Goal: Transaction & Acquisition: Purchase product/service

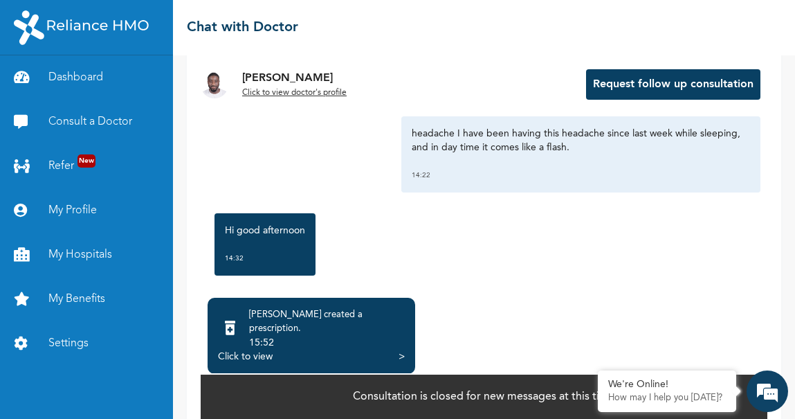
scroll to position [109, 0]
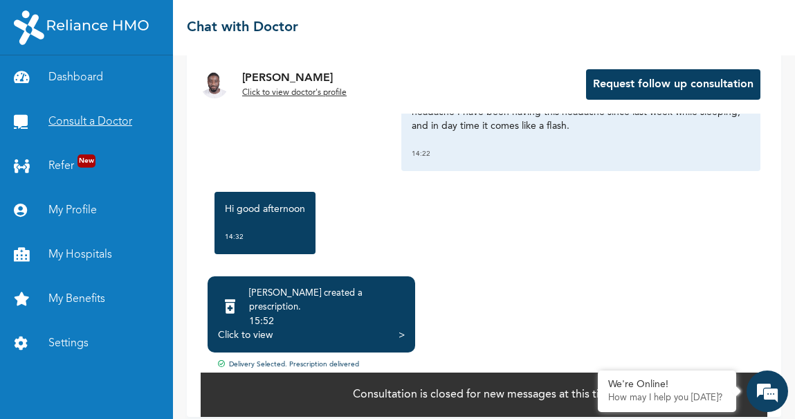
click at [86, 131] on link "Consult a Doctor" at bounding box center [86, 122] width 173 height 44
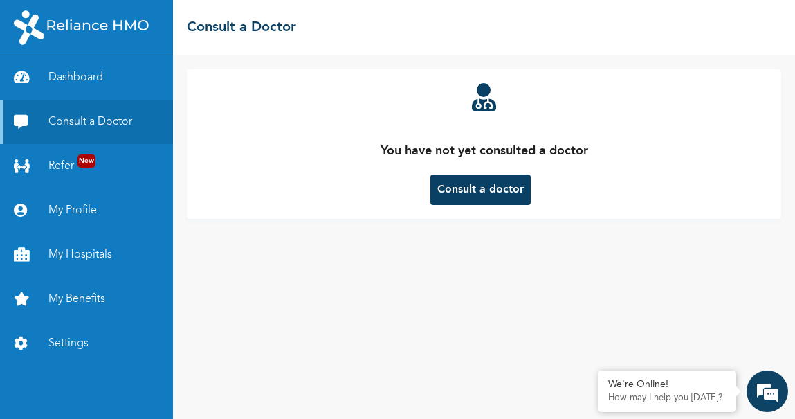
click at [466, 181] on button "Consult a doctor" at bounding box center [480, 189] width 100 height 30
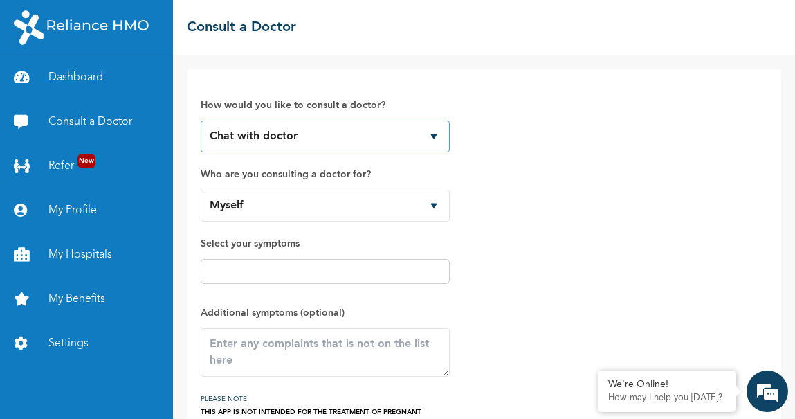
click at [427, 131] on select "Chat with doctor Phone Call" at bounding box center [325, 136] width 249 height 32
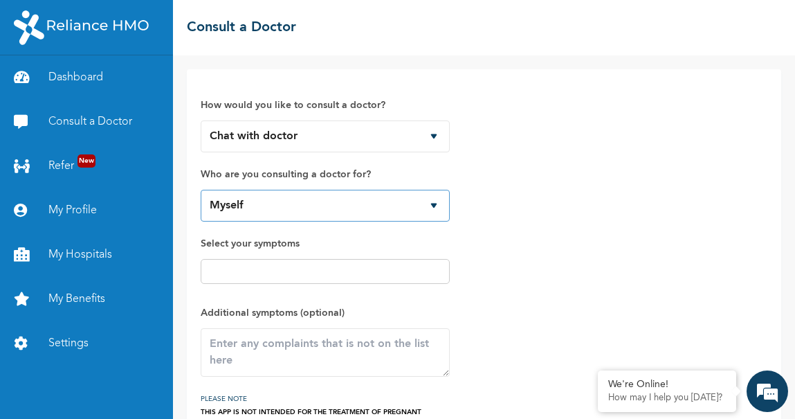
click at [430, 209] on select "Myself" at bounding box center [325, 206] width 249 height 32
click at [340, 264] on input "text" at bounding box center [325, 271] width 241 height 17
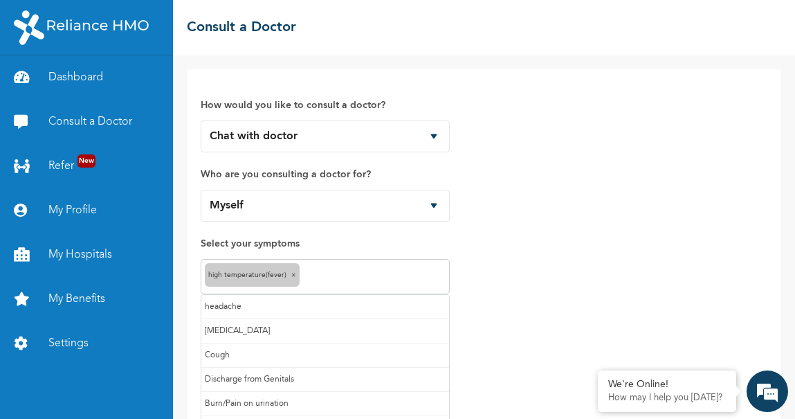
click at [336, 277] on input "text" at bounding box center [374, 276] width 143 height 17
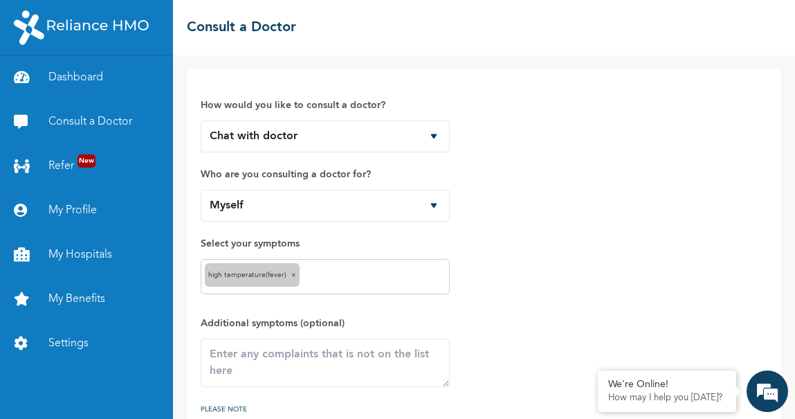
click at [561, 297] on div "How would you like to consult a doctor? Chat with doctor Phone Call Who are you…" at bounding box center [484, 260] width 567 height 354
click at [259, 369] on textarea at bounding box center [325, 362] width 249 height 48
click at [305, 369] on textarea "To enrich screen reader interactions, please activate Accessibility in Grammarl…" at bounding box center [325, 362] width 249 height 48
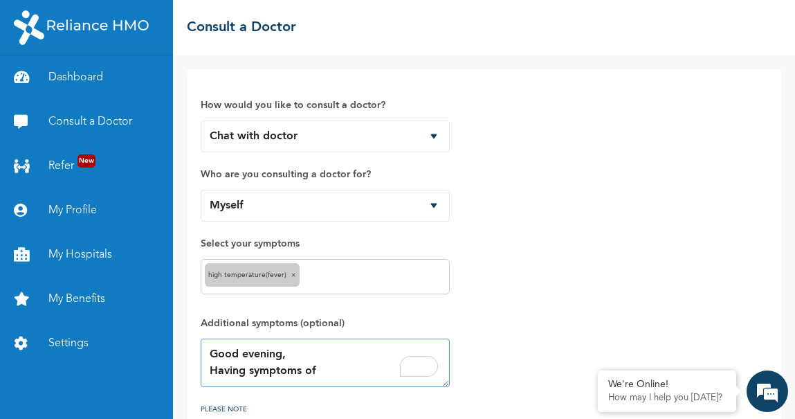
paste textarea "malaria and typhoid"
click at [363, 372] on textarea "Good evening, Having symptoms of malaria and" at bounding box center [325, 362] width 249 height 48
drag, startPoint x: 211, startPoint y: 367, endPoint x: 314, endPoint y: 354, distance: 104.0
click at [314, 354] on textarea "Good evening, Having symptoms of malaria" at bounding box center [325, 362] width 249 height 48
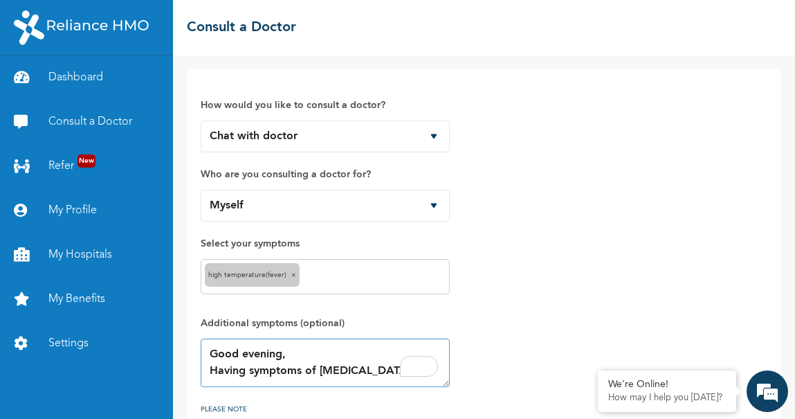
click at [445, 383] on textarea "Good evening, Having symptoms of malaria" at bounding box center [325, 362] width 249 height 48
drag, startPoint x: 446, startPoint y: 384, endPoint x: 450, endPoint y: 442, distance: 58.3
click at [450, 418] on html "Dashboard Consult a Doctor Refer New My Profile My Hospitals My Benefits Settin…" at bounding box center [397, 209] width 795 height 419
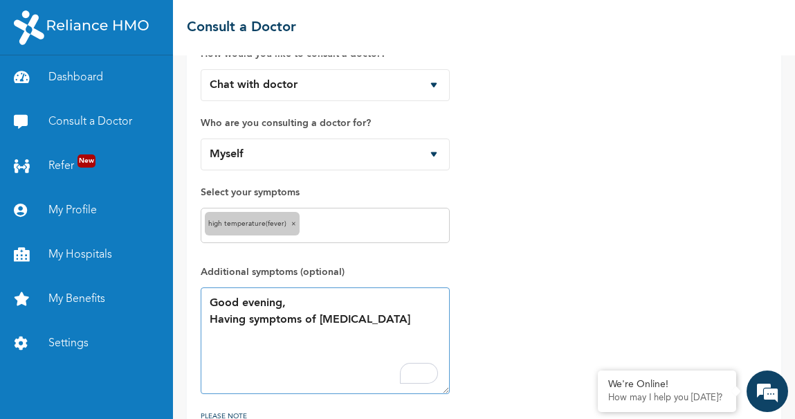
scroll to position [0, 0]
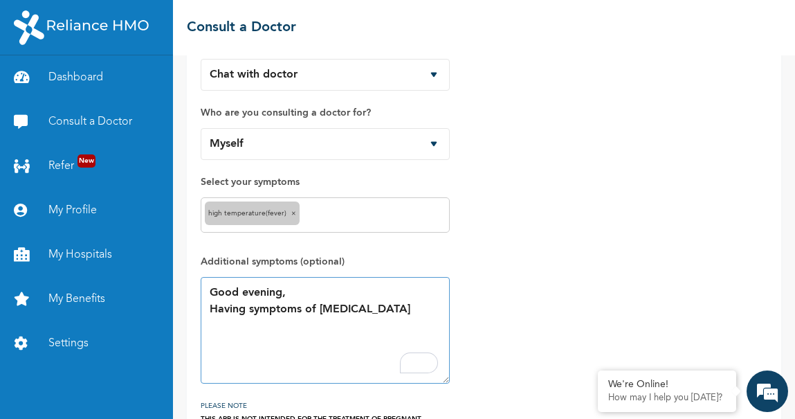
click at [336, 315] on textarea "Good evening, Having symptoms of malaria" at bounding box center [325, 330] width 249 height 107
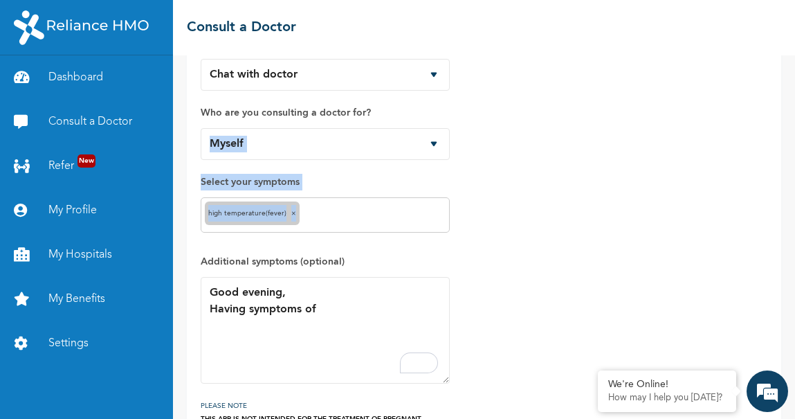
drag, startPoint x: 733, startPoint y: 120, endPoint x: 350, endPoint y: 312, distance: 428.0
click at [350, 312] on div "How would you like to consult a doctor? Chat with doctor Phone Call Who are you…" at bounding box center [484, 227] width 567 height 412
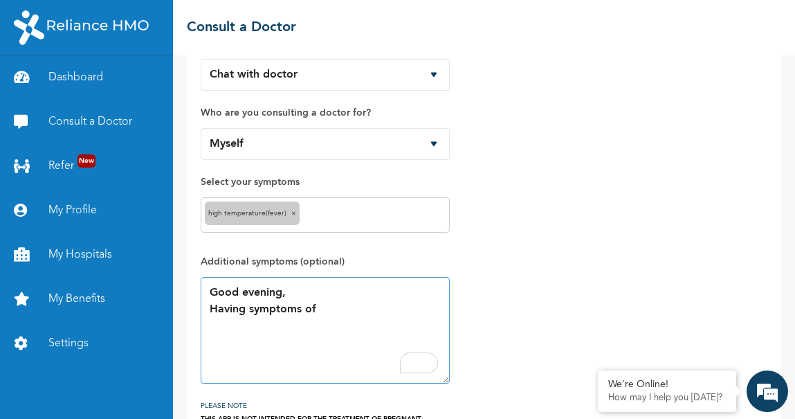
click at [350, 312] on textarea "Good evening, Having symptoms of" at bounding box center [325, 330] width 249 height 107
paste textarea "and typhoid"
click at [323, 307] on textarea "Good evening, Having symptoms of and typhoid" at bounding box center [325, 330] width 249 height 107
click at [320, 307] on textarea "Good evening, Having symptoms of and typhoid" at bounding box center [325, 330] width 249 height 107
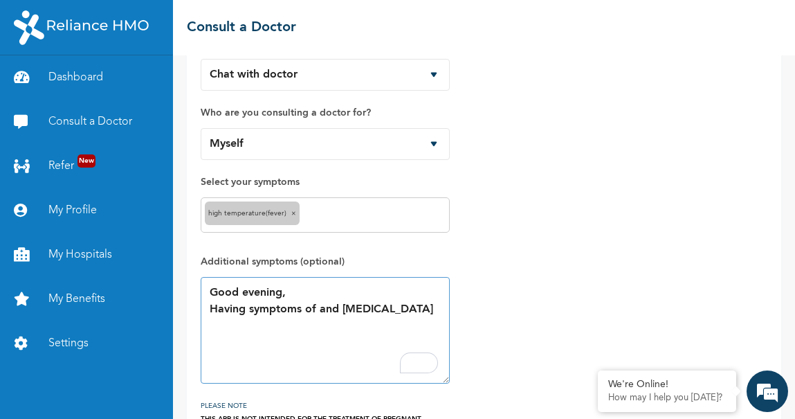
click at [320, 307] on textarea "Good evening, Having symptoms of and typhoid" at bounding box center [325, 330] width 249 height 107
click at [429, 308] on textarea "Good evening, Having symptoms of malaria and typhoid" at bounding box center [325, 330] width 249 height 107
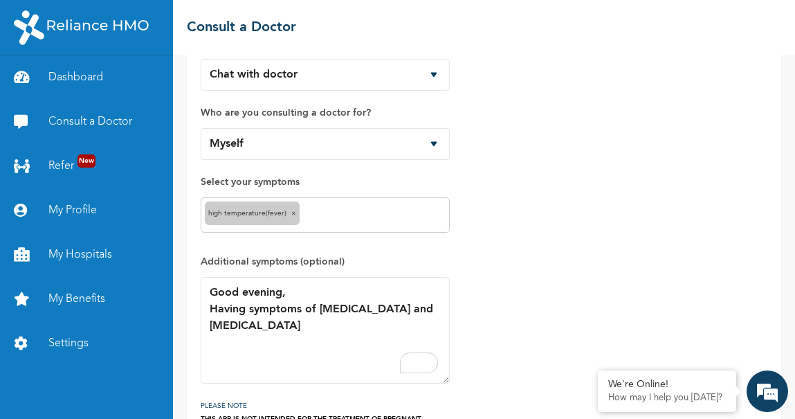
click at [680, 257] on div "How would you like to consult a doctor? Chat with doctor Phone Call Who are you…" at bounding box center [484, 227] width 567 height 412
click at [421, 310] on textarea "Good evening, Having symptoms of malaria and typhoid" at bounding box center [325, 330] width 249 height 107
paste textarea "headache and dizziness"
click at [421, 310] on textarea "Good evening, Having symptoms of malaria and typhoidheadache and dizziness," at bounding box center [325, 330] width 249 height 107
click at [251, 325] on textarea "Good evening, Having symptoms of malaria and typhoidheadache and dizziness," at bounding box center [325, 330] width 249 height 107
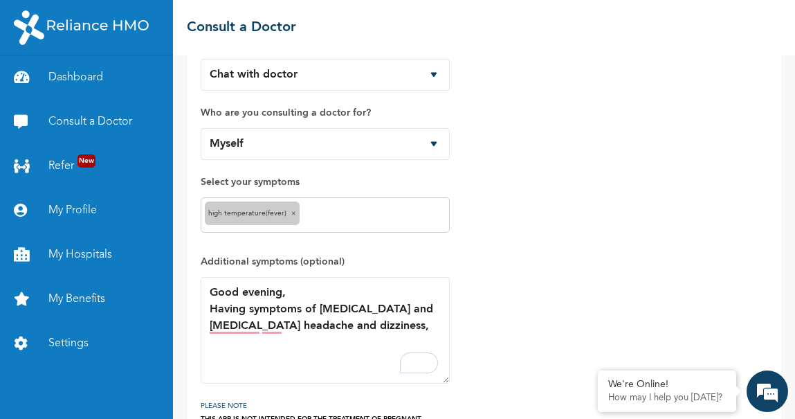
click at [709, 235] on div "How would you like to consult a doctor? Chat with doctor Phone Call Who are you…" at bounding box center [484, 227] width 567 height 412
click at [344, 320] on textarea "Good evening, Having symptoms of malaria and typhoid headache and dizziness," at bounding box center [325, 330] width 249 height 107
paste textarea "Feeling weak"
click at [740, 271] on div "How would you like to consult a doctor? Chat with doctor Phone Call Who are you…" at bounding box center [484, 227] width 567 height 412
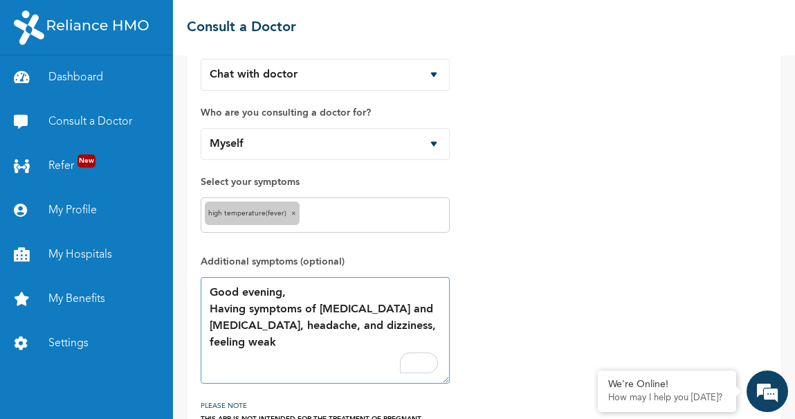
click at [414, 326] on textarea "Good evening, Having symptoms of malaria and typhoid, headache, and dizziness, …" at bounding box center [325, 330] width 249 height 107
paste textarea "having headache since Sunday and always cold at night with weakness"
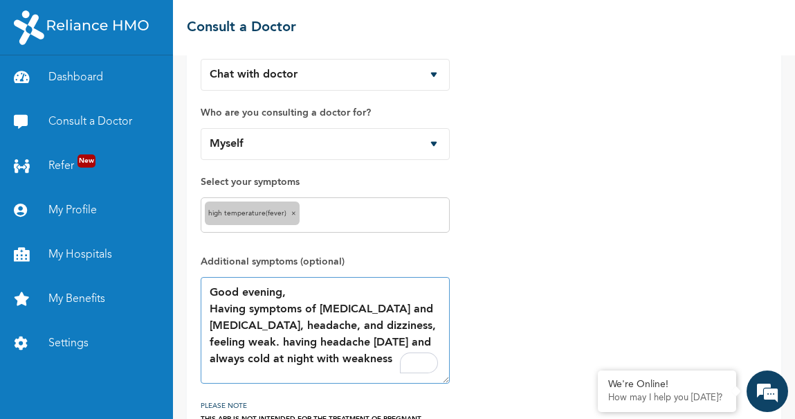
click at [300, 342] on textarea "Good evening, Having symptoms of malaria and typhoid, headache, and dizziness, …" at bounding box center [325, 330] width 249 height 107
click at [322, 359] on textarea "Good evening, Having symptoms of malaria and typhoid, headache, and dizziness, …" at bounding box center [325, 330] width 249 height 107
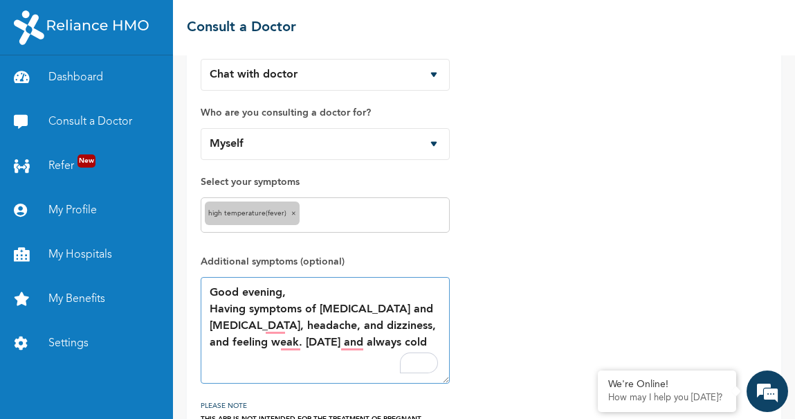
click at [427, 309] on textarea "Good evening, Having symptoms of malaria and typhoid, headache, and dizziness, …" at bounding box center [325, 330] width 249 height 107
click at [212, 327] on textarea "Good evening, Having symptoms of malaria and typhoid. headache, and dizziness, …" at bounding box center [325, 330] width 249 height 107
click at [217, 327] on textarea "Good evening, Having symptoms of malaria and typhoid. headache, and dizziness, …" at bounding box center [325, 330] width 249 height 107
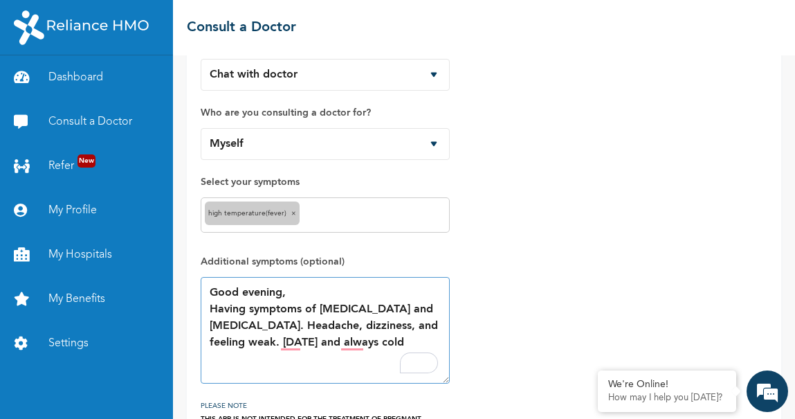
click at [320, 325] on textarea "Good evening, Having symptoms of malaria and typhoid. Headache, dizziness, and …" at bounding box center [325, 330] width 249 height 107
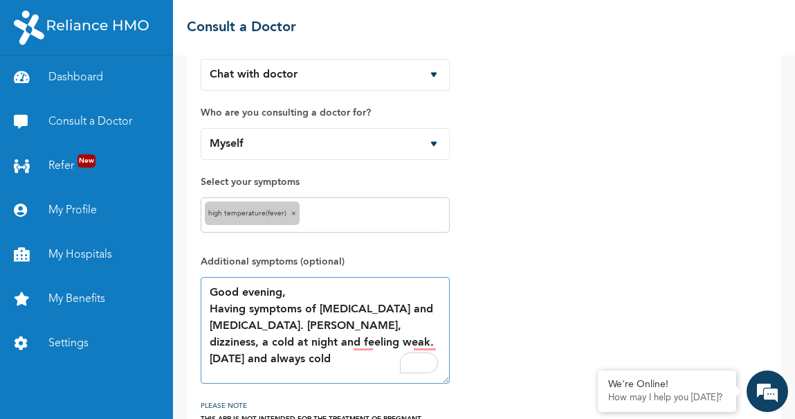
click at [387, 366] on textarea "Good evening, Having symptoms of malaria and typhoid. Headache, dizziness, a co…" at bounding box center [325, 330] width 249 height 107
click at [439, 343] on textarea "Good evening, Having symptoms of malaria and typhoid. Headache, dizziness, a co…" at bounding box center [325, 330] width 249 height 107
click at [284, 339] on textarea "Good evening, Having symptoms of malaria and typhoid. Headache, dizziness, a co…" at bounding box center [325, 330] width 249 height 107
drag, startPoint x: 309, startPoint y: 342, endPoint x: 318, endPoint y: 342, distance: 9.0
click at [318, 342] on textarea "Good evening, Having symptoms of malaria and typhoid. Headache, dizziness, a co…" at bounding box center [325, 330] width 249 height 107
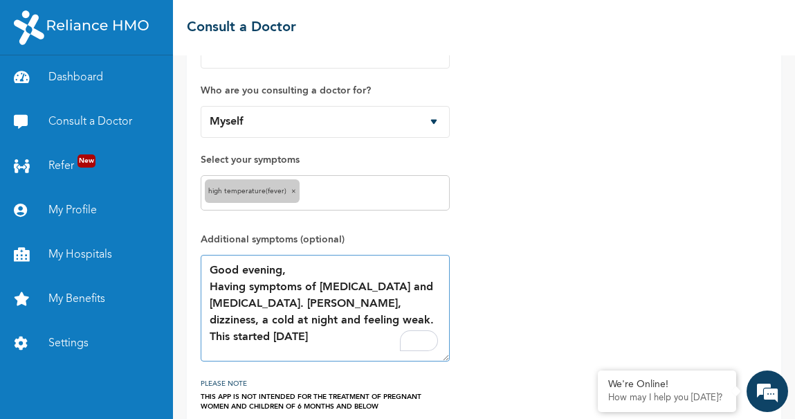
scroll to position [96, 0]
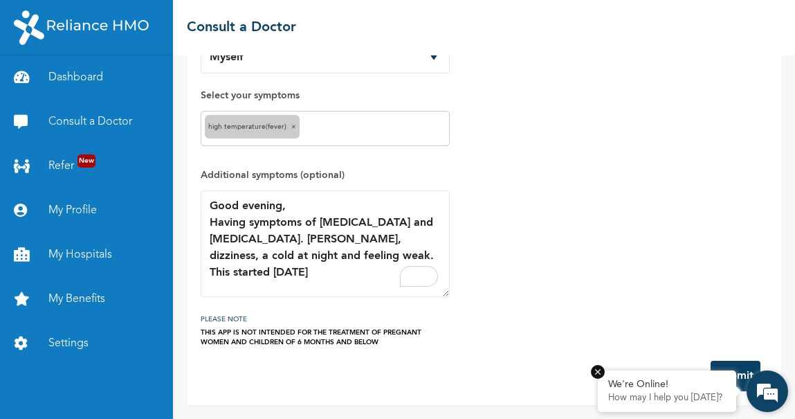
click at [600, 374] on em at bounding box center [598, 372] width 14 height 14
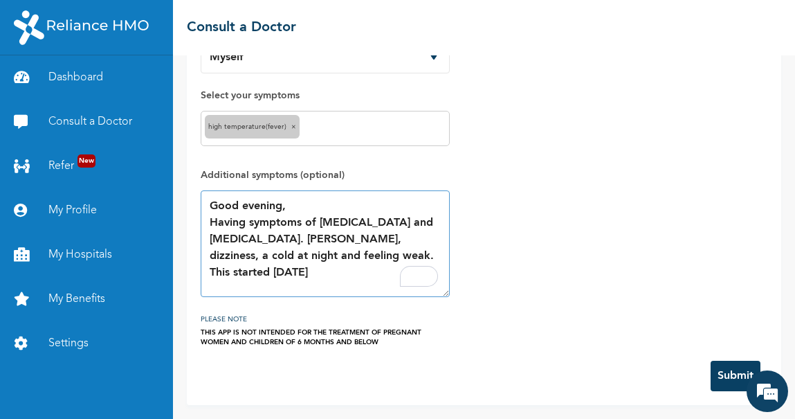
click at [410, 253] on textarea "Good evening, Having symptoms of malaria and typhoid. Headache, dizziness, a co…" at bounding box center [325, 243] width 249 height 107
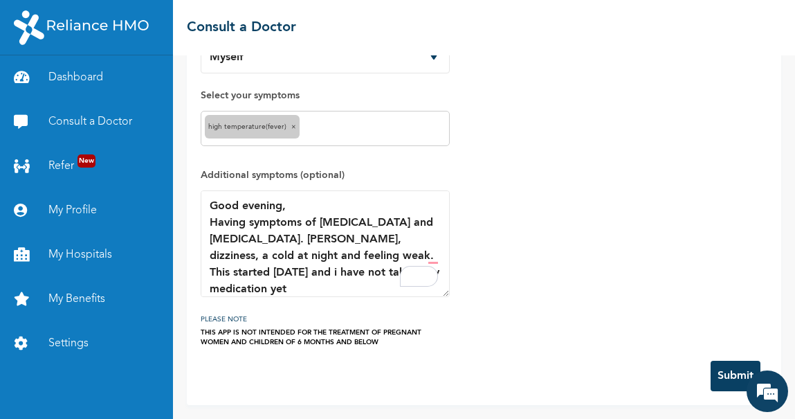
click at [481, 336] on div "How would you like to consult a doctor? Chat with doctor Phone Call Who are you…" at bounding box center [484, 141] width 567 height 412
click at [438, 299] on div "How would you like to consult a doctor? Chat with doctor Phone Call Who are you…" at bounding box center [325, 141] width 249 height 412
click at [417, 255] on textarea "Good evening, Having symptoms of malaria and typhoid. Headache, dizziness, a co…" at bounding box center [325, 243] width 249 height 107
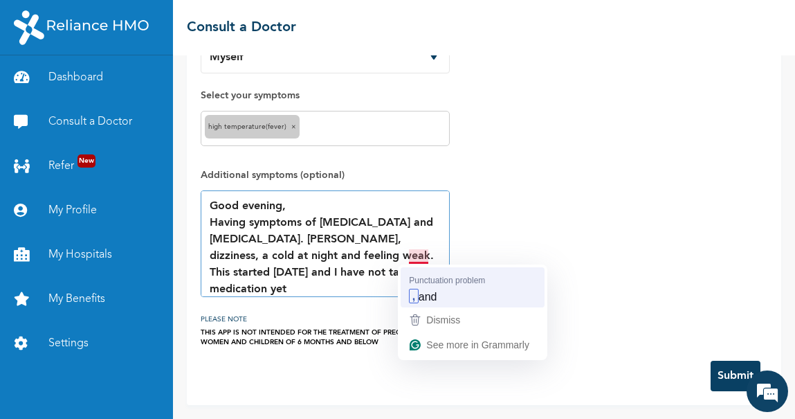
type textarea "Good evening, Having symptoms of malaria and typhoid. Headache, dizziness, a co…"
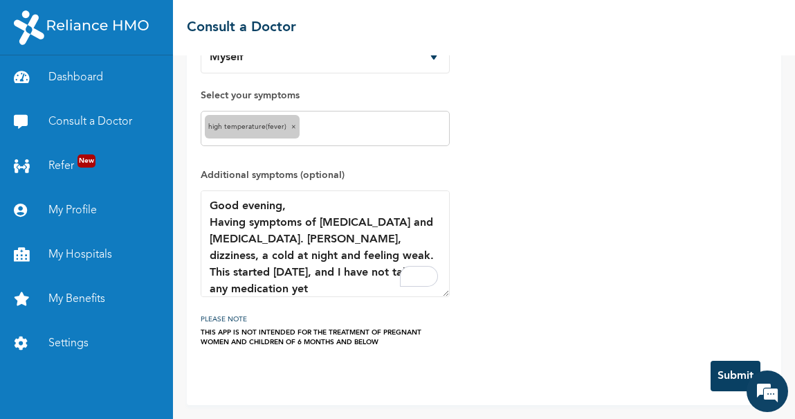
click at [725, 365] on button "Submit" at bounding box center [736, 375] width 50 height 30
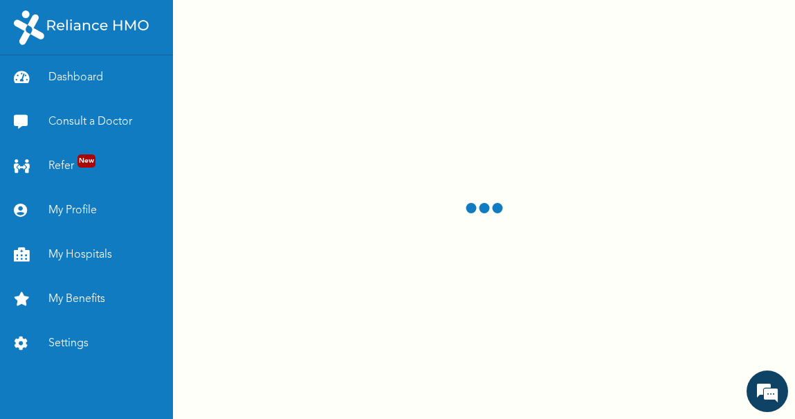
drag, startPoint x: 777, startPoint y: 0, endPoint x: 510, endPoint y: 49, distance: 271.6
click at [510, 49] on div at bounding box center [484, 209] width 622 height 419
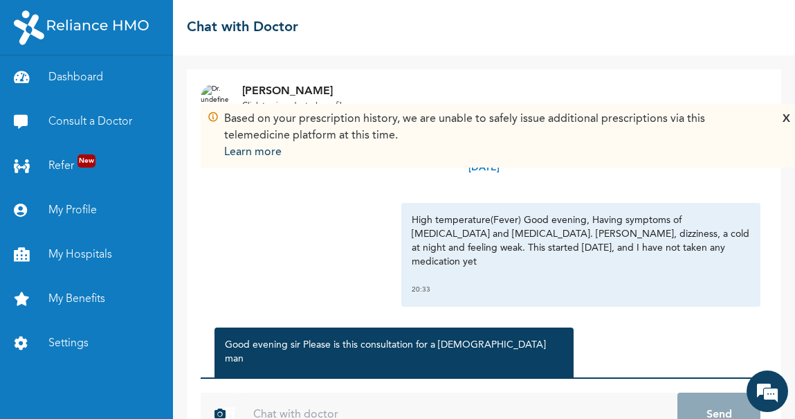
scroll to position [37, 0]
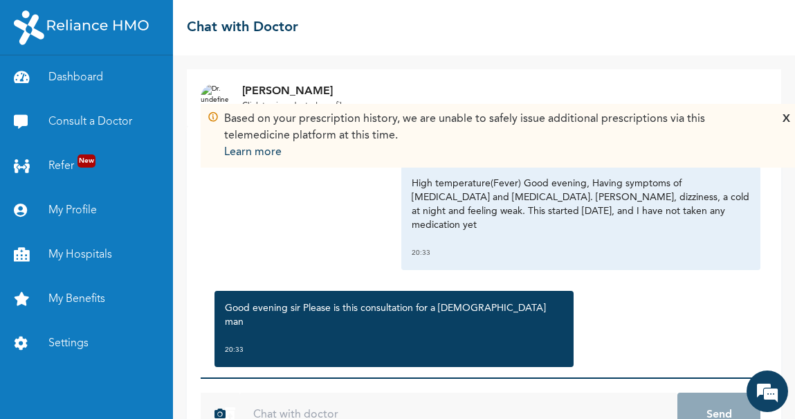
click at [529, 390] on form "dc813c6405e8adcf73f8d6b5ae58fe28112dbfe4718603ef31a882abb4751592 Send" at bounding box center [484, 413] width 567 height 73
click at [483, 410] on input "text" at bounding box center [458, 414] width 438 height 44
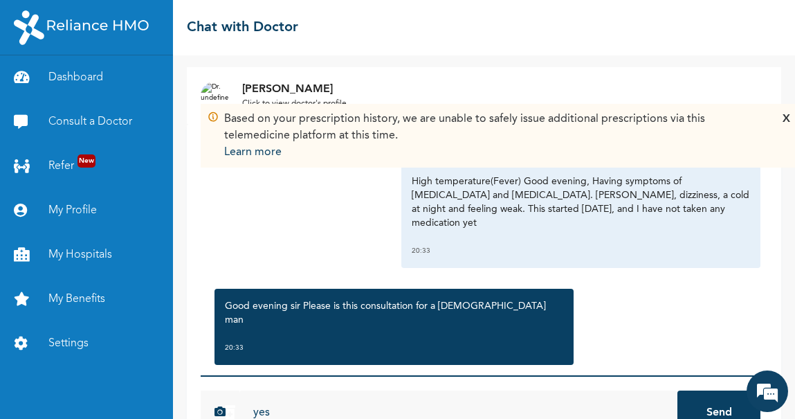
type input "yes"
click at [677, 390] on button "Send" at bounding box center [718, 412] width 83 height 44
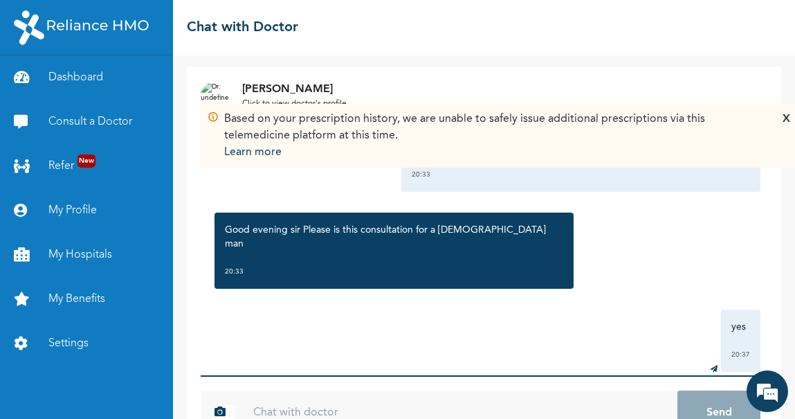
scroll to position [37, 0]
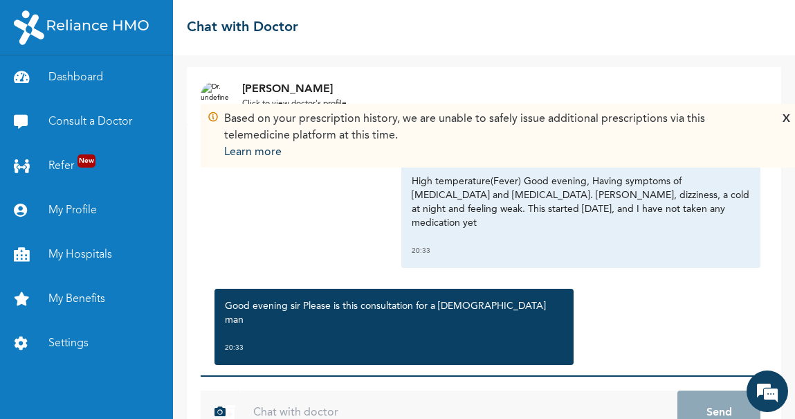
click at [493, 399] on input "text" at bounding box center [458, 412] width 438 height 44
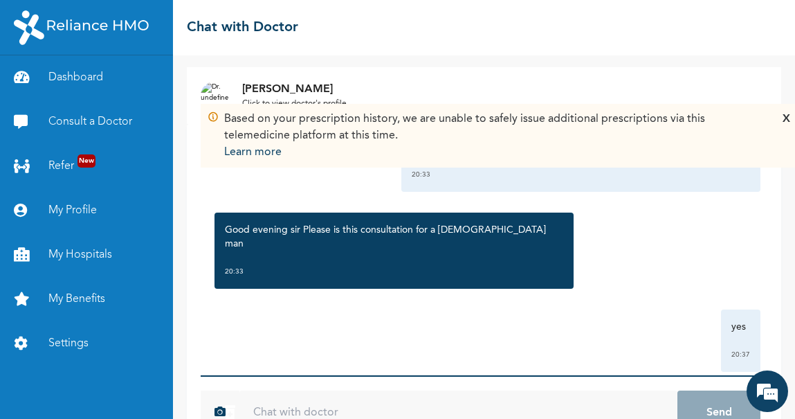
click at [789, 123] on div "X" at bounding box center [787, 136] width 8 height 50
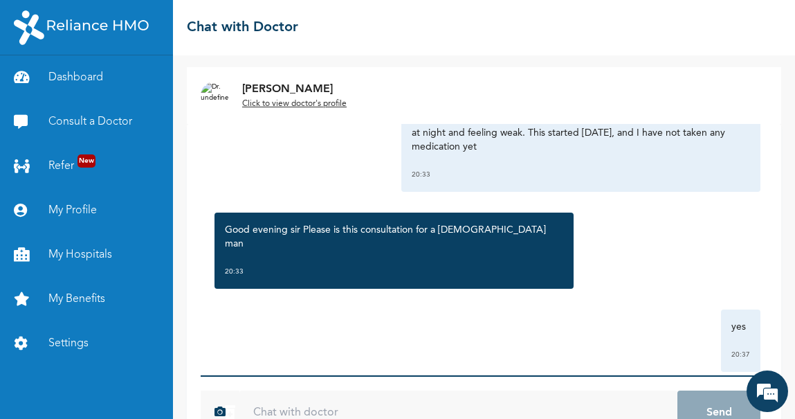
scroll to position [1, 0]
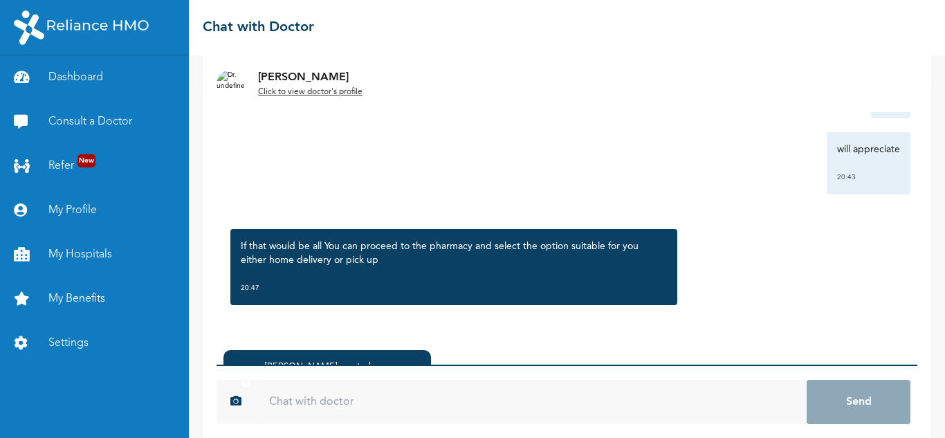
click at [396, 408] on input "text" at bounding box center [530, 402] width 551 height 44
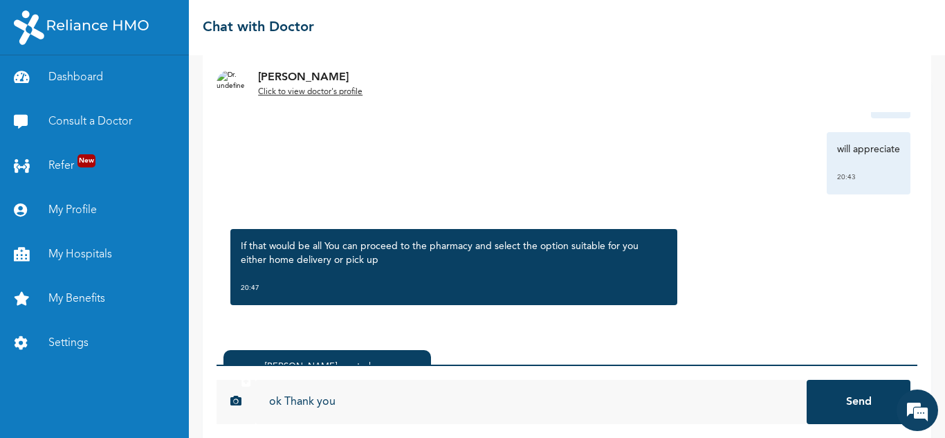
type input "ok Thank you"
click at [807, 380] on button "Send" at bounding box center [859, 402] width 104 height 44
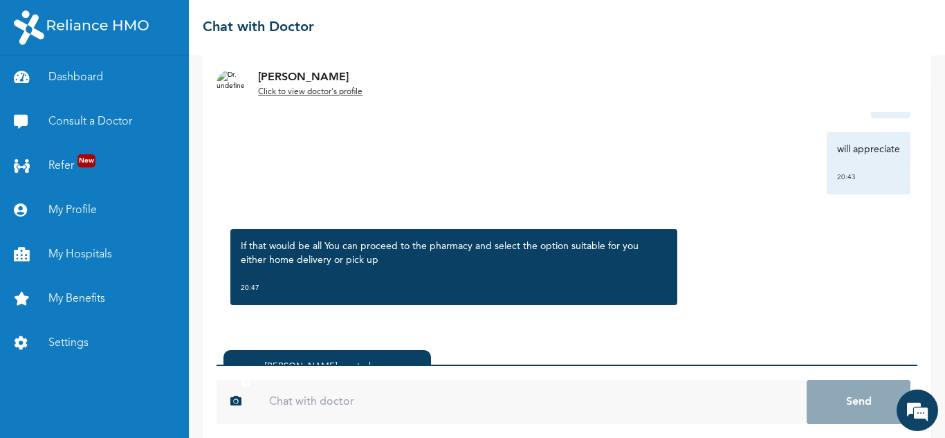
click at [292, 357] on div "Dr. Fagbemi created a prescription . 20:47 Click to view >" at bounding box center [327, 388] width 208 height 76
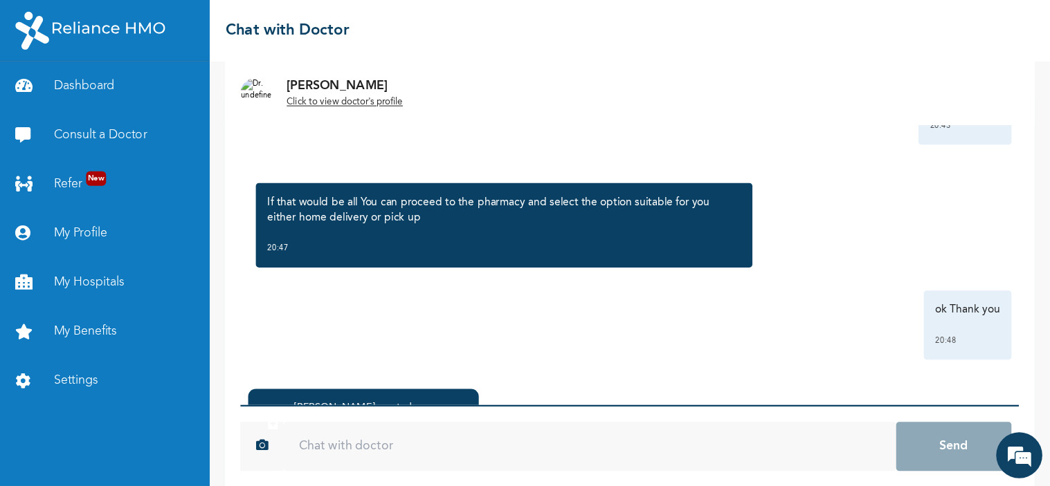
scroll to position [869, 0]
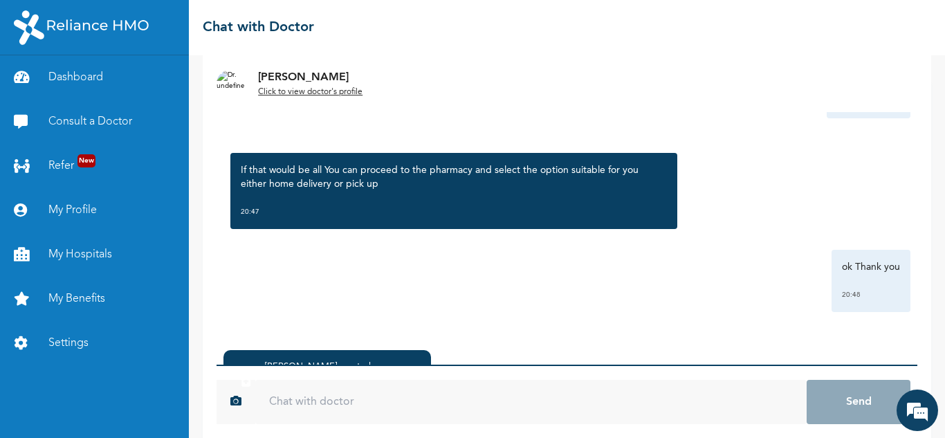
click at [363, 361] on div "Dr. Fagbemi created a prescription ." at bounding box center [343, 374] width 156 height 28
drag, startPoint x: 367, startPoint y: 363, endPoint x: 361, endPoint y: 399, distance: 36.4
click at [361, 399] on div "Dr. Fagbemi created a prescription . 20:47 Click to view > dc813c6405e8adcf73f8…" at bounding box center [567, 424] width 701 height 163
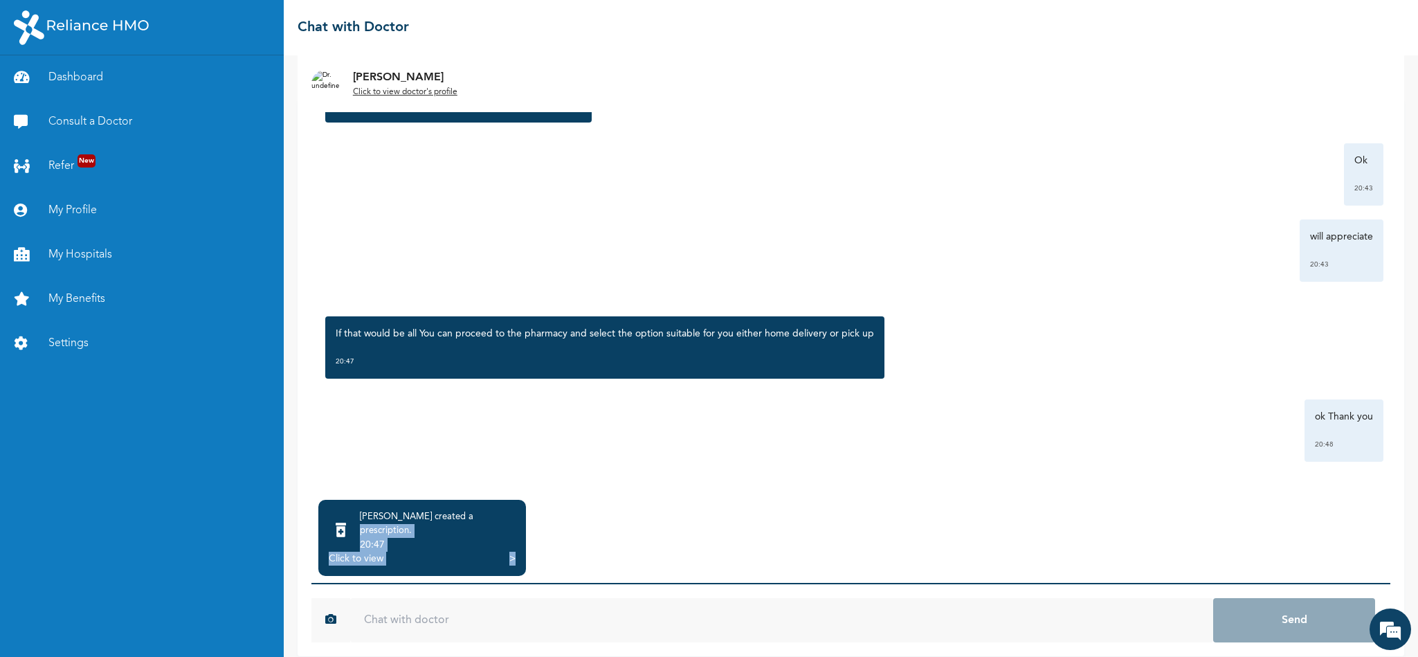
scroll to position [709, 0]
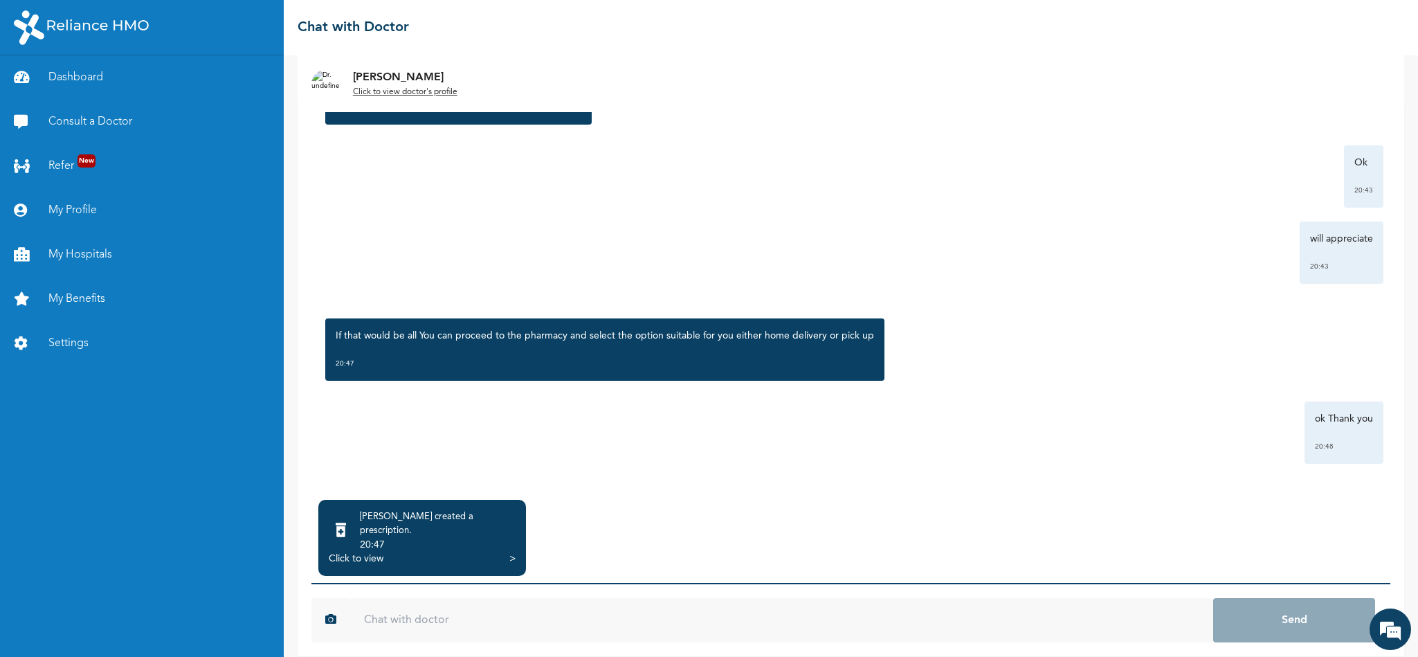
drag, startPoint x: 918, startPoint y: 0, endPoint x: 933, endPoint y: 467, distance: 467.3
click at [933, 437] on div "Thursday, September 11th 2025 High temperature(Fever) Good evening, Having symp…" at bounding box center [850, 296] width 1079 height 394
click at [509, 437] on div ">" at bounding box center [512, 558] width 6 height 14
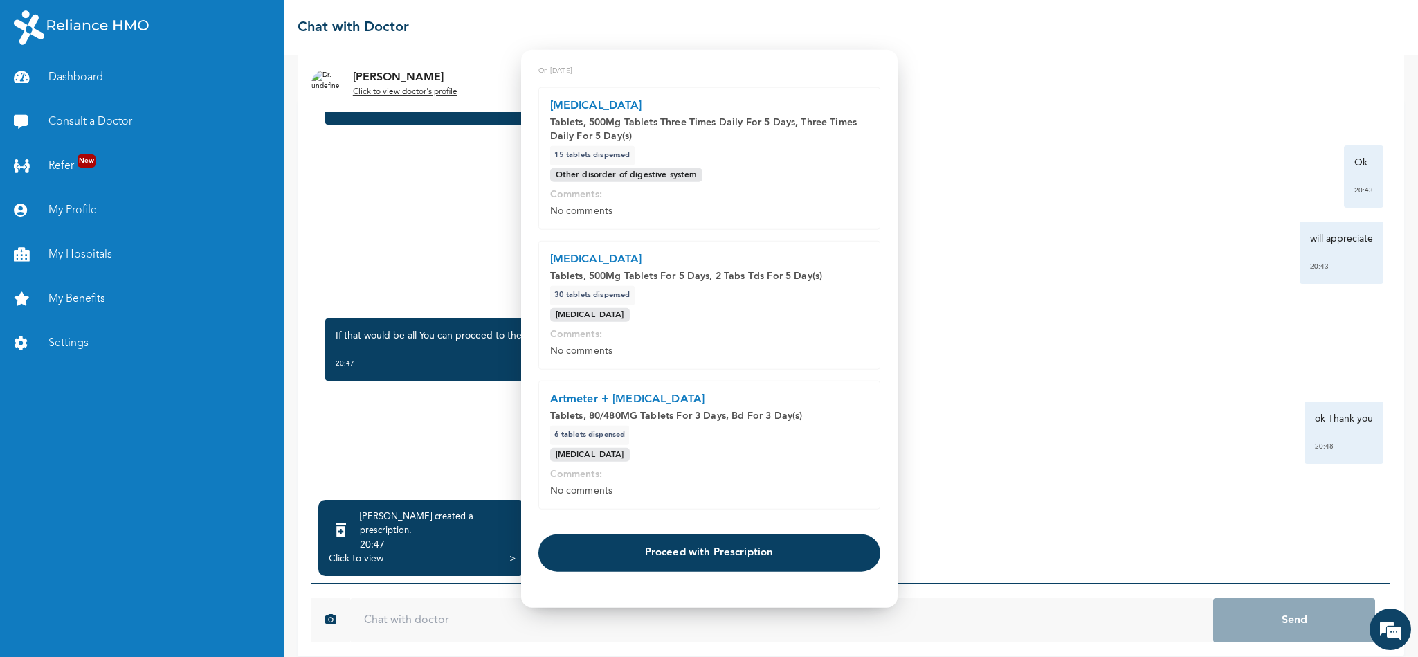
scroll to position [26, 0]
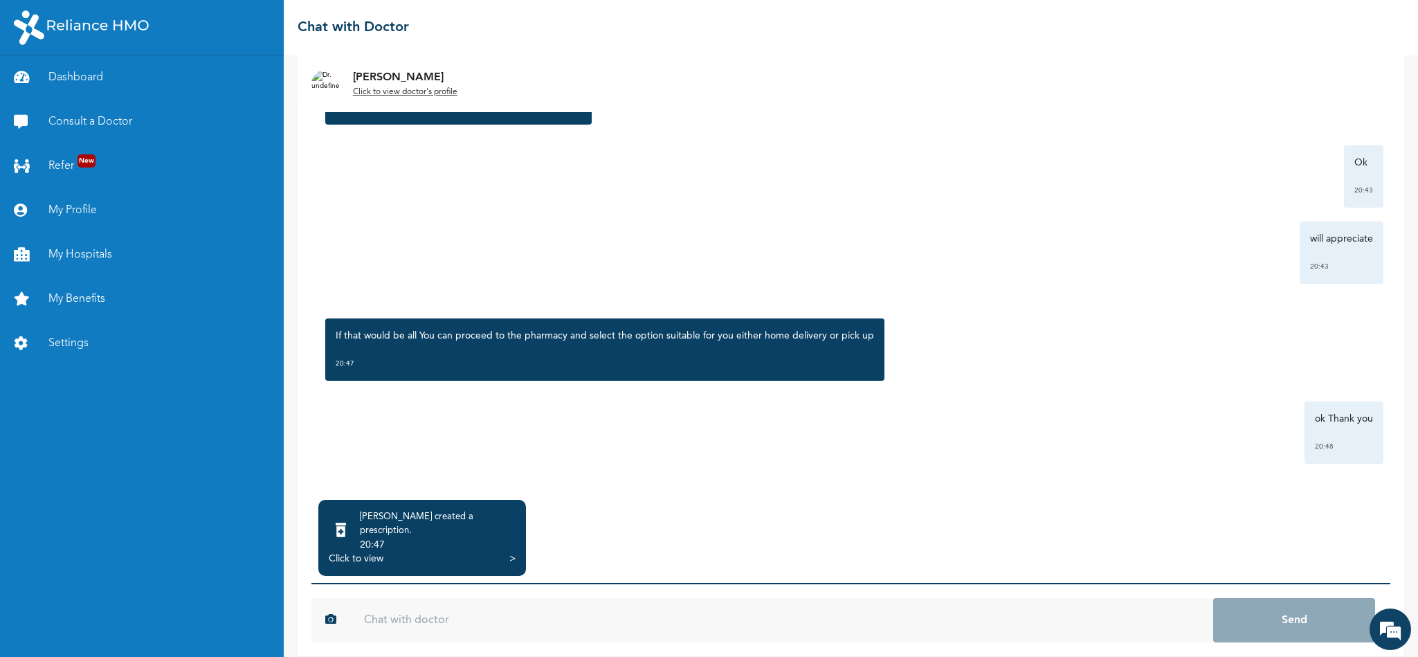
click at [511, 437] on div ">" at bounding box center [512, 558] width 6 height 14
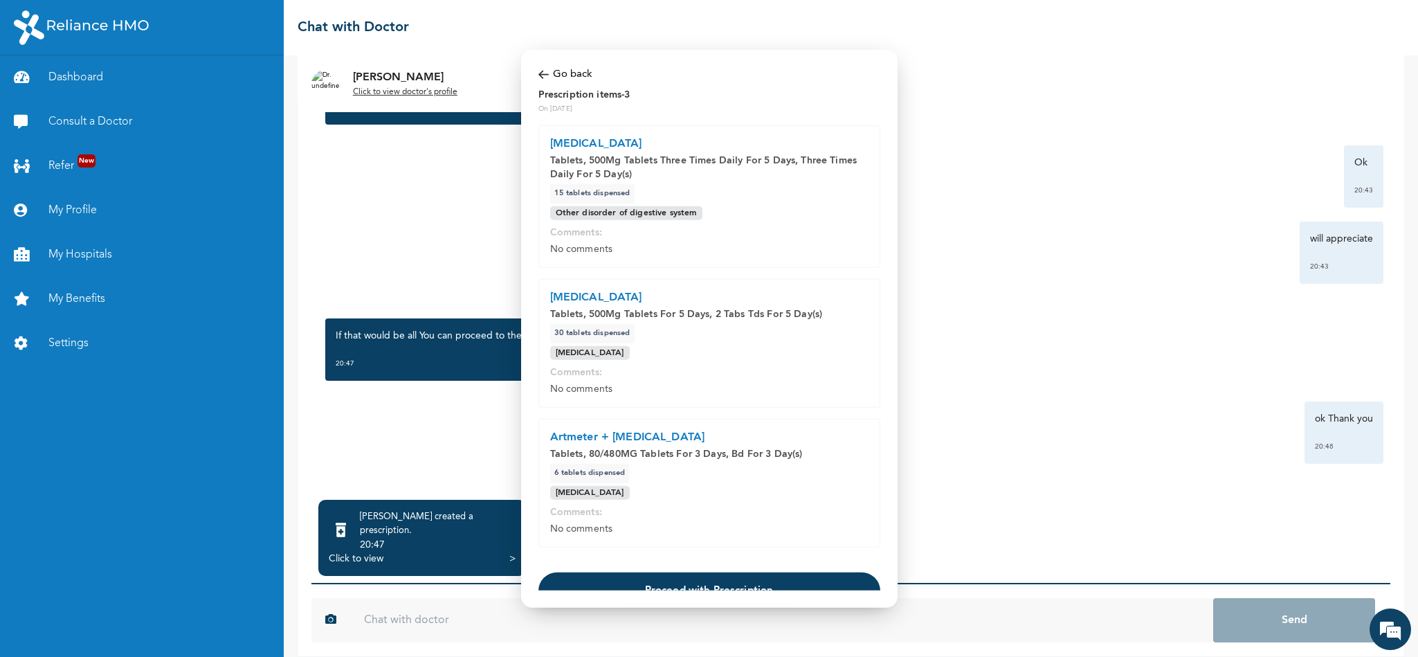
scroll to position [62, 0]
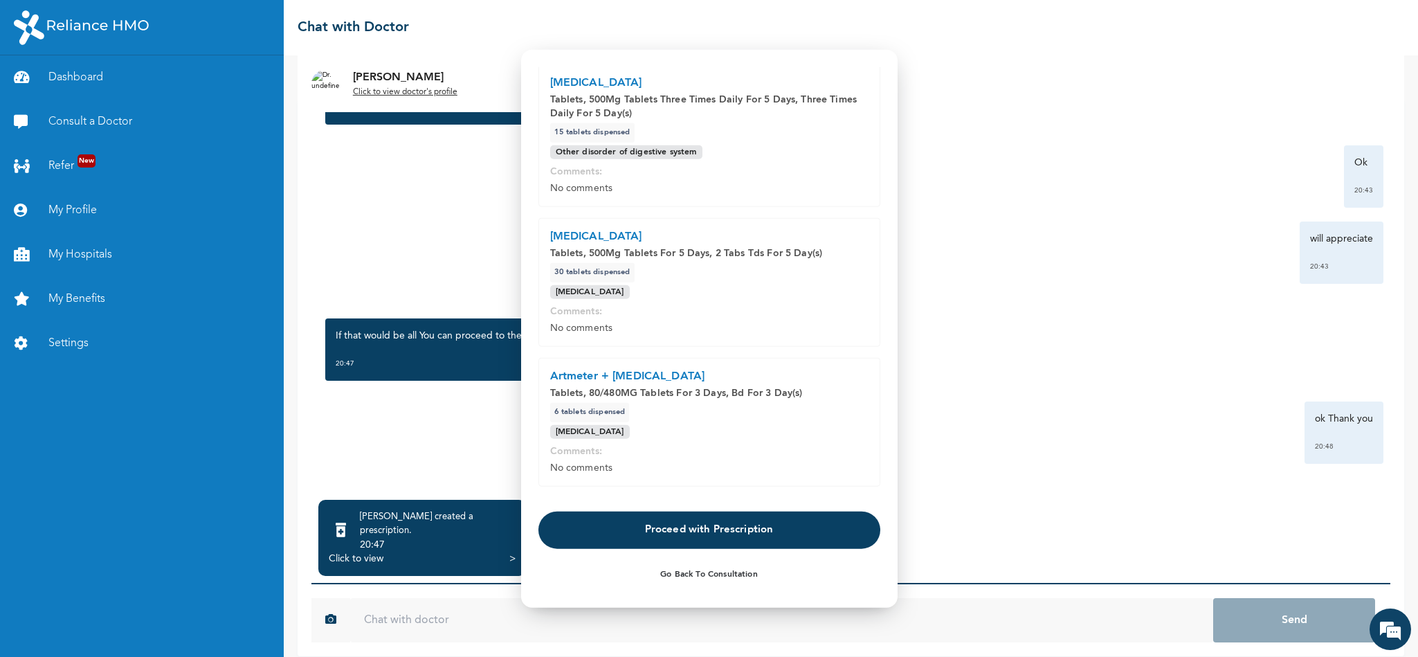
click at [760, 437] on button "Proceed with Prescription" at bounding box center [709, 529] width 342 height 37
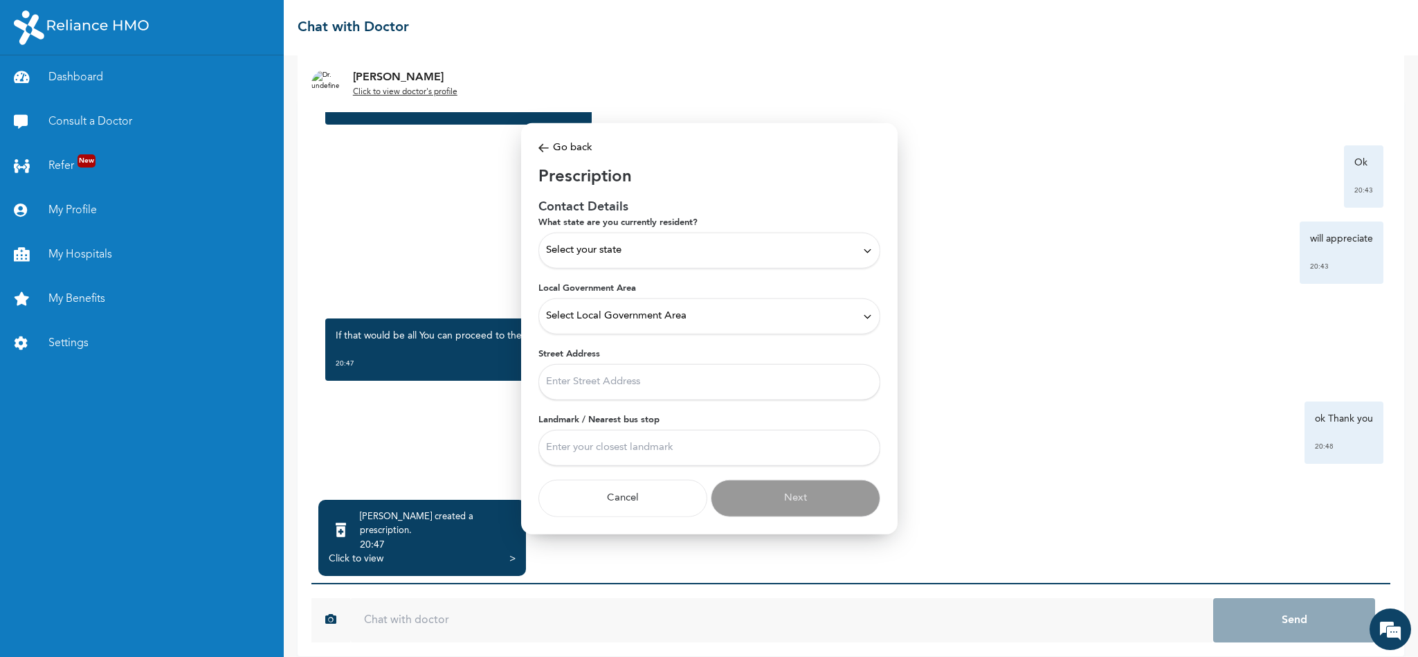
scroll to position [0, 0]
click at [835, 247] on div "Select your state" at bounding box center [709, 250] width 327 height 15
click at [689, 312] on p "[GEOGRAPHIC_DATA]" at bounding box center [709, 317] width 327 height 17
click at [848, 312] on div "Select Local Government Area" at bounding box center [709, 316] width 327 height 15
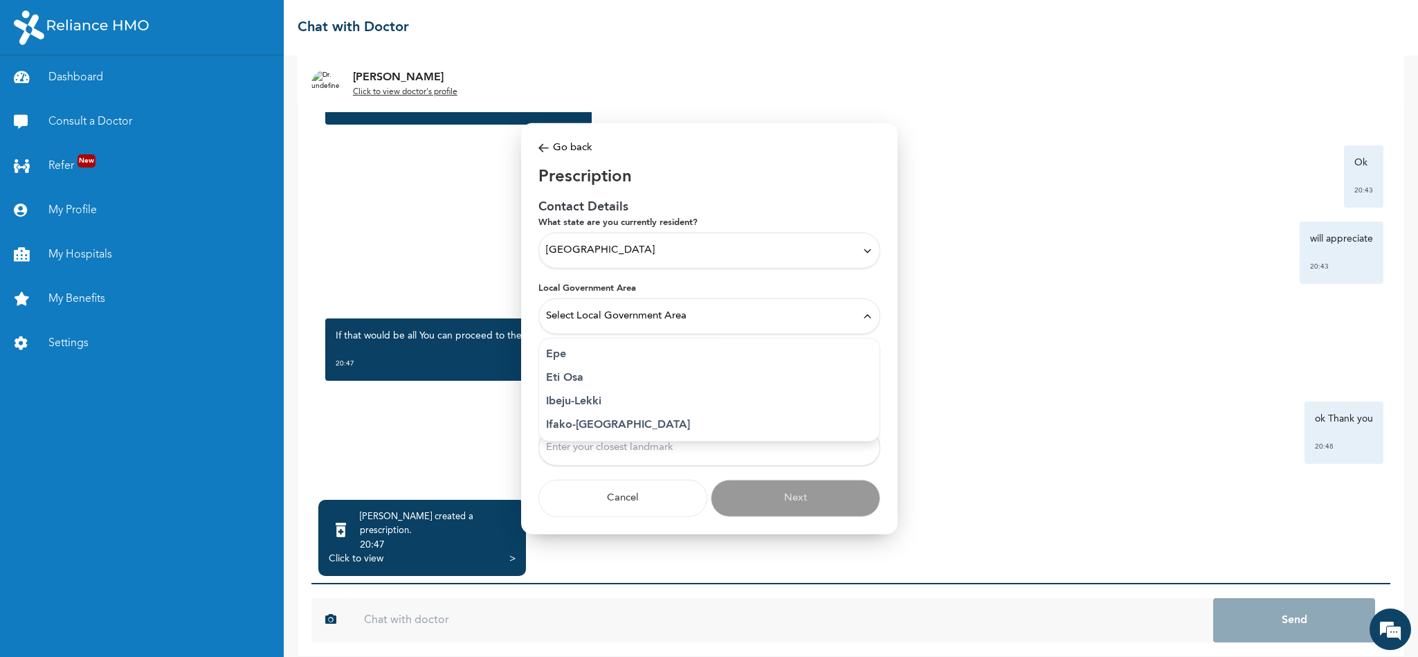
scroll to position [161, 0]
click at [623, 436] on p "Ikeja" at bounding box center [709, 431] width 327 height 17
click at [756, 389] on input "Street Address" at bounding box center [709, 382] width 342 height 36
type input "[STREET_ADDRESS]. Opebi close to [GEOGRAPHIC_DATA]"
click at [758, 437] on input "Landmark / Nearest bus stop" at bounding box center [709, 448] width 342 height 36
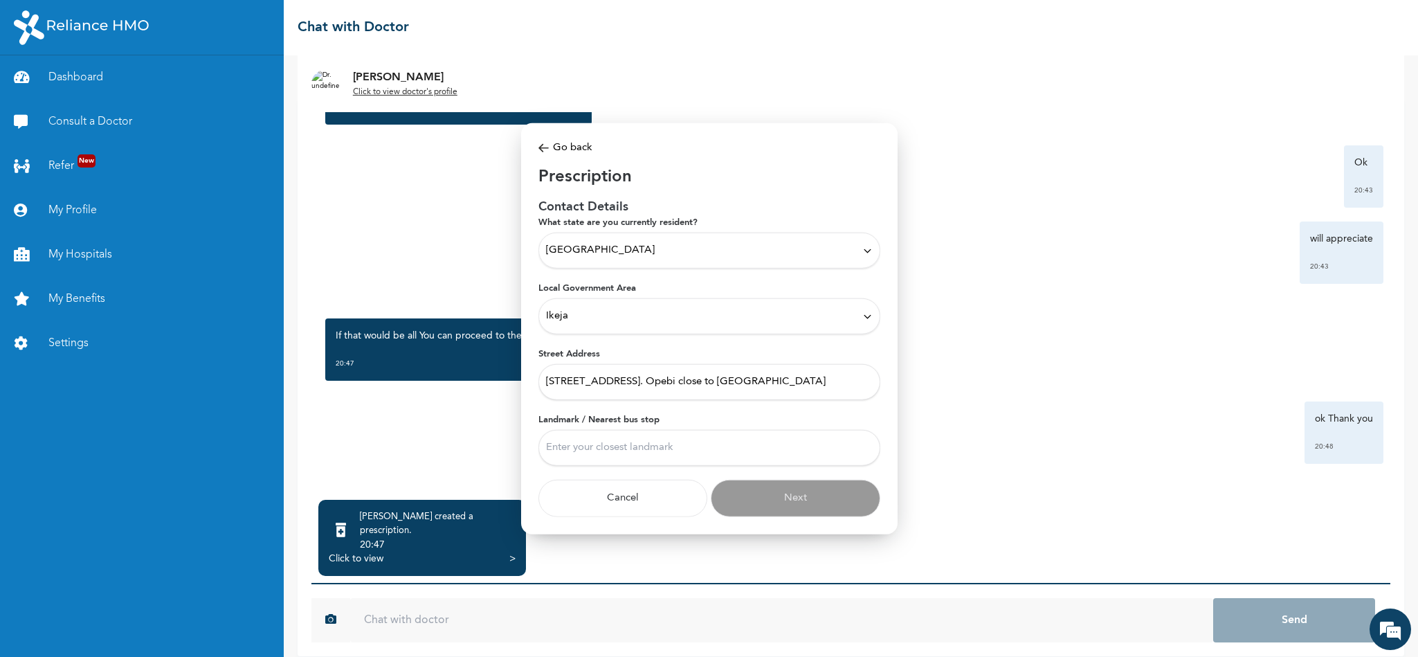
type input "Opebi"
click at [783, 437] on button "Next" at bounding box center [796, 498] width 170 height 37
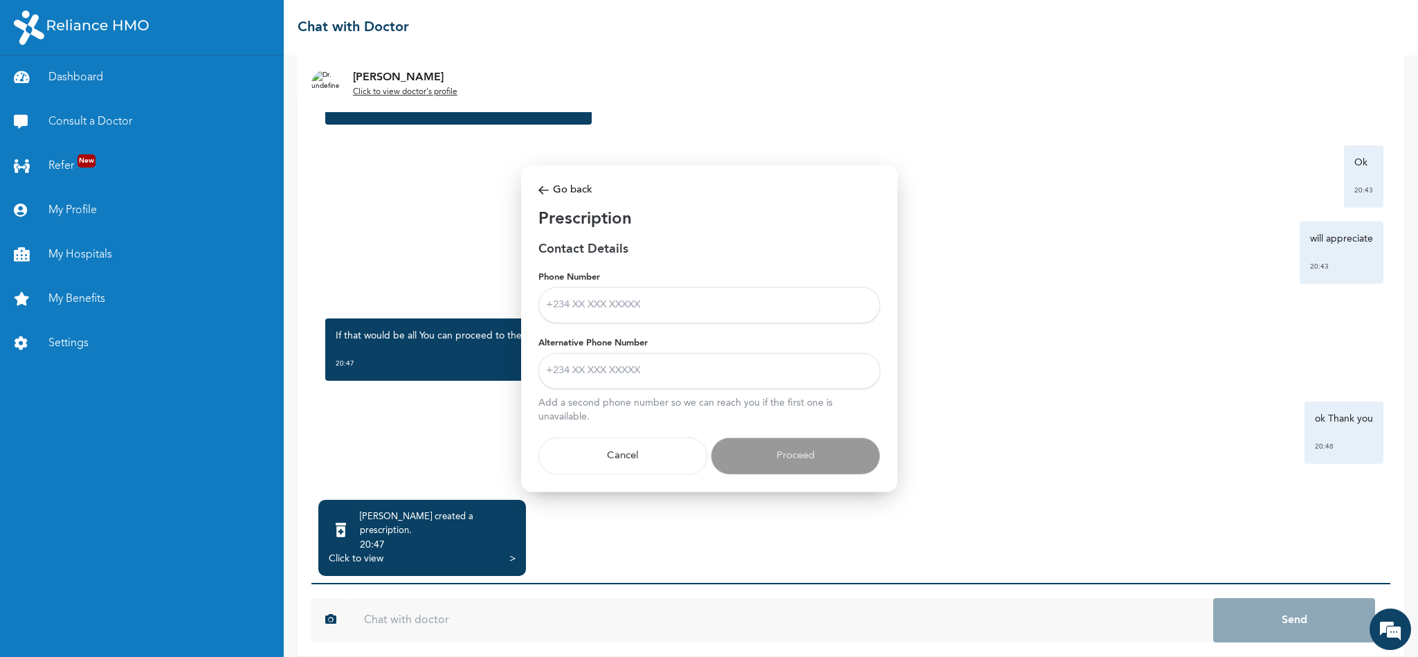
click at [621, 309] on input "Phone Number" at bounding box center [709, 305] width 342 height 36
type input "08028616716"
click at [675, 368] on input "Alternative Phone Number" at bounding box center [709, 371] width 342 height 36
type input "08028616716"
click at [796, 437] on button "Proceed" at bounding box center [796, 455] width 170 height 37
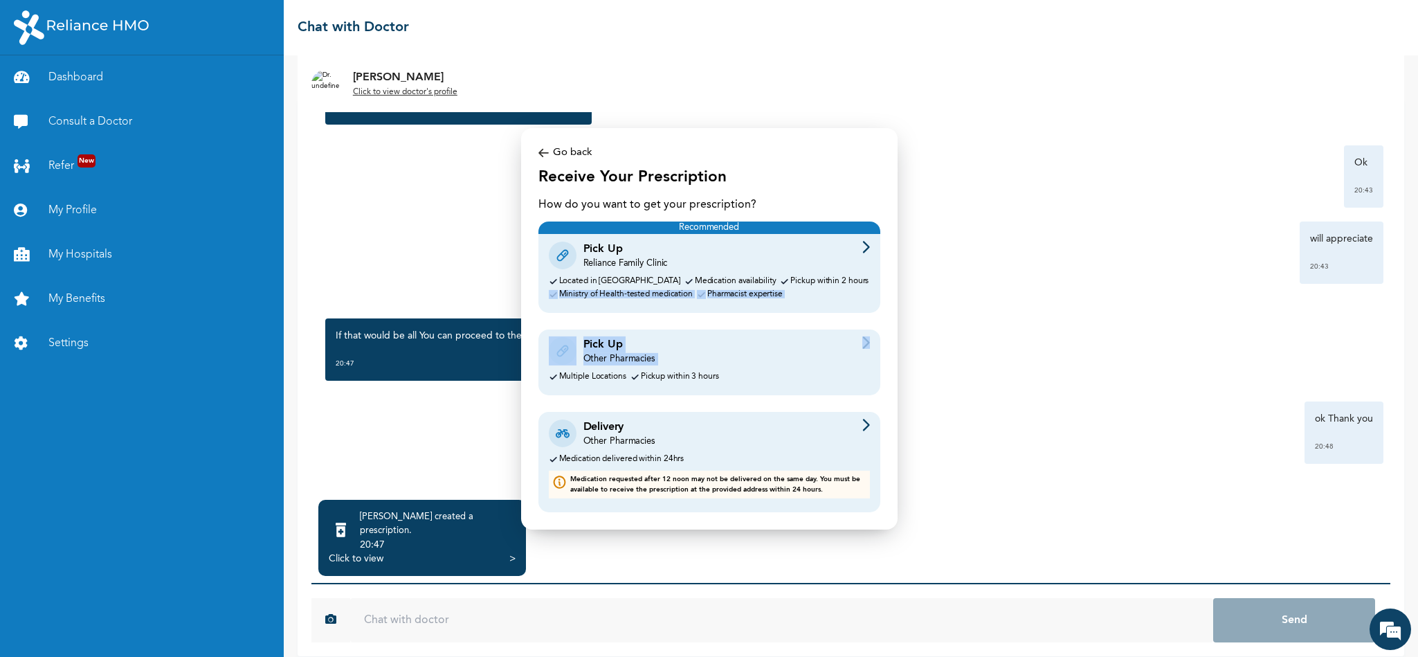
drag, startPoint x: 891, startPoint y: 279, endPoint x: 891, endPoint y: 349, distance: 69.9
click at [891, 349] on div "Modal Go back Receive Your Prescription How do you want to get your prescriptio…" at bounding box center [709, 327] width 376 height 401
click at [891, 316] on div "Modal Go back Receive Your Prescription How do you want to get your prescriptio…" at bounding box center [709, 327] width 376 height 401
click at [866, 434] on div at bounding box center [866, 433] width 8 height 29
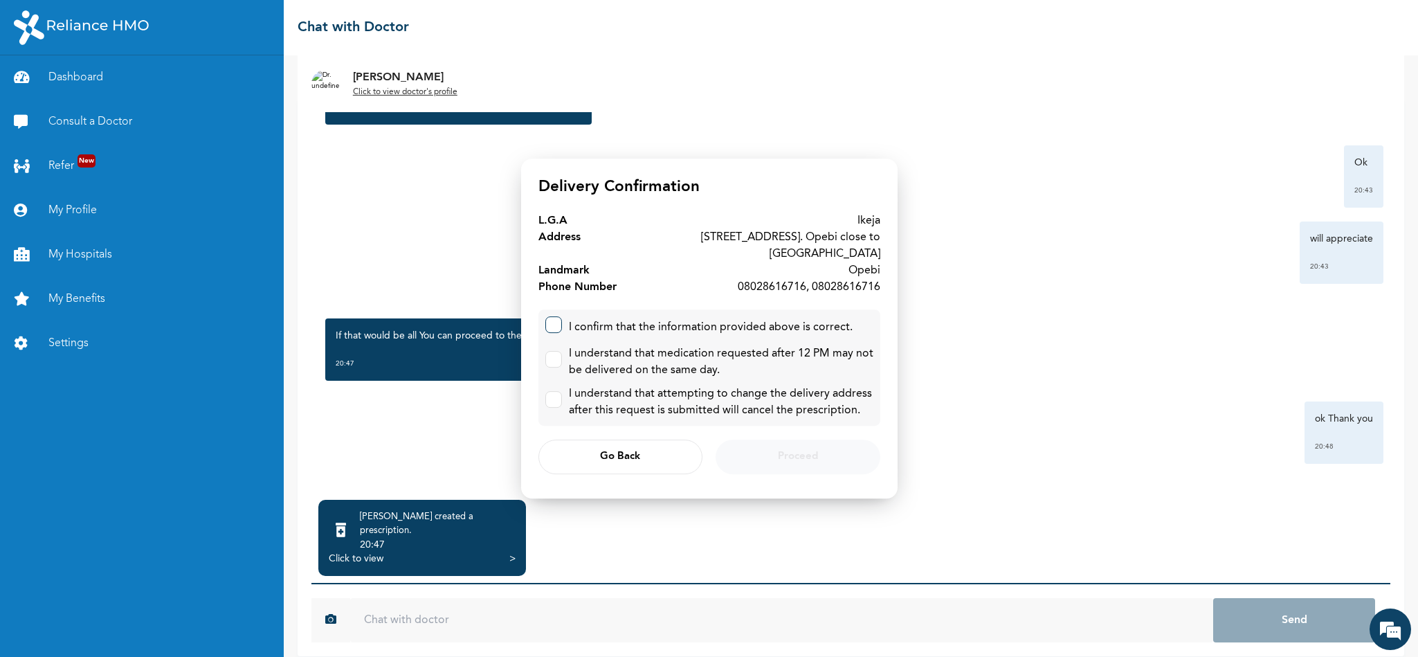
click at [554, 318] on input "checkbox" at bounding box center [550, 321] width 9 height 9
checkbox input "true"
click at [554, 352] on input "checkbox" at bounding box center [550, 356] width 9 height 9
checkbox input "true"
click at [554, 392] on input "checkbox" at bounding box center [550, 396] width 9 height 9
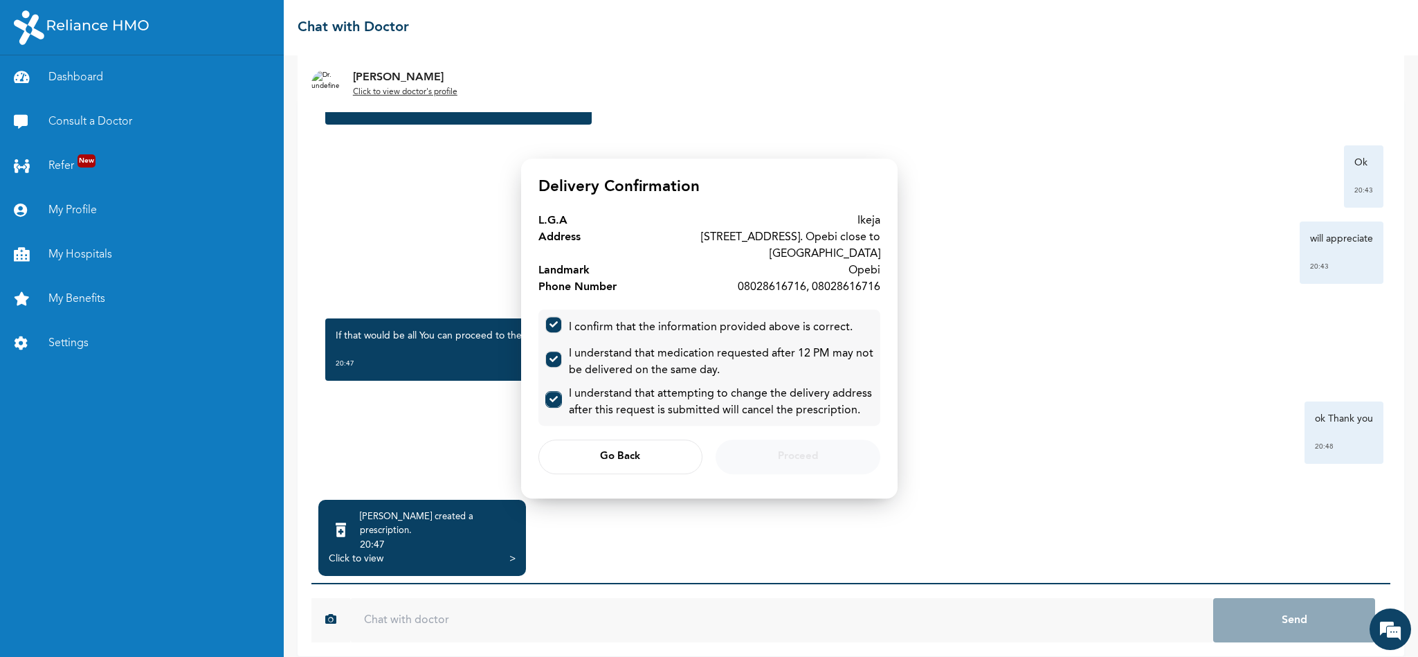
checkbox input "true"
click at [803, 437] on span "Proceed" at bounding box center [798, 457] width 40 height 9
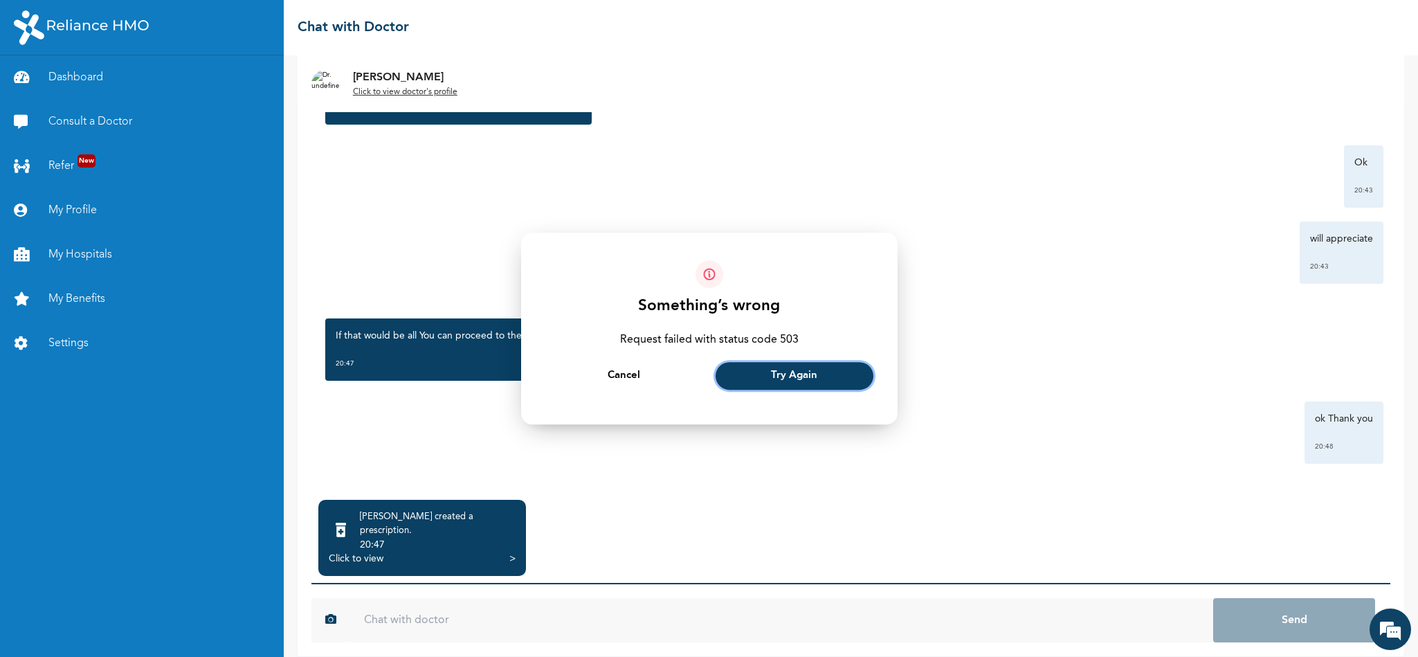
click at [821, 376] on button "Try Again" at bounding box center [794, 376] width 158 height 28
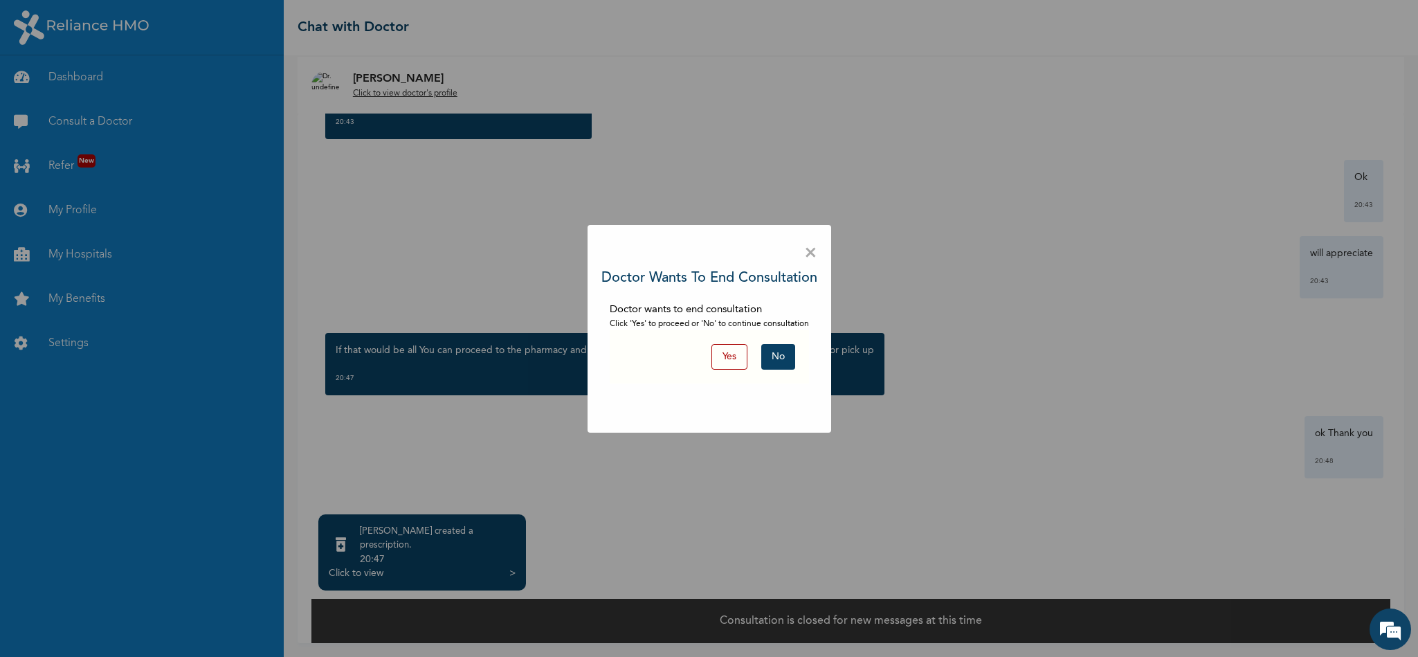
scroll to position [0, 0]
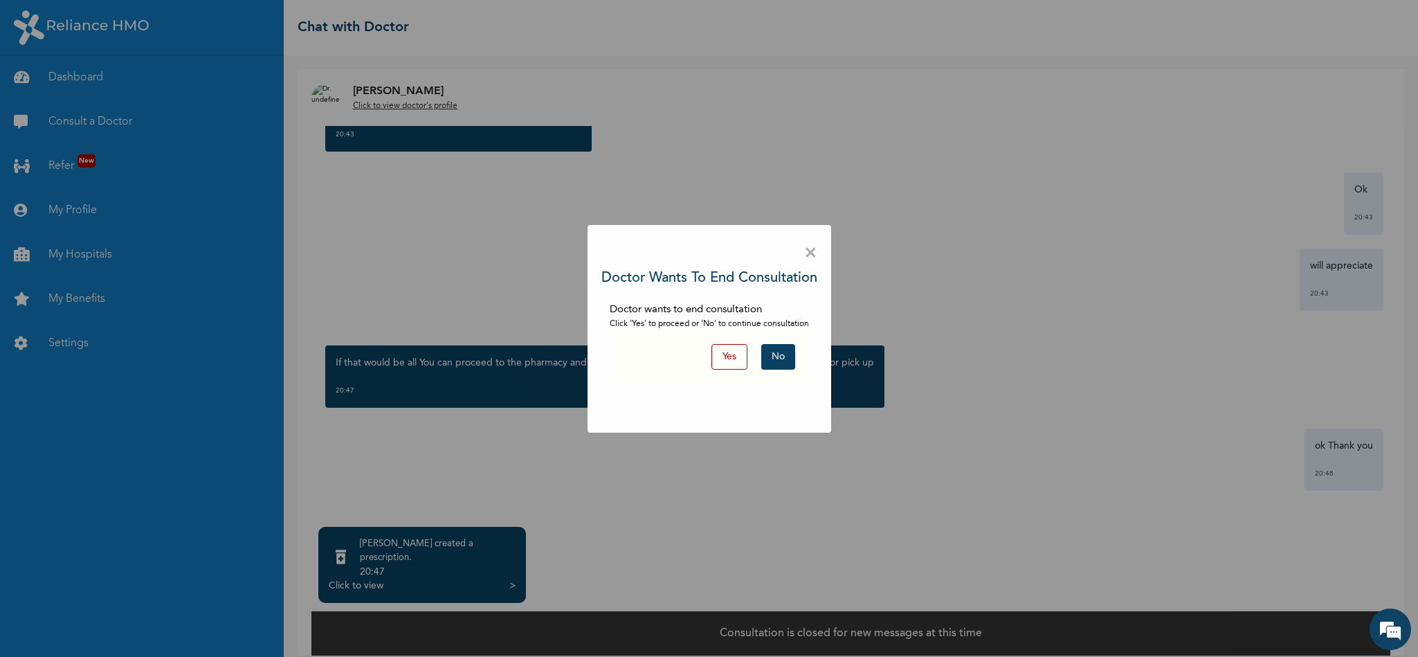
click at [733, 353] on button "Yes" at bounding box center [729, 357] width 36 height 26
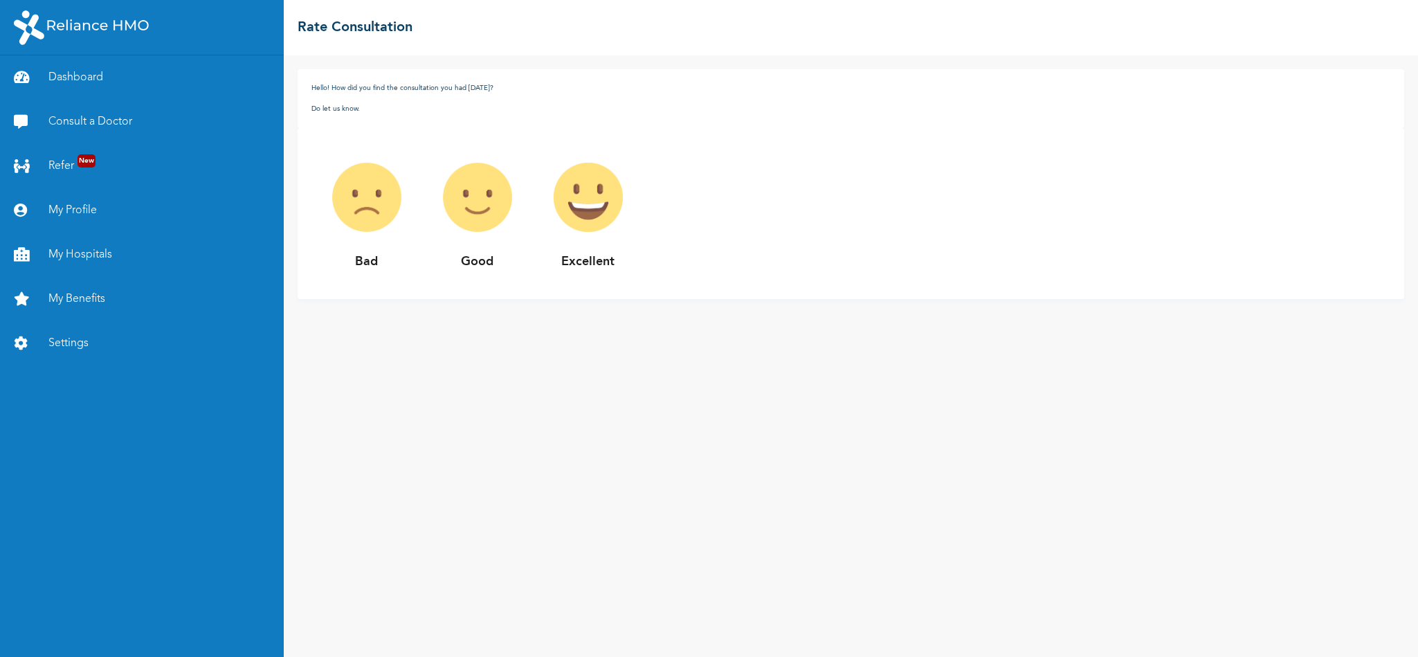
click at [533, 259] on p "Excellent" at bounding box center [588, 262] width 111 height 19
click at [118, 125] on link "Consult a Doctor" at bounding box center [142, 122] width 284 height 44
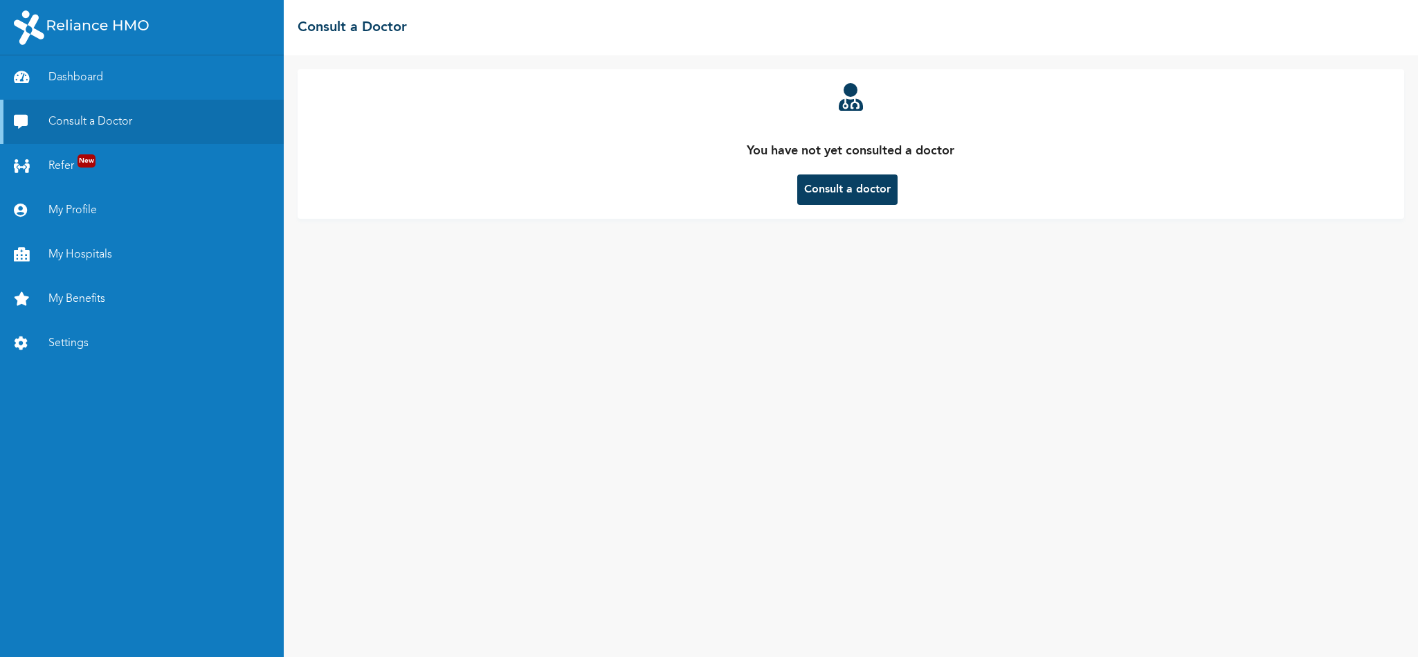
click at [848, 190] on button "Consult a doctor" at bounding box center [847, 189] width 100 height 30
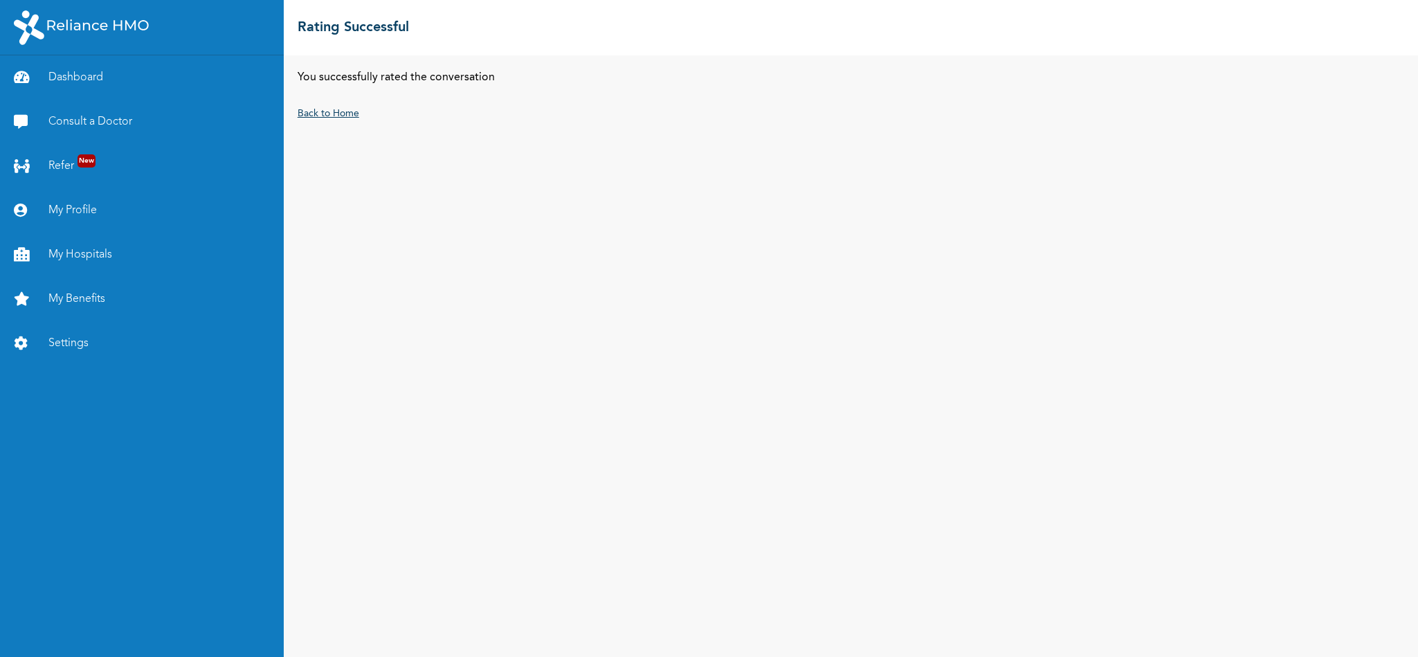
click at [328, 115] on link "Back to Home" at bounding box center [329, 114] width 62 height 10
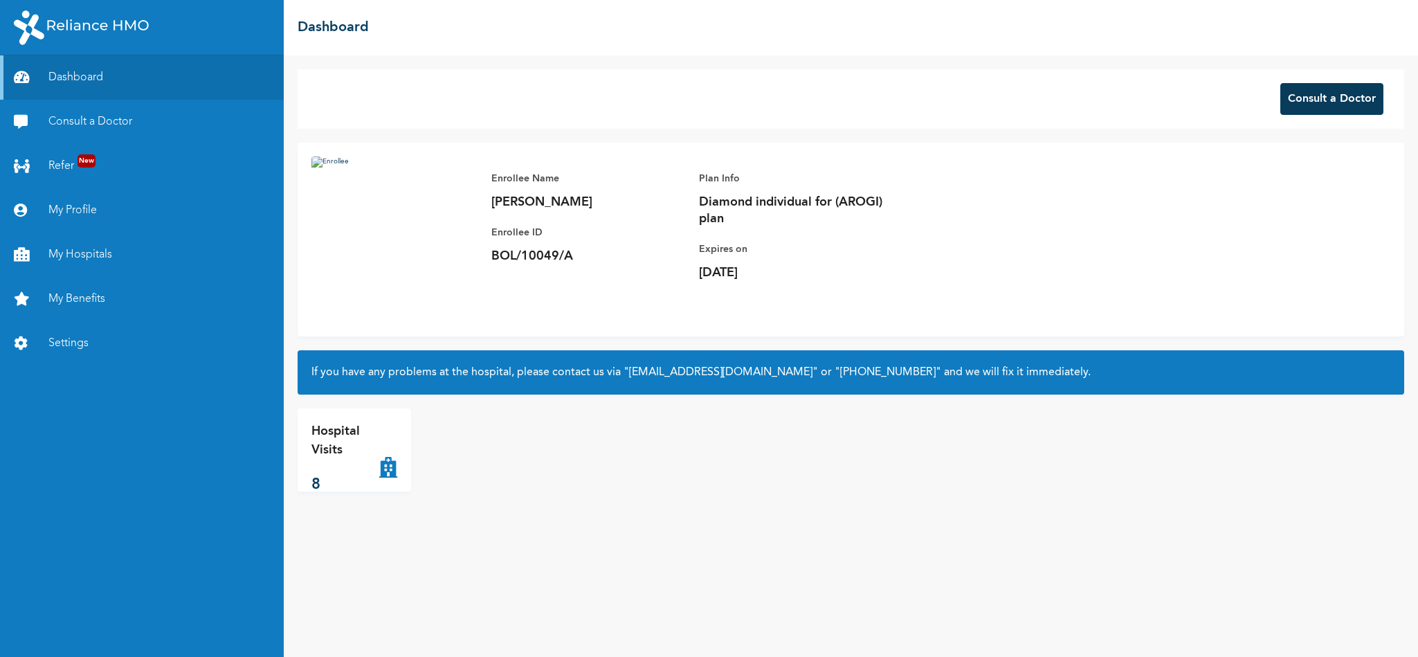
click at [1306, 94] on button "Consult a Doctor" at bounding box center [1331, 99] width 103 height 32
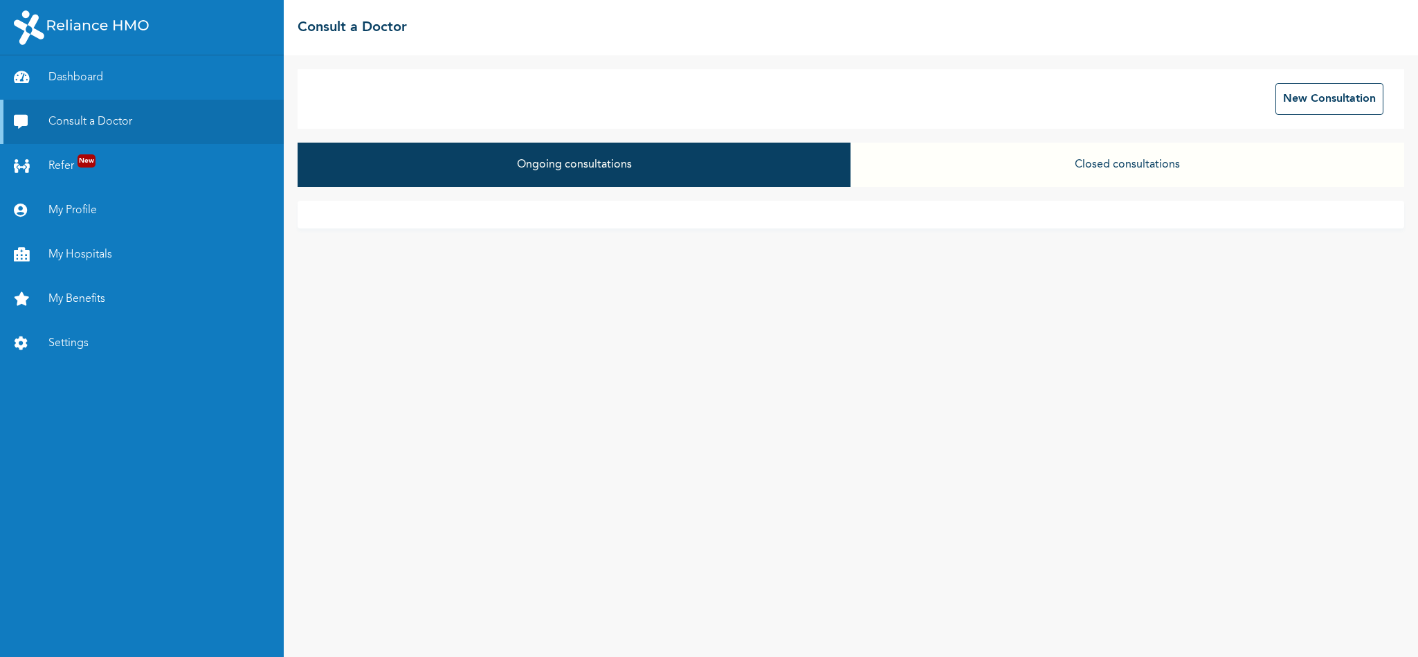
click at [1140, 160] on button "Closed consultations" at bounding box center [1127, 165] width 554 height 44
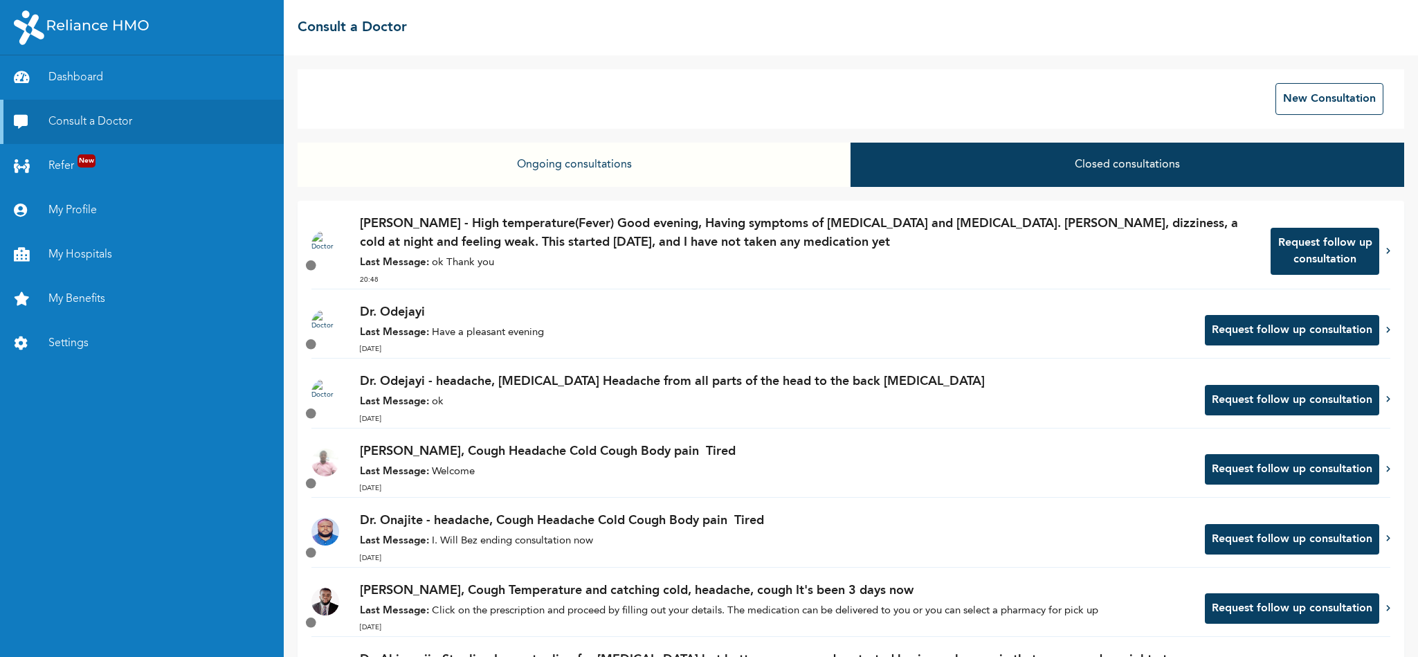
click at [1367, 252] on div "Request follow up consultation" at bounding box center [1328, 251] width 116 height 47
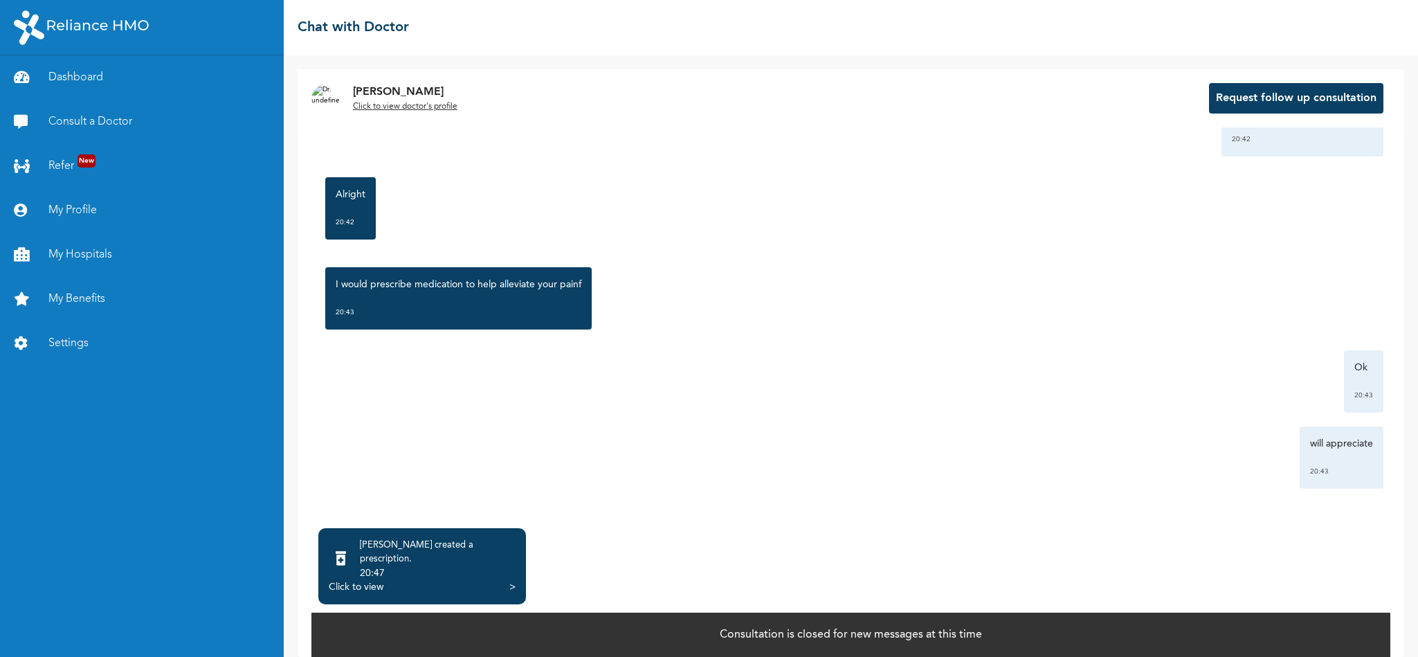
scroll to position [709, 0]
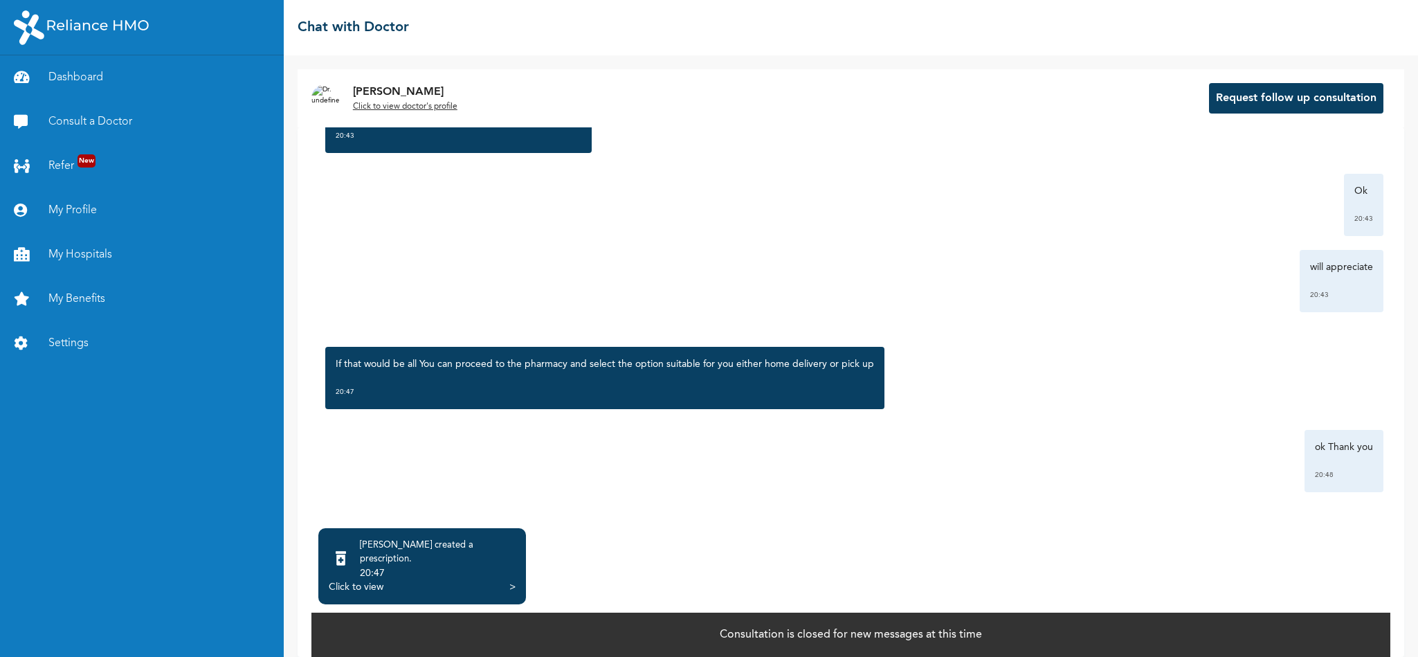
click at [507, 580] on div "Click to view >" at bounding box center [422, 587] width 187 height 14
click at [343, 580] on div "Click to view" at bounding box center [356, 587] width 55 height 14
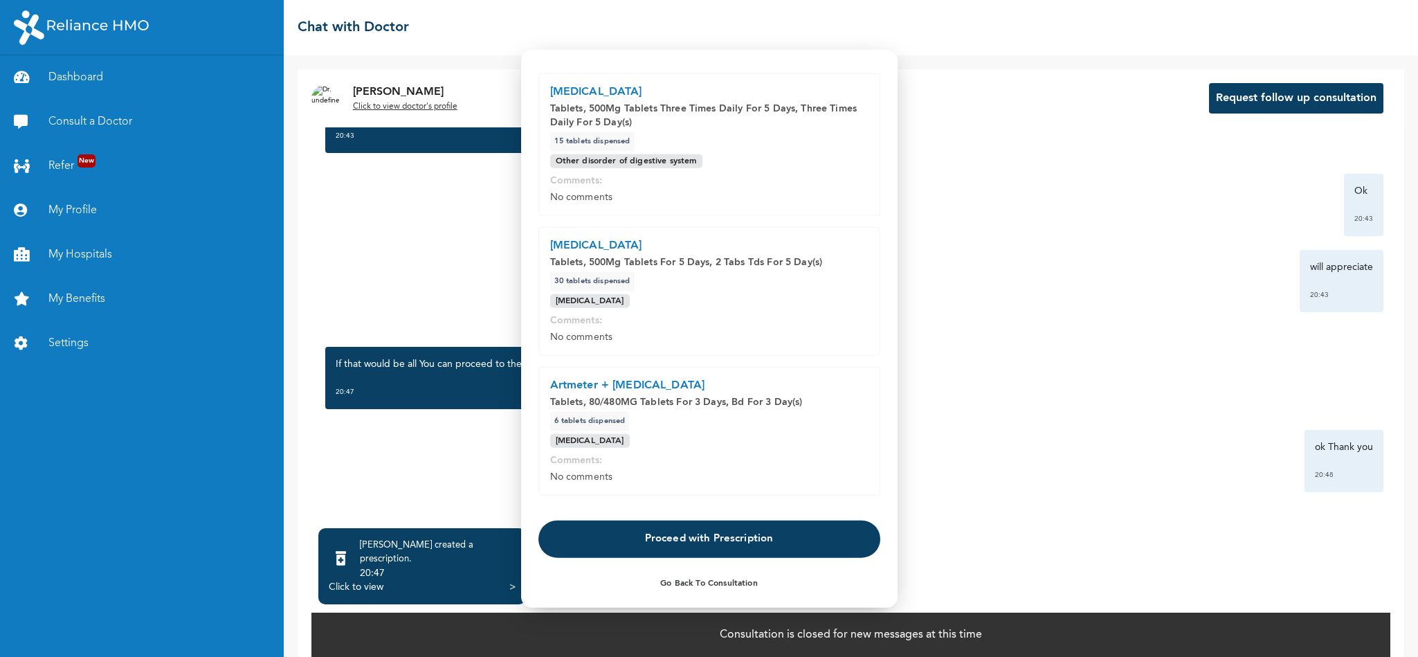
scroll to position [73, 0]
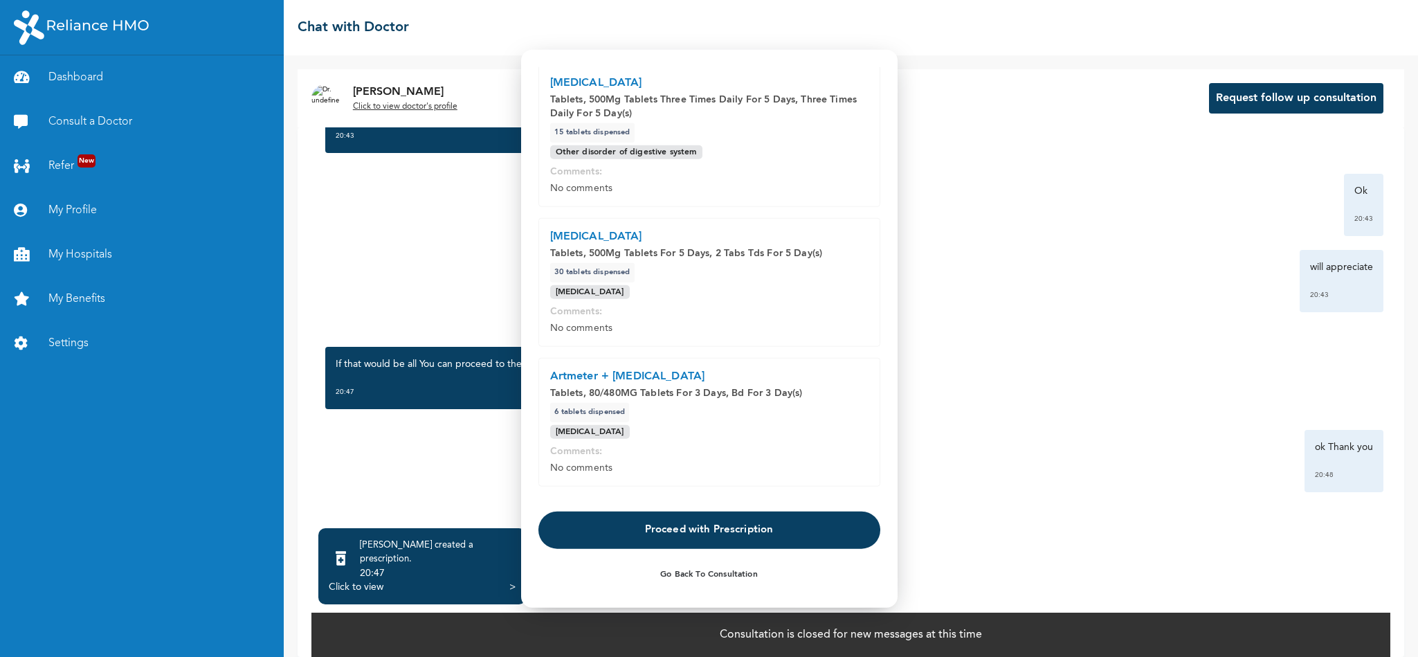
click at [783, 531] on button "Proceed with Prescription" at bounding box center [709, 529] width 342 height 37
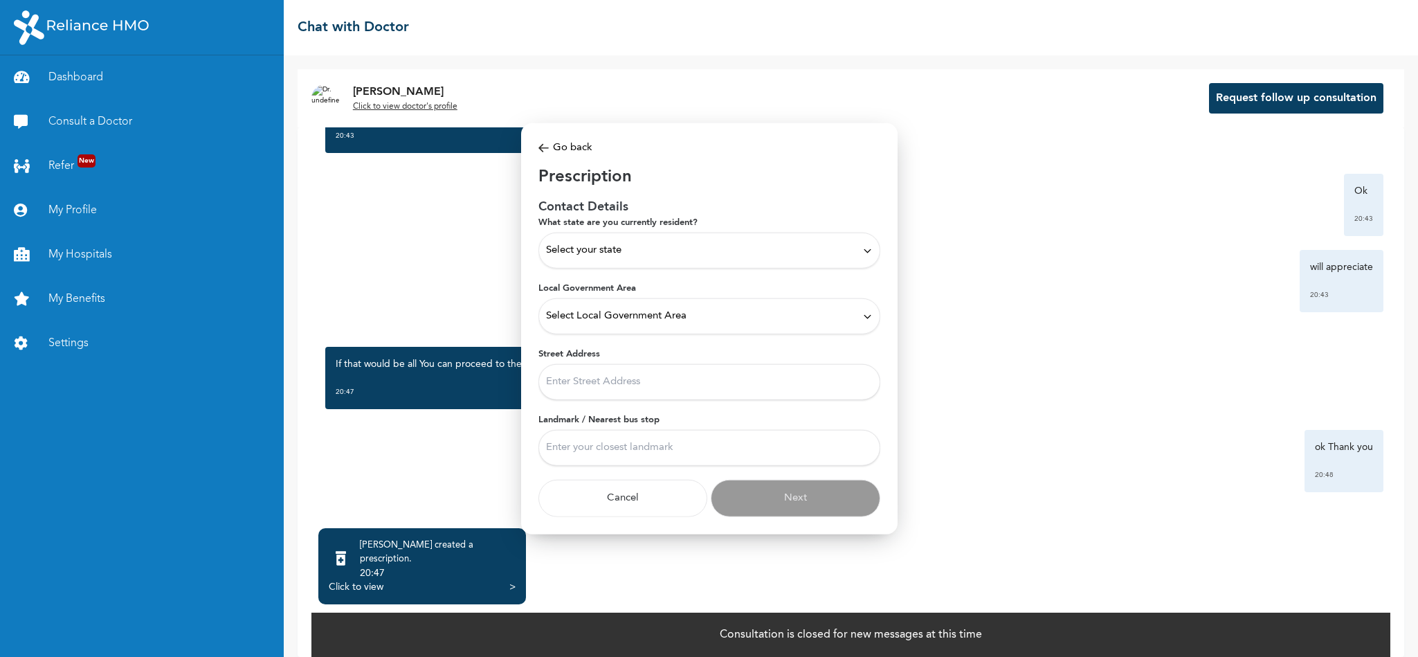
scroll to position [0, 0]
click at [644, 251] on div "Select your state" at bounding box center [709, 250] width 327 height 15
click at [644, 365] on li "Nasarawa" at bounding box center [709, 377] width 340 height 24
click at [694, 320] on div "Select Local Government Area" at bounding box center [709, 316] width 327 height 15
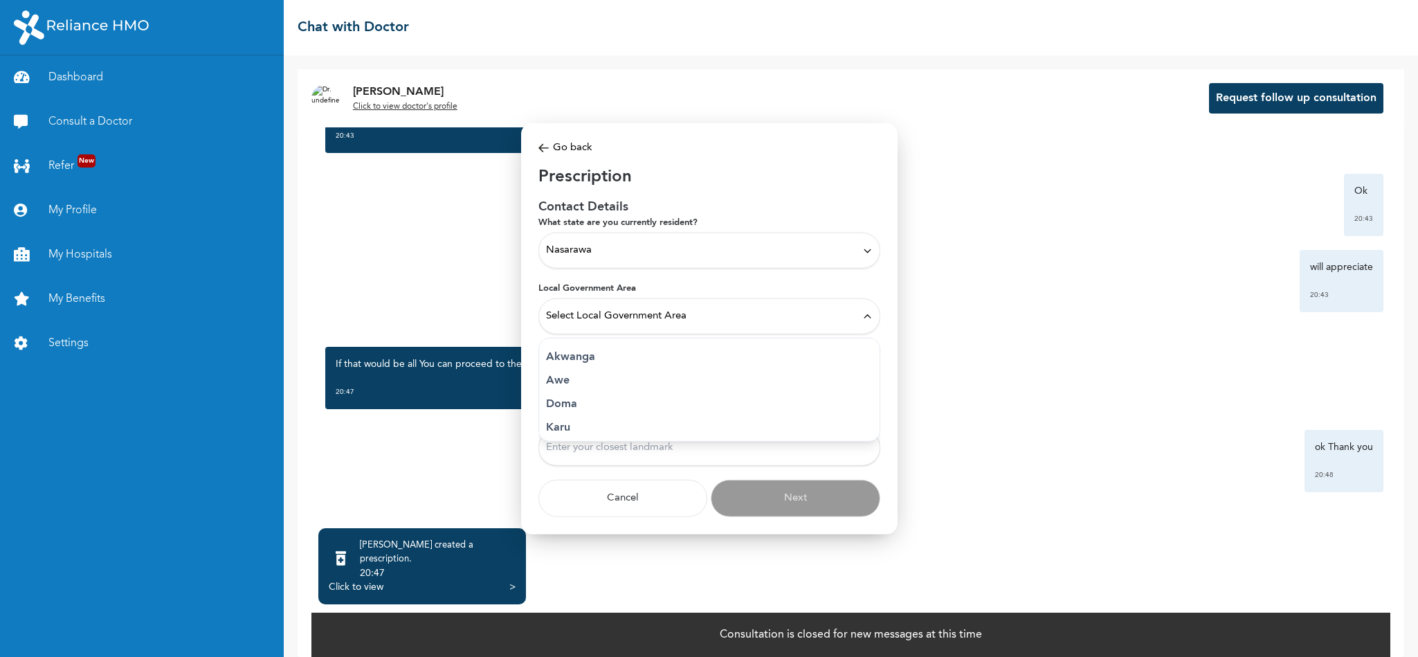
click at [793, 243] on div "Nasarawa" at bounding box center [709, 250] width 327 height 15
click at [567, 285] on p "[GEOGRAPHIC_DATA]" at bounding box center [709, 283] width 327 height 17
click at [592, 322] on span "Select Local Government Area" at bounding box center [616, 316] width 140 height 15
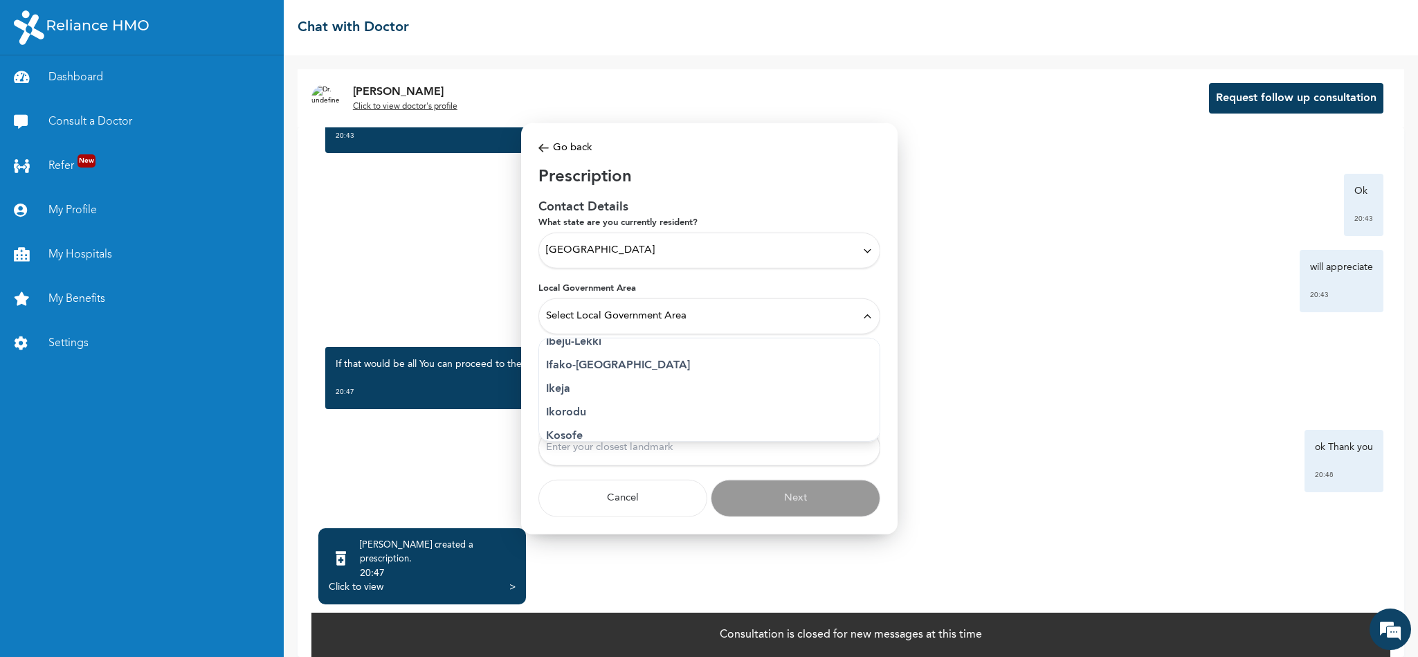
click at [579, 392] on p "Ikeja" at bounding box center [709, 389] width 327 height 17
click at [617, 391] on input "Street Address" at bounding box center [709, 382] width 342 height 36
type input "[STREET_ADDRESS]. Opebi close to [GEOGRAPHIC_DATA]"
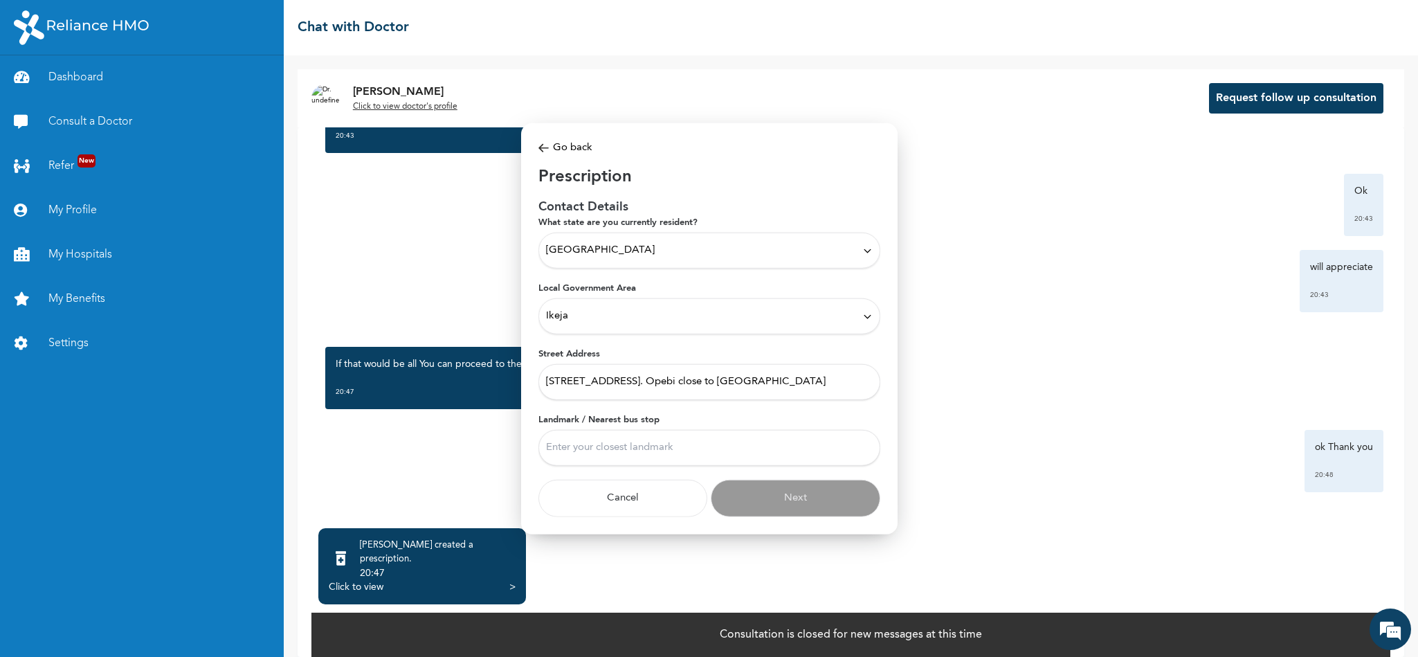
click at [673, 445] on input "Landmark / Nearest bus stop" at bounding box center [709, 448] width 342 height 36
type input "Opebi"
click at [783, 506] on button "Next" at bounding box center [796, 498] width 170 height 37
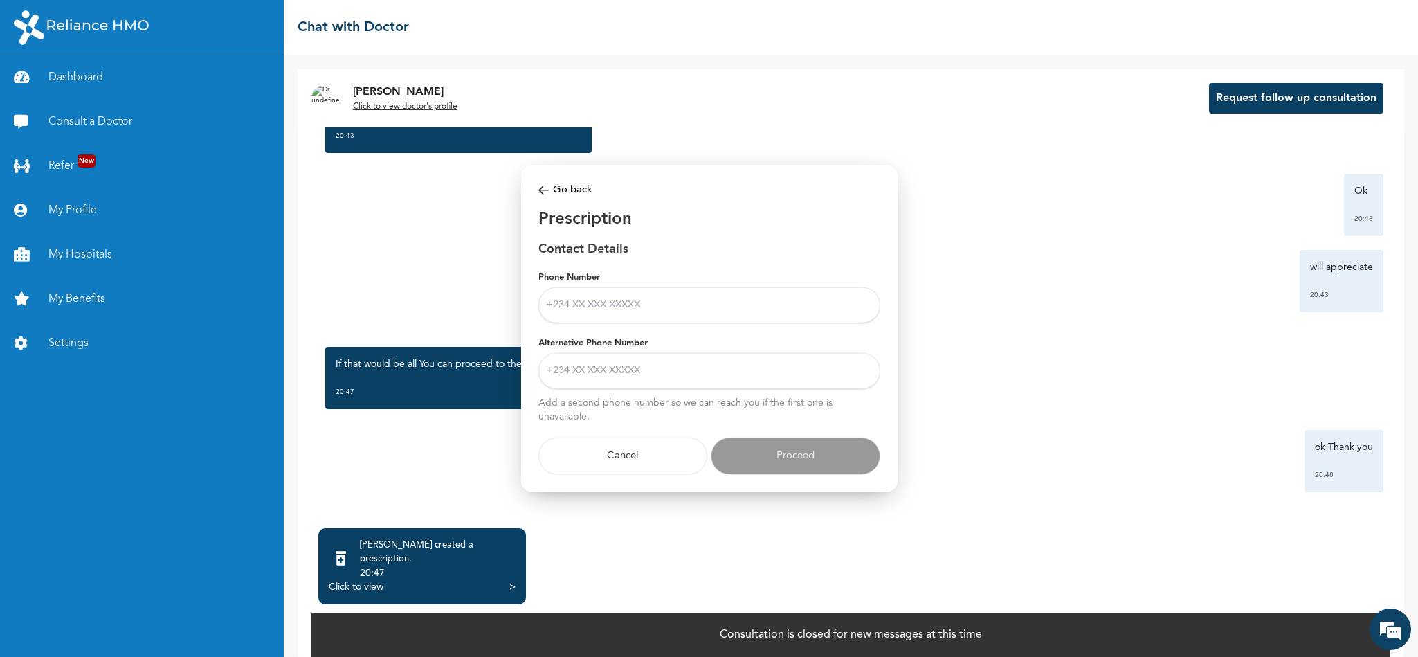
scroll to position [0, 0]
click at [637, 304] on input "Phone Number" at bounding box center [709, 305] width 342 height 36
type input "08028616716"
click at [640, 365] on input "Alternative Phone Number" at bounding box center [709, 371] width 342 height 36
type input "08028616716"
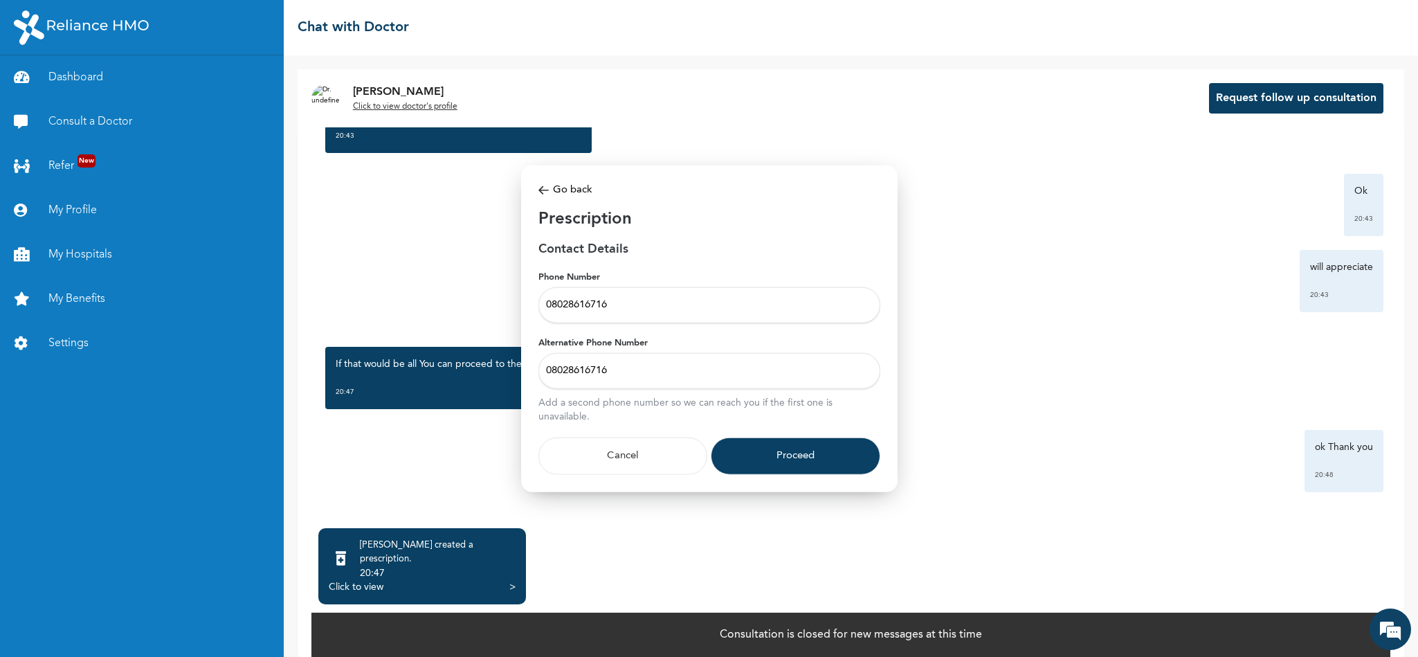
click at [774, 453] on button "Proceed" at bounding box center [796, 455] width 170 height 37
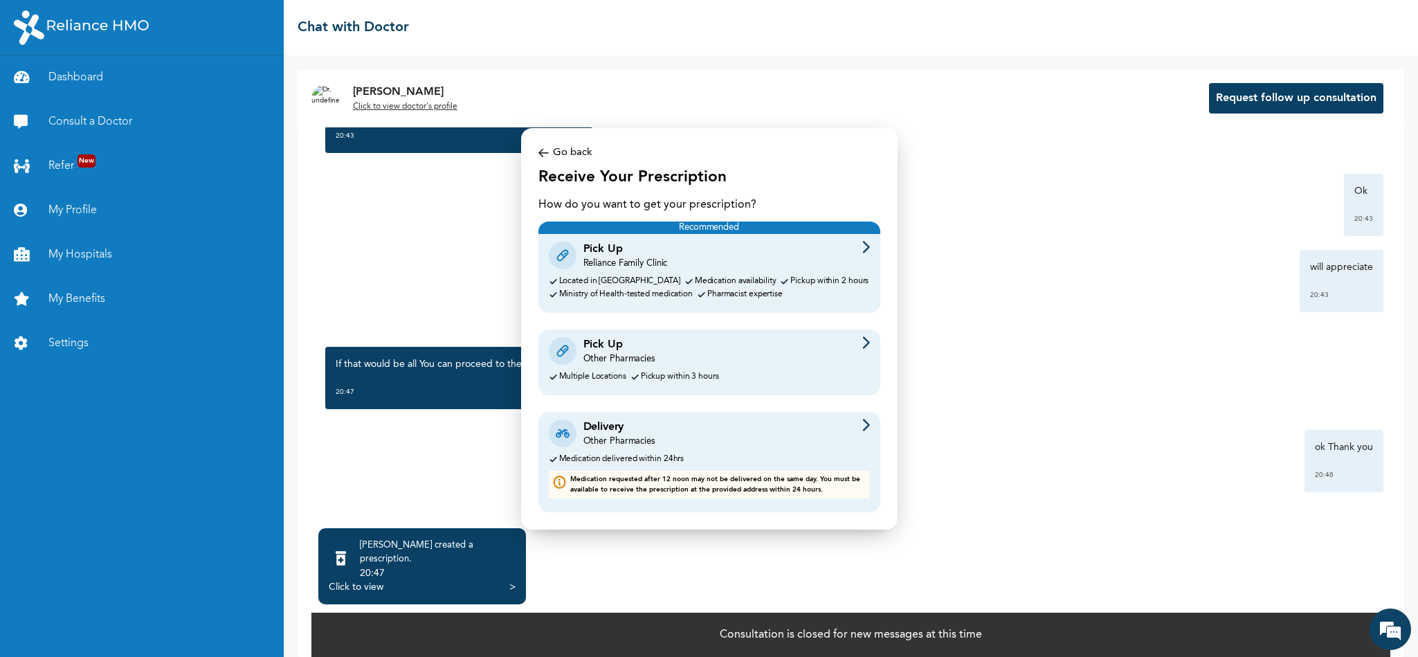
click at [774, 453] on div "Delivery Other Pharmacies Medication delivered within 24hrs Medication requeste…" at bounding box center [709, 462] width 342 height 100
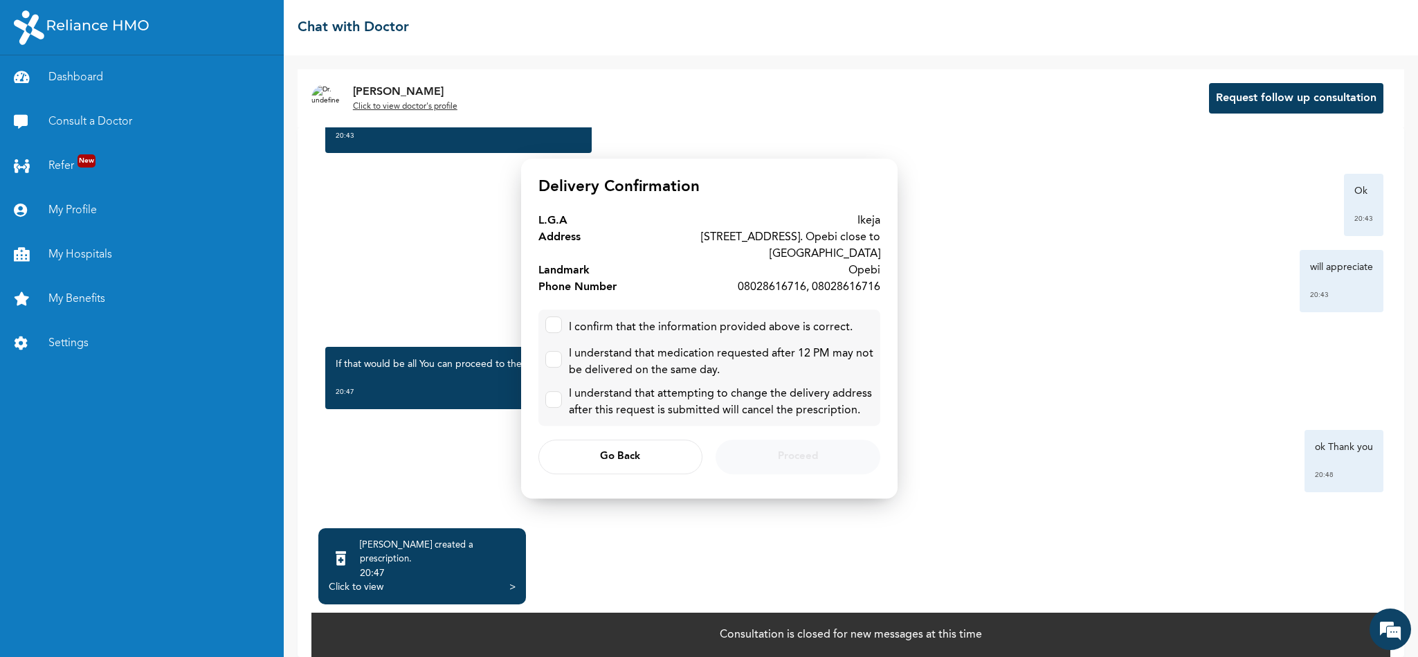
click at [555, 330] on div at bounding box center [553, 327] width 17 height 22
click at [551, 317] on input "checkbox" at bounding box center [550, 321] width 9 height 9
checkbox input "true"
click at [553, 352] on input "checkbox" at bounding box center [550, 356] width 9 height 9
checkbox input "true"
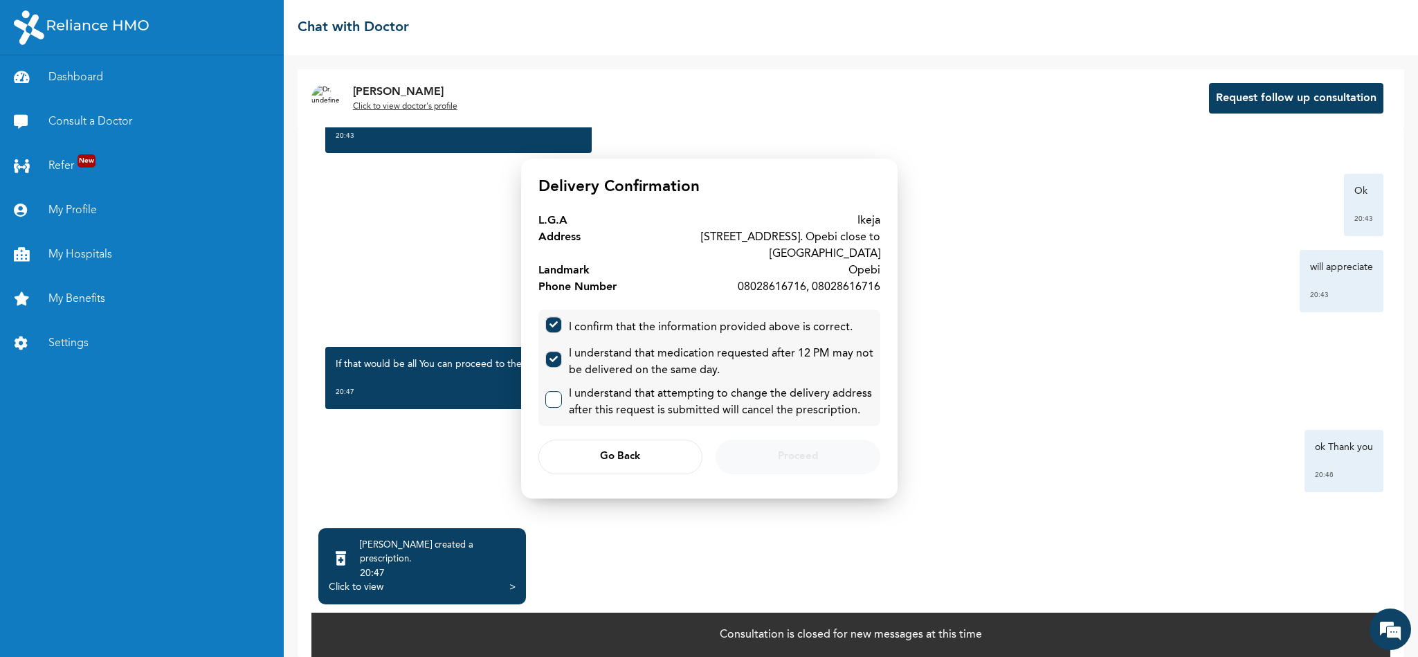
click at [553, 392] on input "checkbox" at bounding box center [550, 396] width 9 height 9
checkbox input "true"
click at [787, 453] on span "Proceed" at bounding box center [798, 457] width 40 height 9
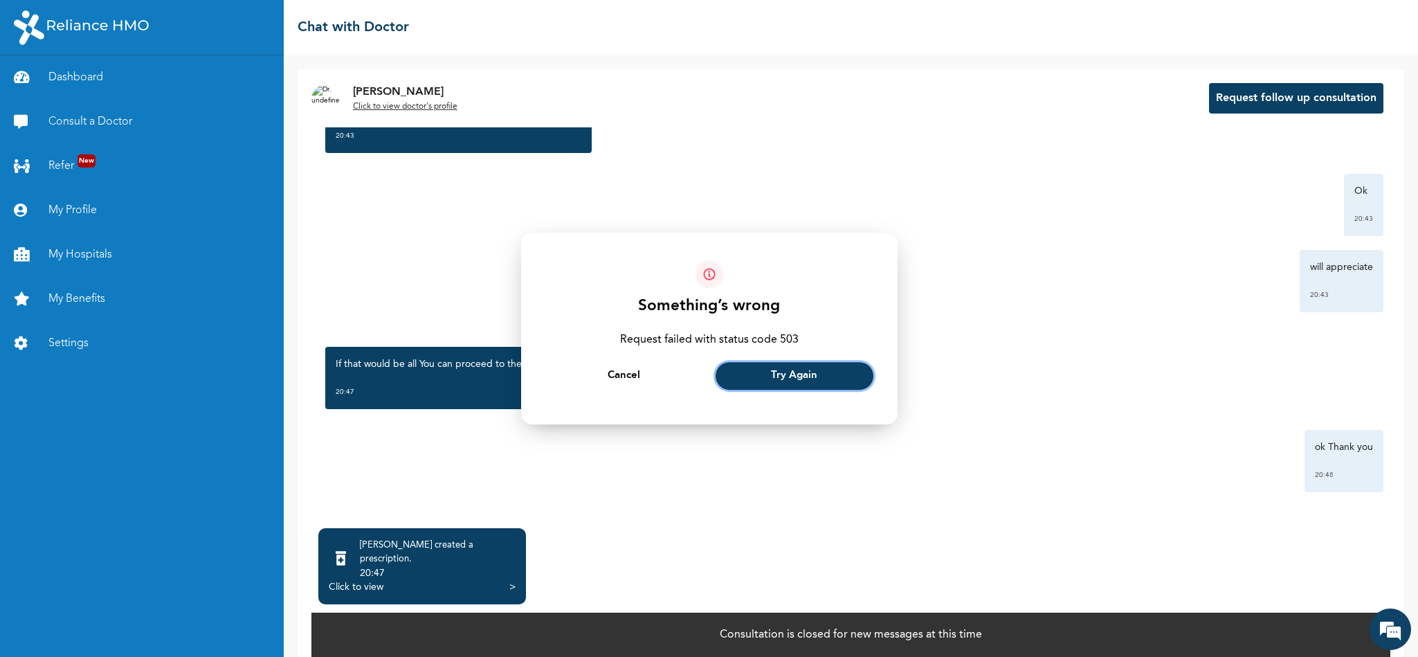
click at [785, 378] on span "Try Again" at bounding box center [794, 376] width 46 height 9
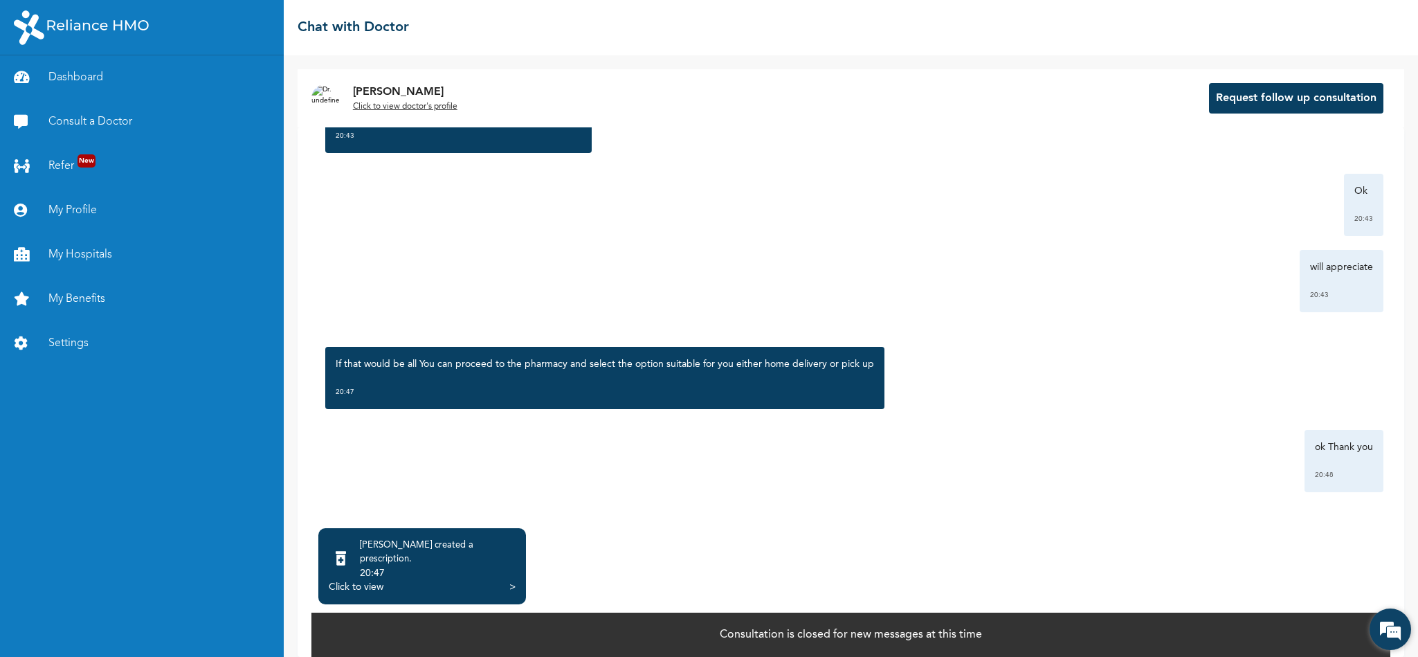
click at [1391, 627] on em at bounding box center [1389, 628] width 37 height 37
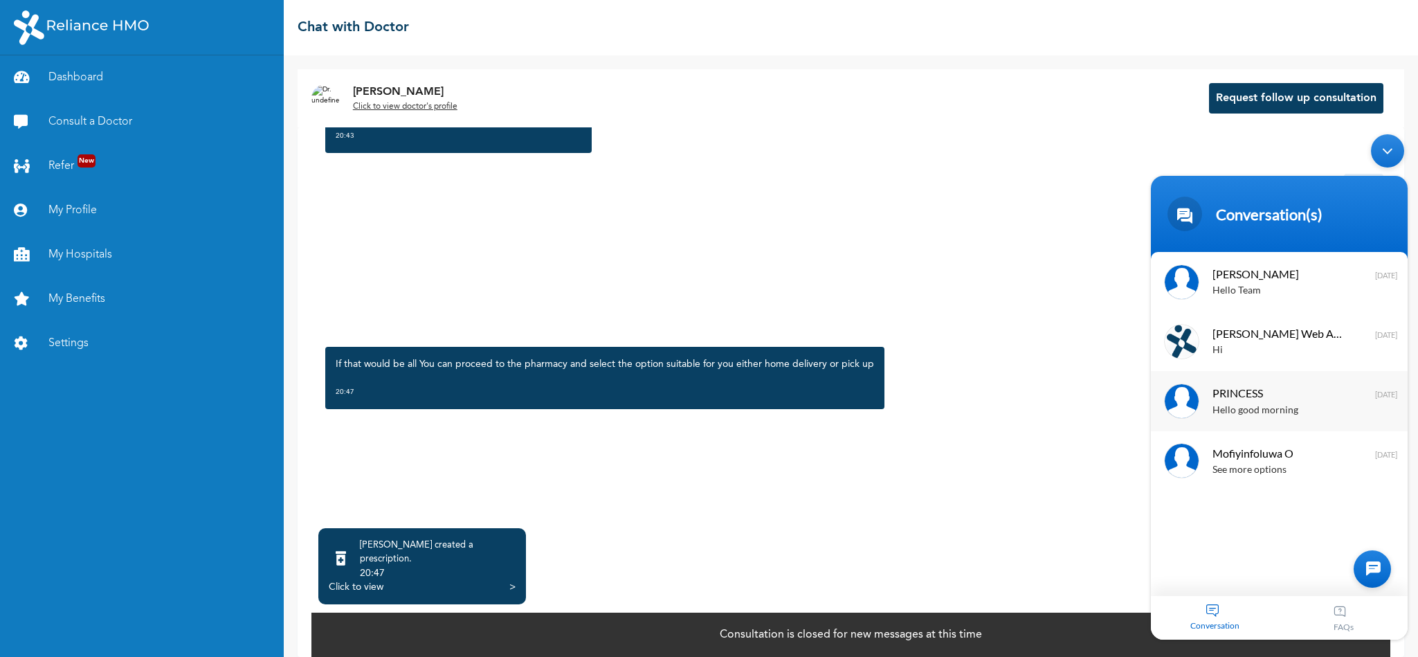
click at [1232, 398] on span "PRINCESS" at bounding box center [1277, 392] width 131 height 19
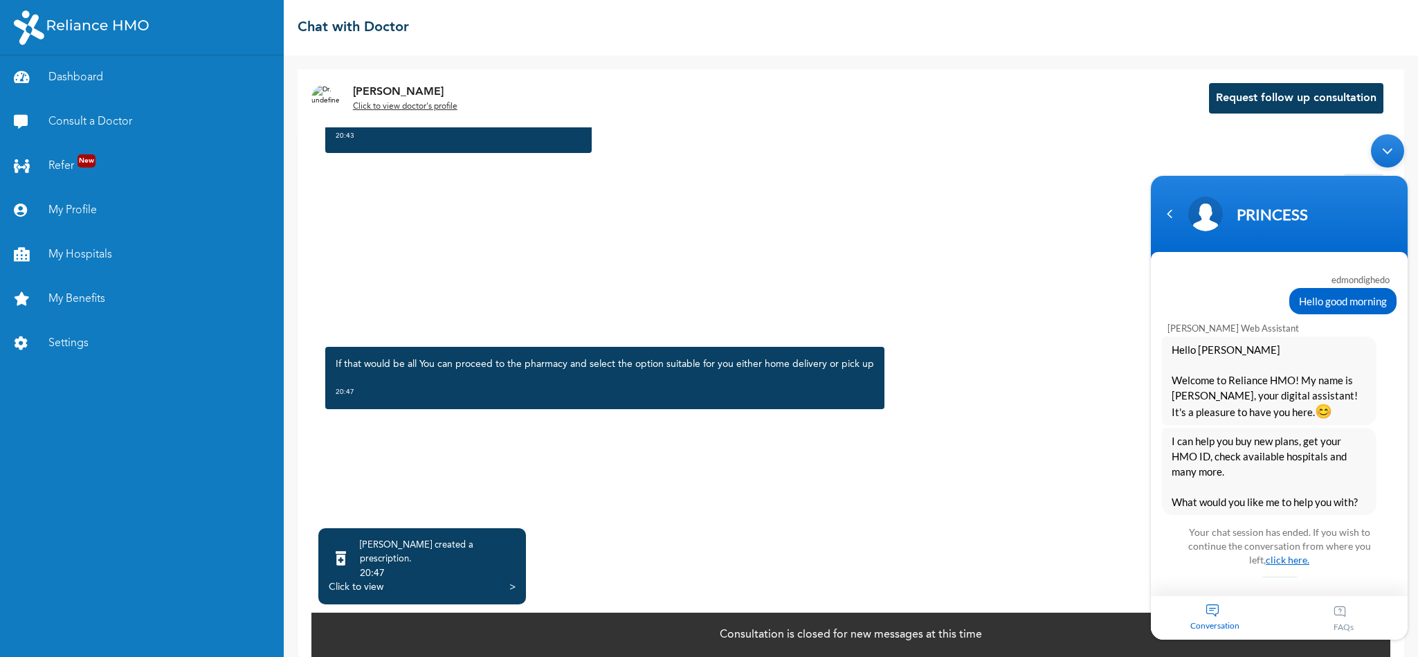
click at [1290, 563] on link "click here." at bounding box center [1288, 560] width 44 height 12
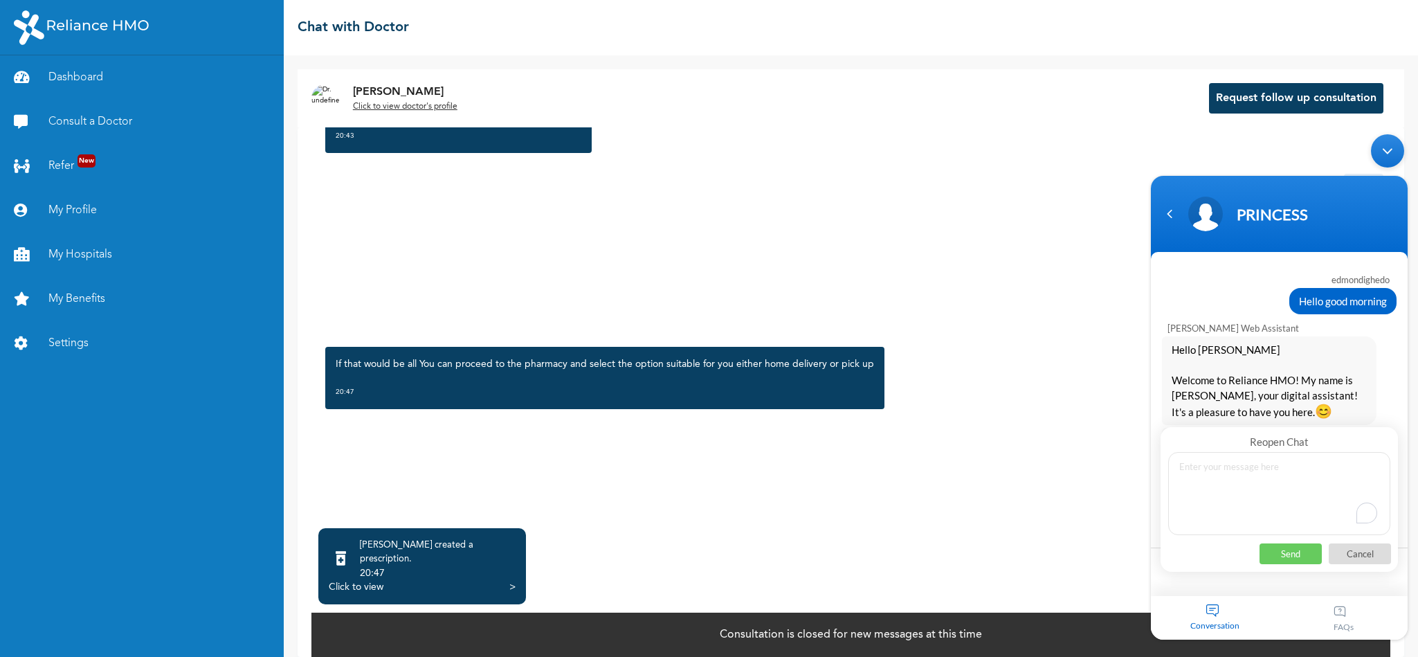
scroll to position [1373, 0]
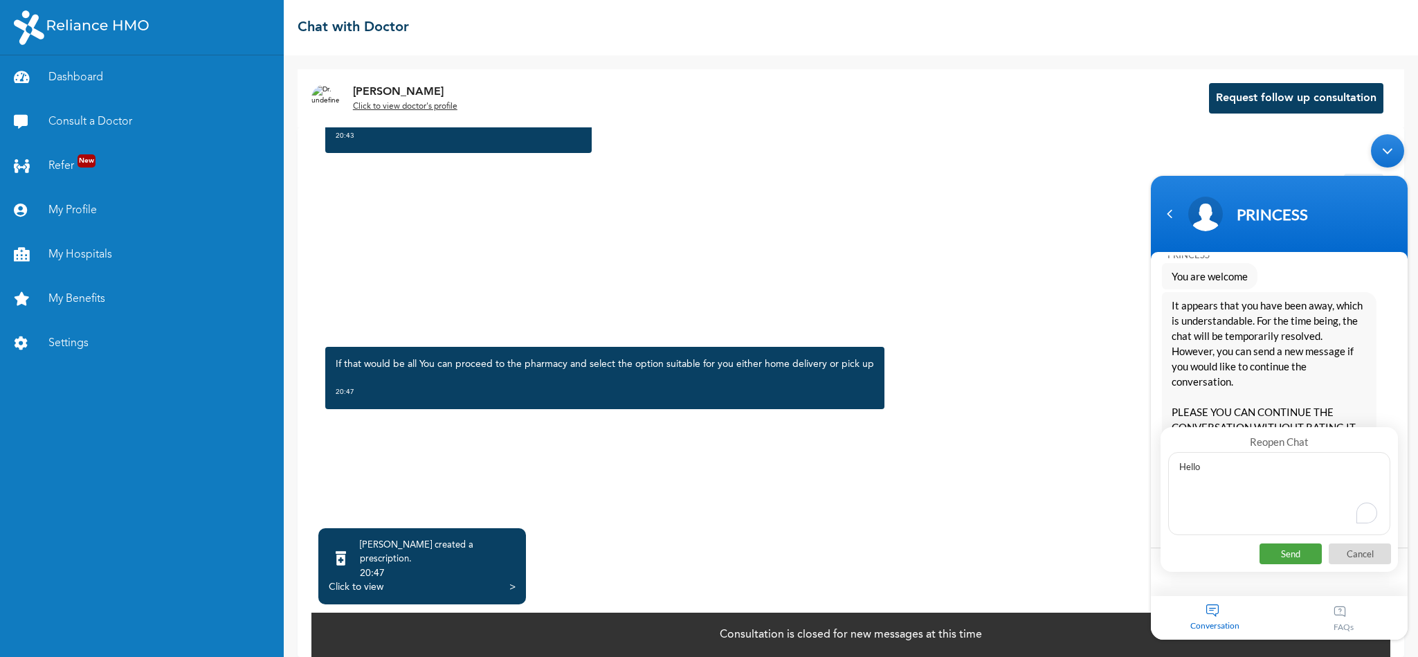
type textarea "Hello"
click at [1293, 553] on p "Send" at bounding box center [1290, 553] width 62 height 21
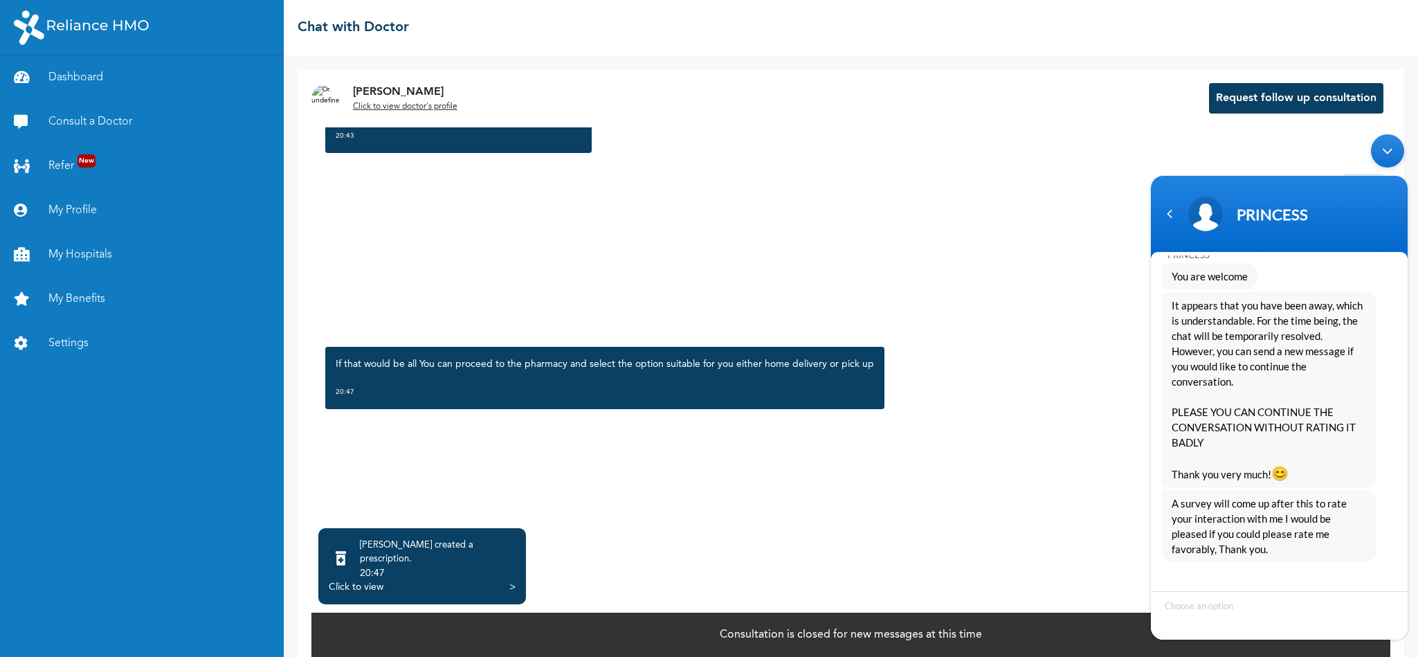
scroll to position [1493, 0]
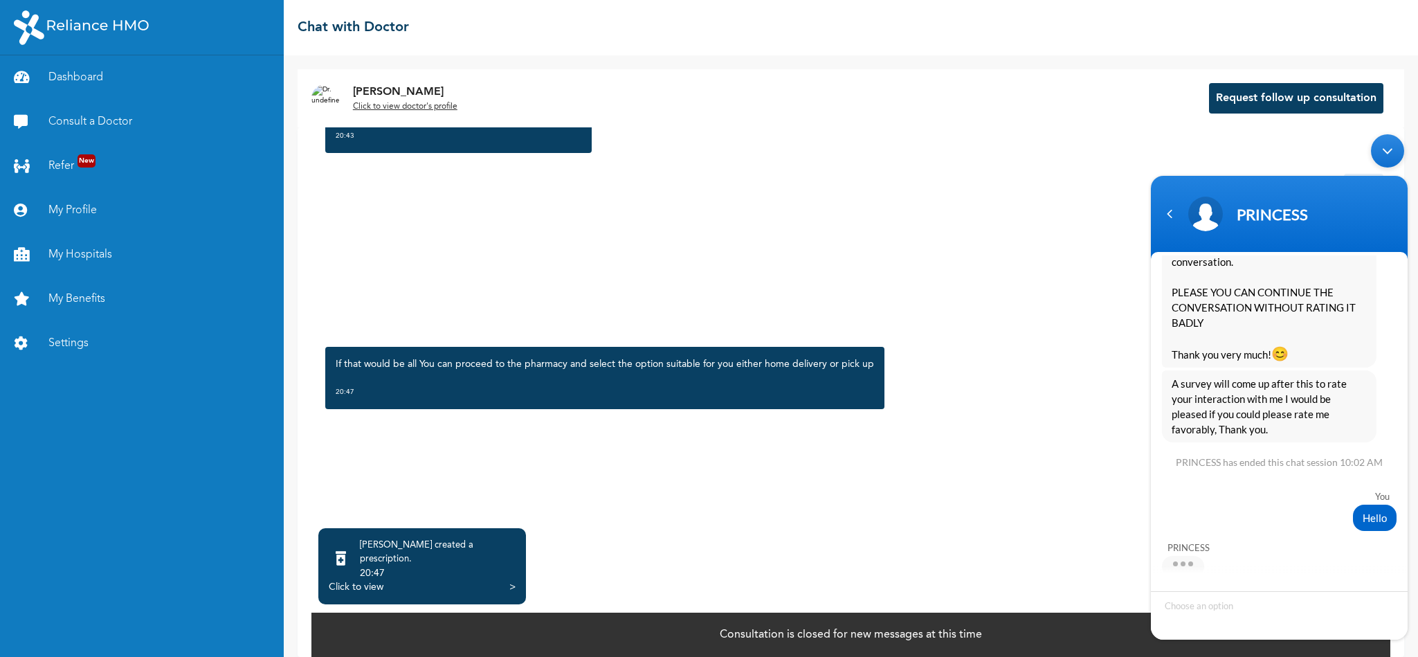
click at [509, 580] on div ">" at bounding box center [512, 587] width 6 height 14
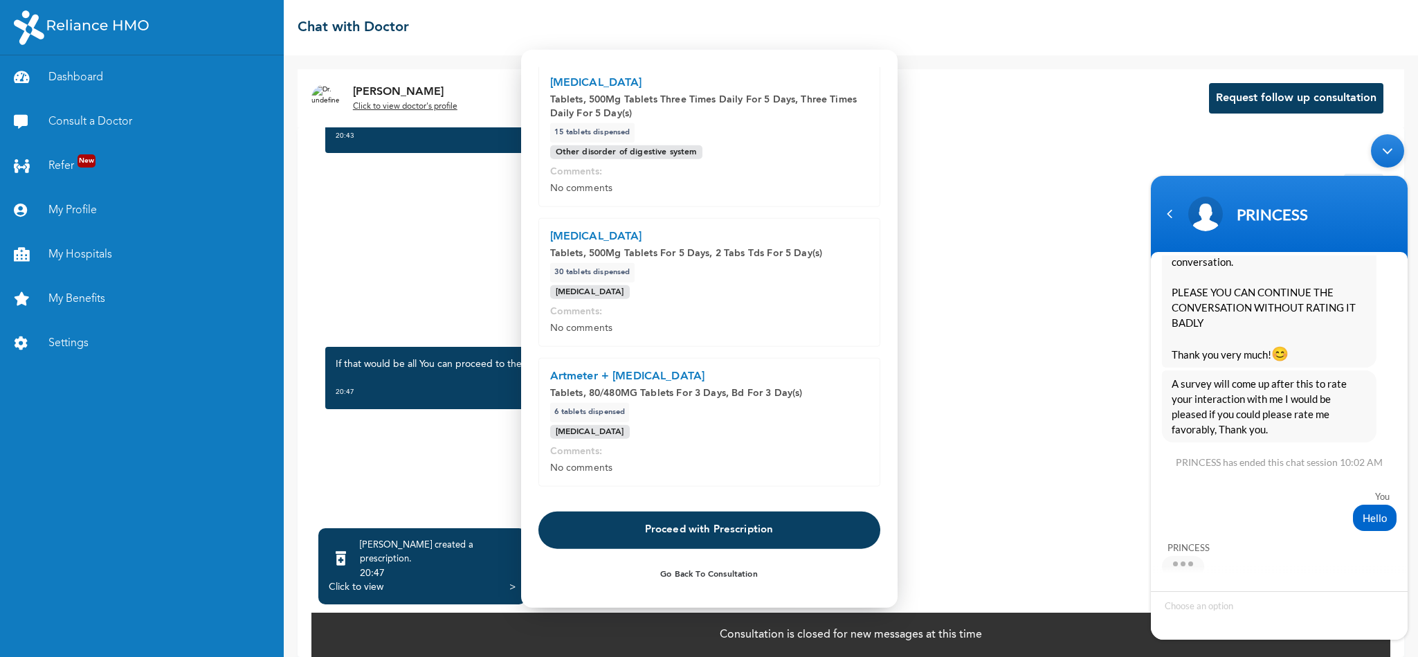
scroll to position [61, 0]
click at [723, 532] on button "Proceed with Prescription" at bounding box center [709, 529] width 342 height 37
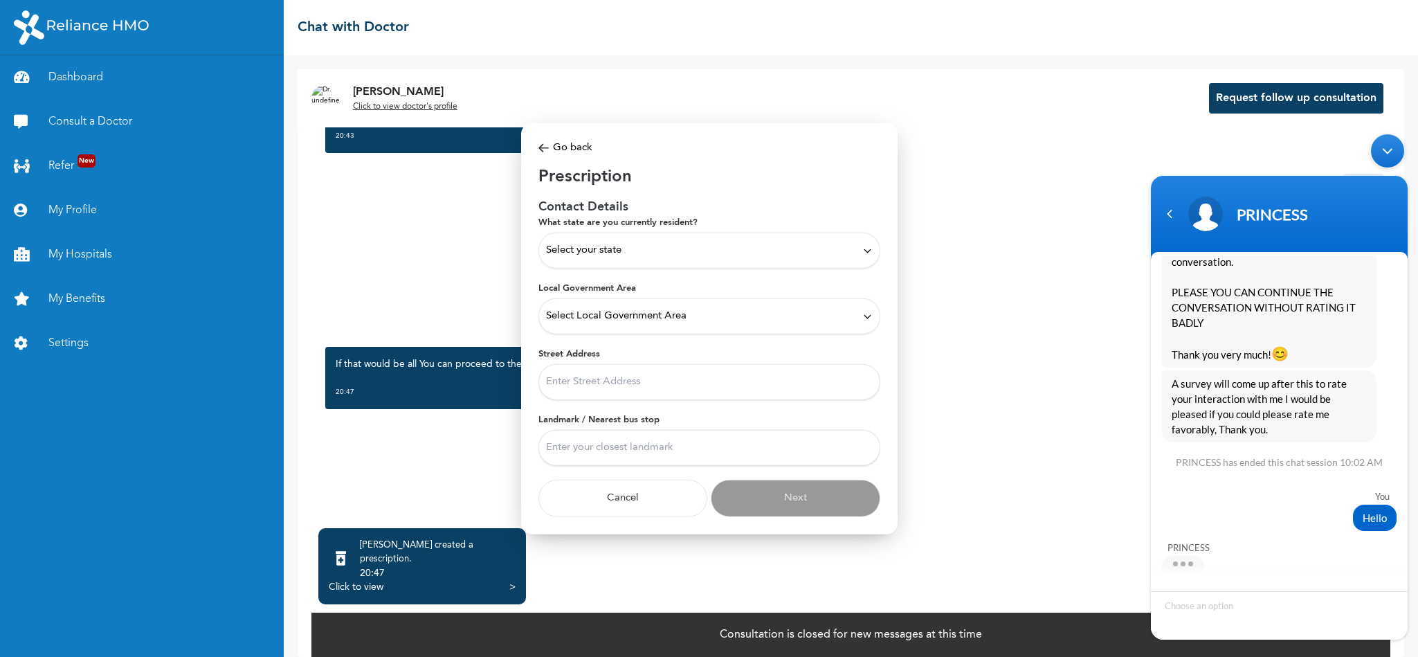
scroll to position [0, 0]
click at [688, 252] on div "Select your state" at bounding box center [709, 250] width 327 height 15
click at [604, 338] on p "[GEOGRAPHIC_DATA]" at bounding box center [709, 335] width 327 height 17
click at [666, 307] on div "Select Local Government Area" at bounding box center [709, 316] width 342 height 36
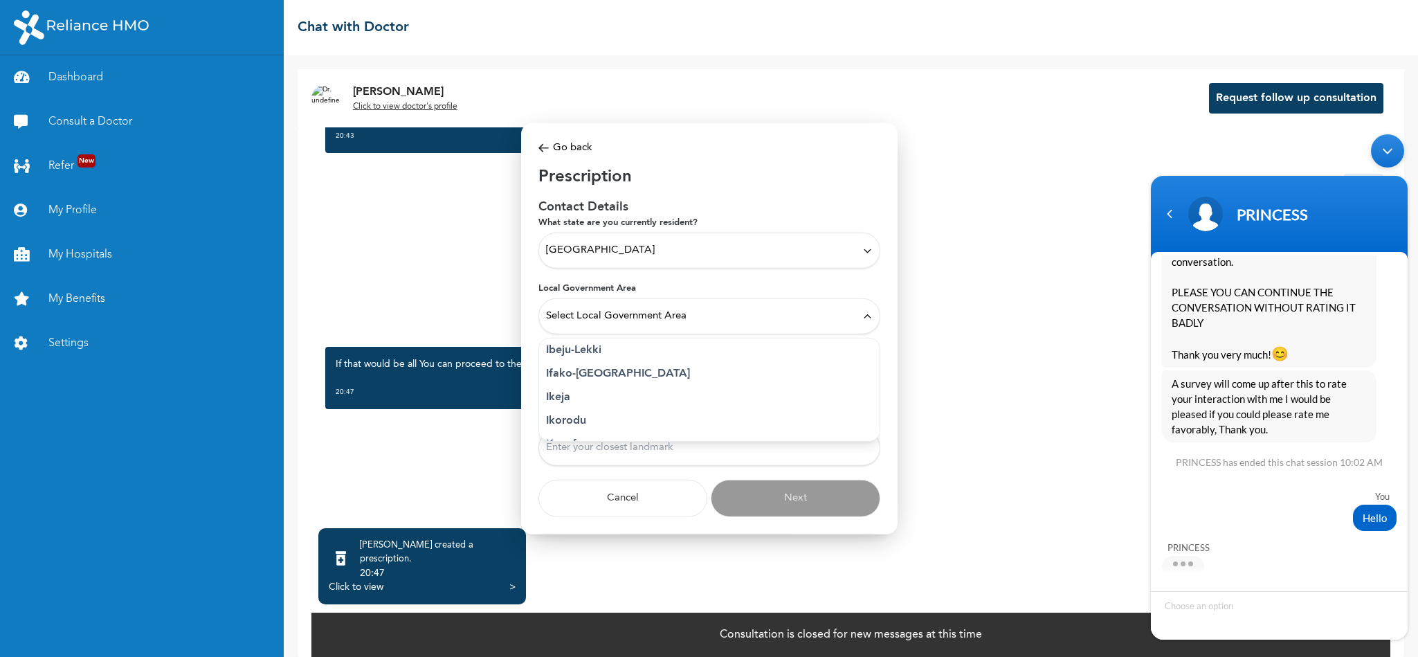
scroll to position [203, 0]
click at [599, 389] on p "Ikeja" at bounding box center [709, 389] width 327 height 17
click at [679, 386] on input "Street Address" at bounding box center [709, 382] width 342 height 36
type input "[STREET_ADDRESS]. Opebi close to [GEOGRAPHIC_DATA]"
click at [679, 451] on input "Landmark / Nearest bus stop" at bounding box center [709, 448] width 342 height 36
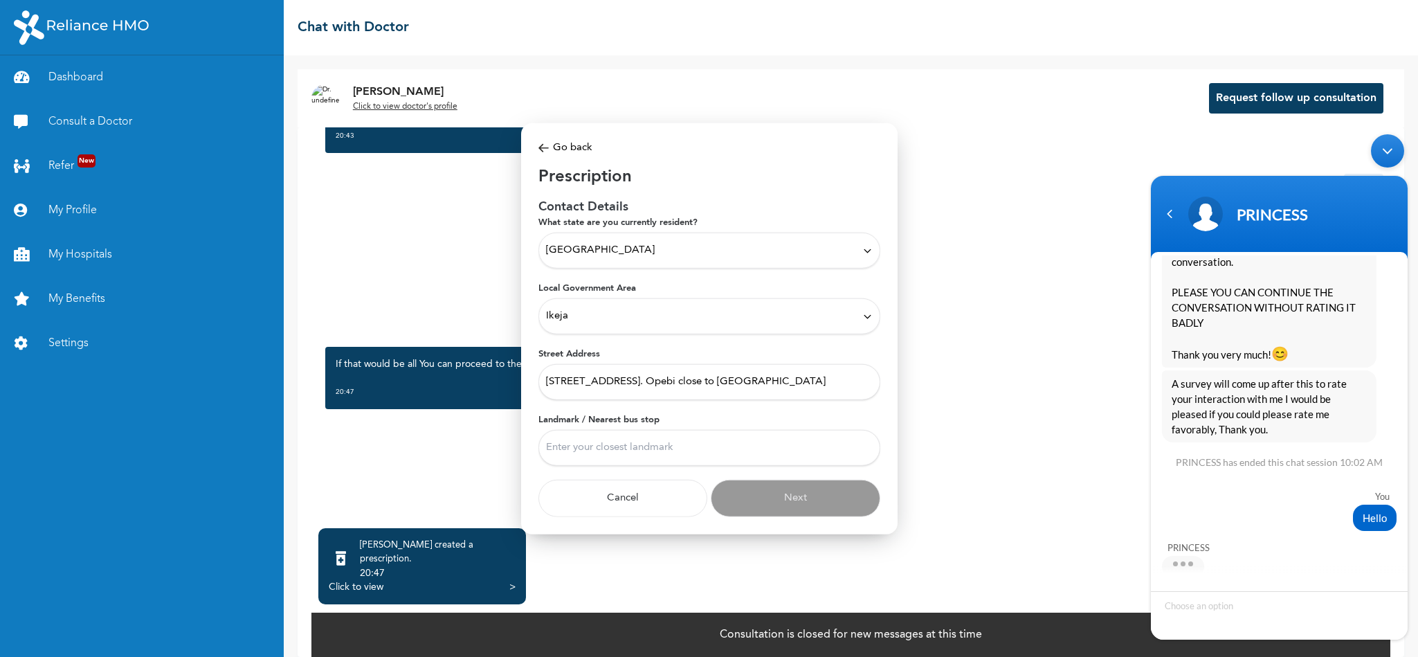
type input "Opebi"
click at [785, 501] on button "Next" at bounding box center [796, 498] width 170 height 37
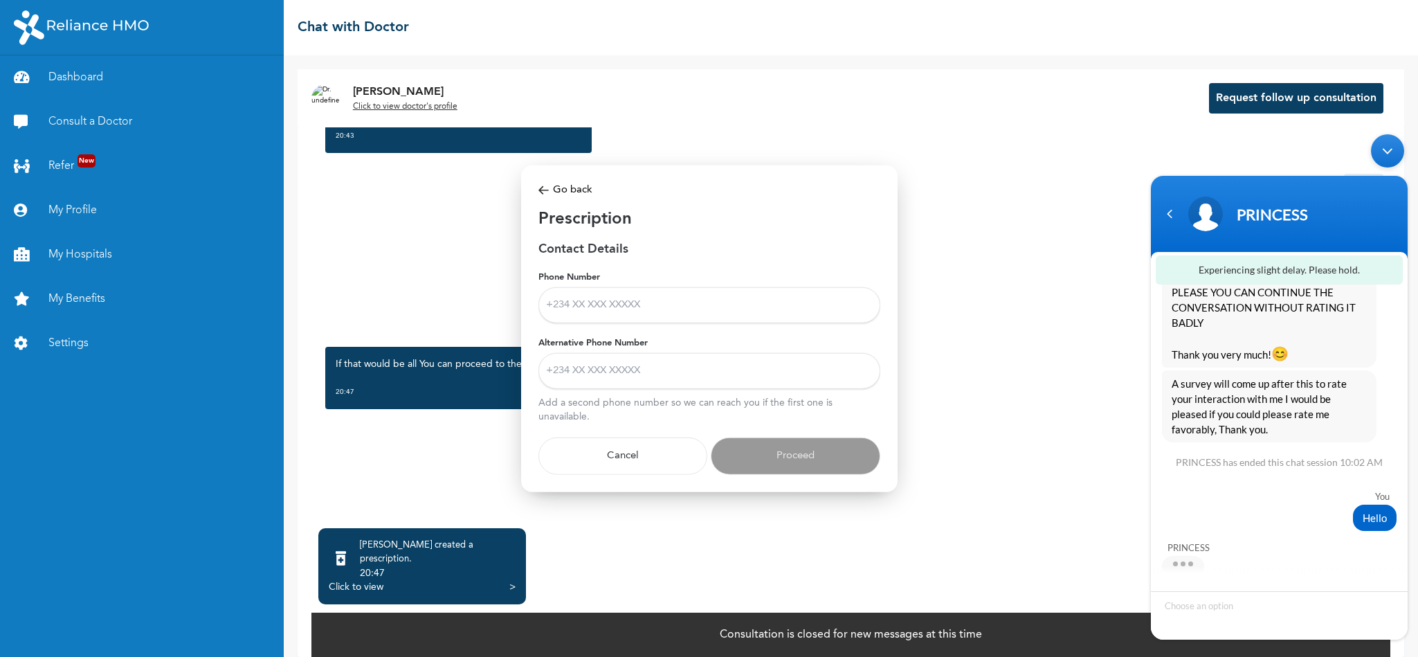
click at [632, 303] on input "Phone Number" at bounding box center [709, 305] width 342 height 36
type input "08028616716"
click at [685, 365] on input "Alternative Phone Number" at bounding box center [709, 371] width 342 height 36
type input "08028616716"
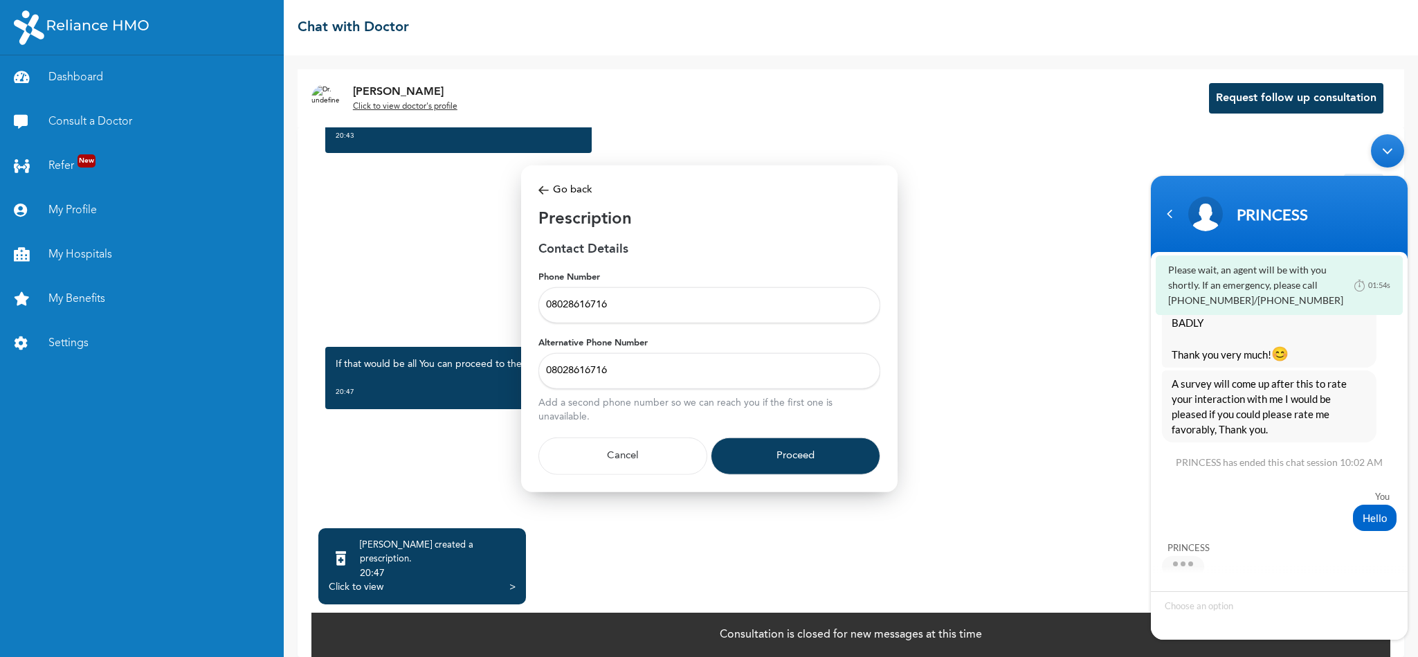
click at [769, 455] on button "Proceed" at bounding box center [796, 455] width 170 height 37
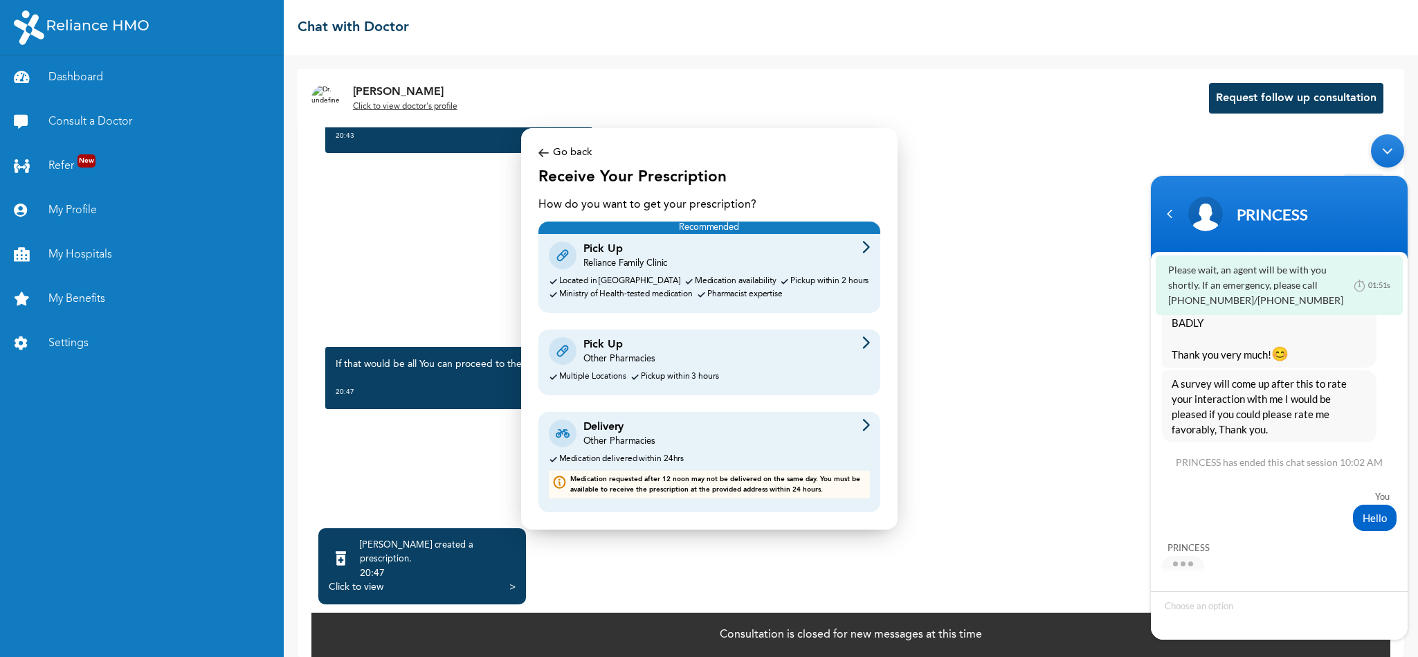
click at [856, 445] on div "Delivery Other Pharmacies" at bounding box center [709, 433] width 321 height 29
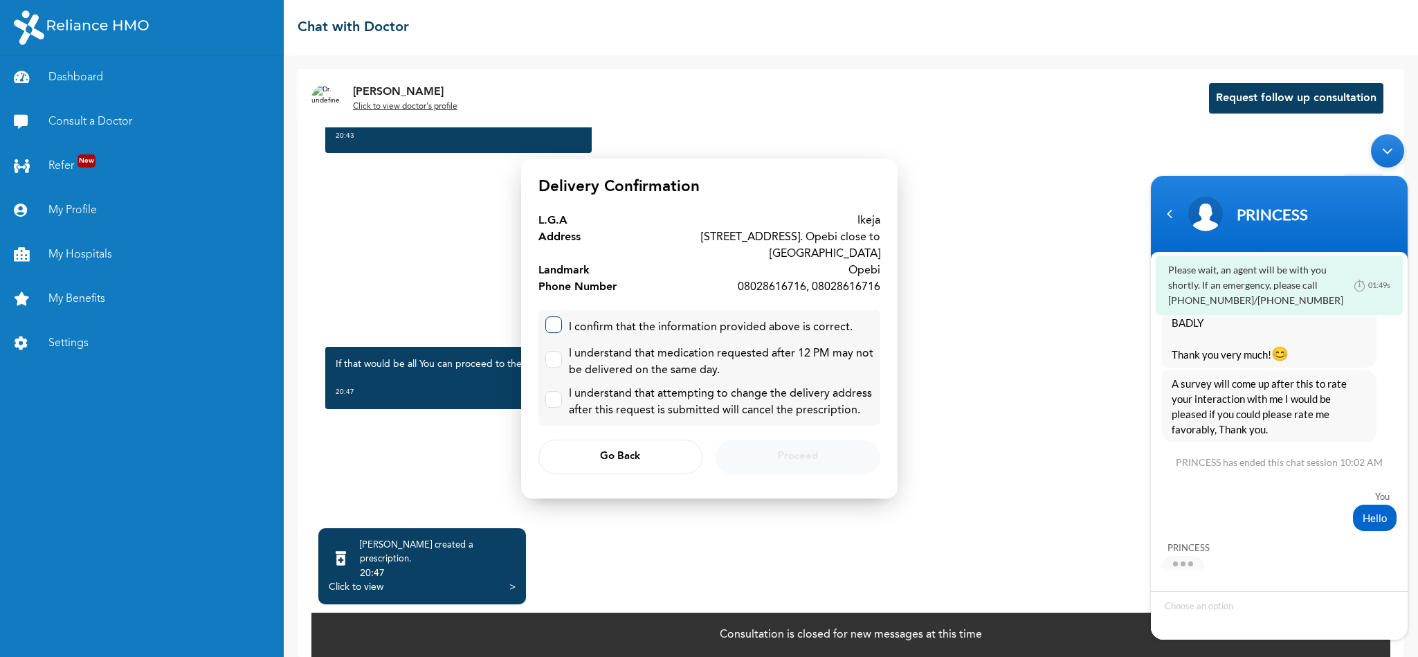
click at [557, 318] on label at bounding box center [553, 324] width 17 height 17
click at [555, 318] on input "checkbox" at bounding box center [550, 321] width 9 height 9
checkbox input "true"
click at [554, 353] on input "checkbox" at bounding box center [550, 356] width 9 height 9
checkbox input "true"
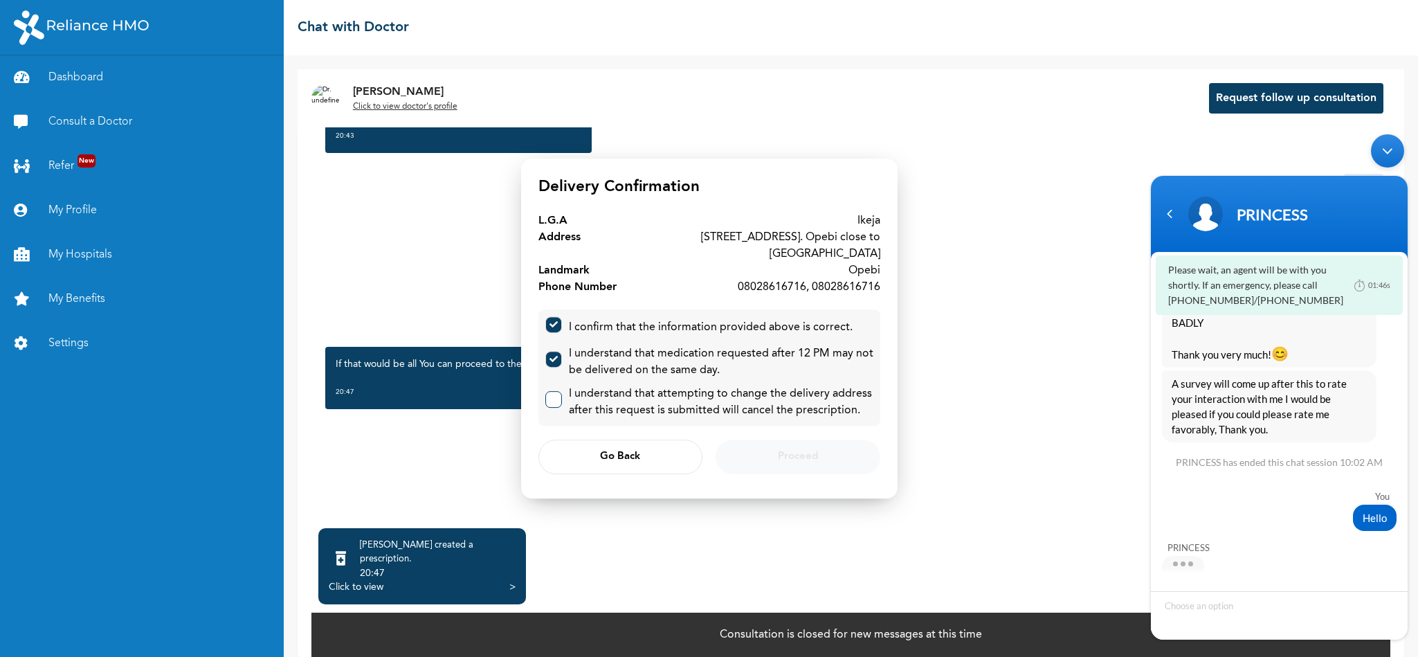
click at [555, 395] on label at bounding box center [553, 399] width 17 height 17
click at [555, 395] on input "checkbox" at bounding box center [550, 396] width 9 height 9
checkbox input "true"
click at [778, 453] on span "Proceed" at bounding box center [798, 457] width 40 height 9
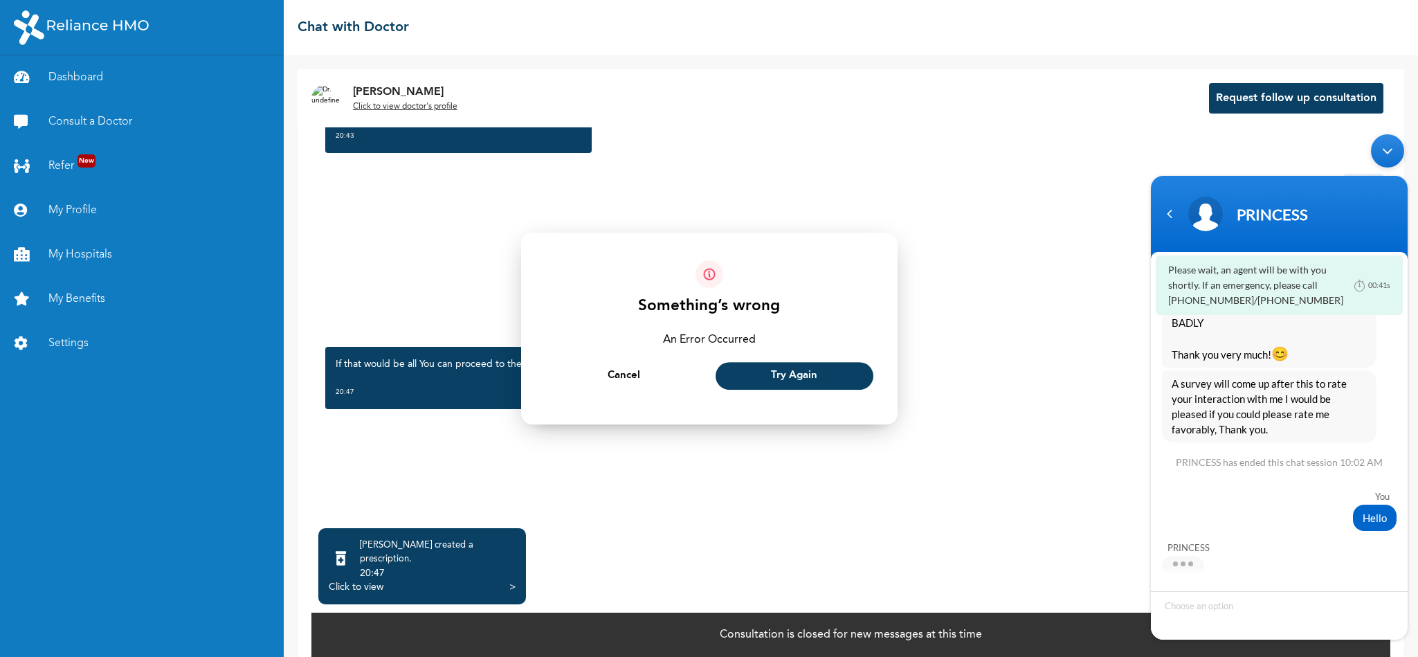
click at [785, 300] on div "Something’s wrong An Error Occurred Cancel Try Again" at bounding box center [709, 328] width 342 height 137
click at [792, 378] on span "Try Again" at bounding box center [794, 376] width 46 height 9
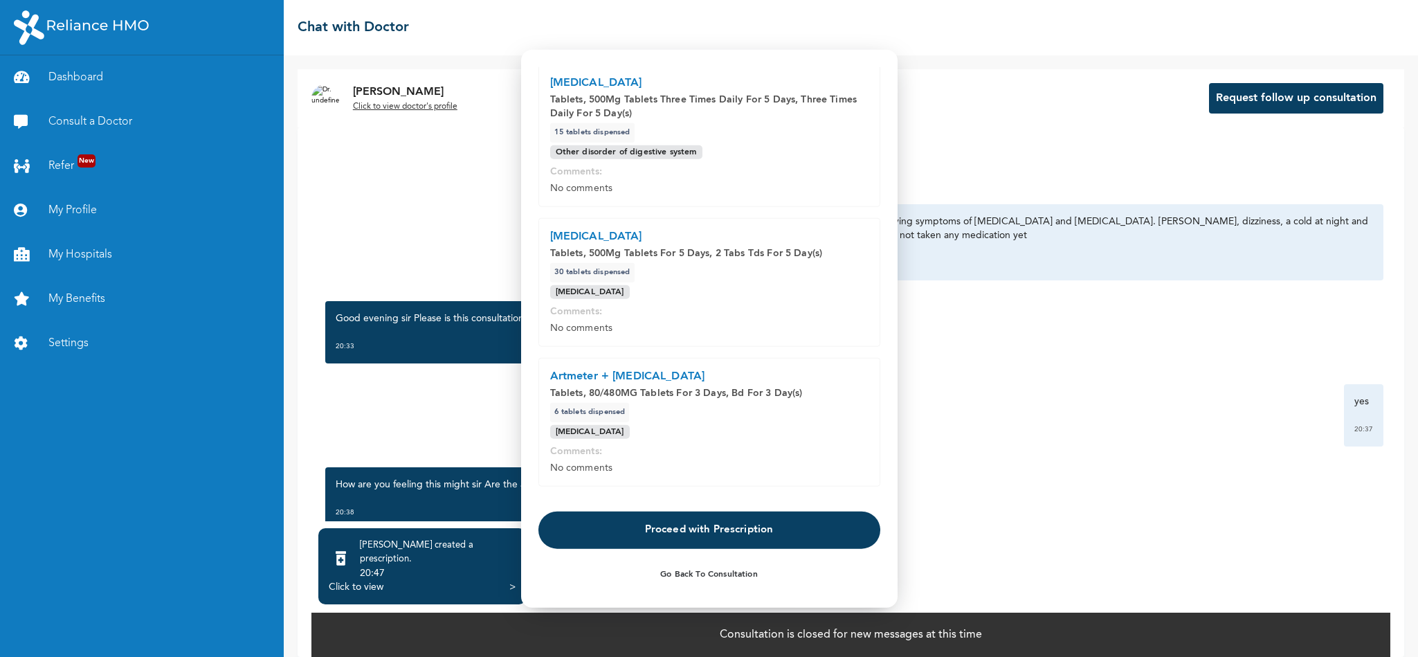
scroll to position [61, 0]
click at [657, 525] on button "Proceed with Prescription" at bounding box center [709, 529] width 342 height 37
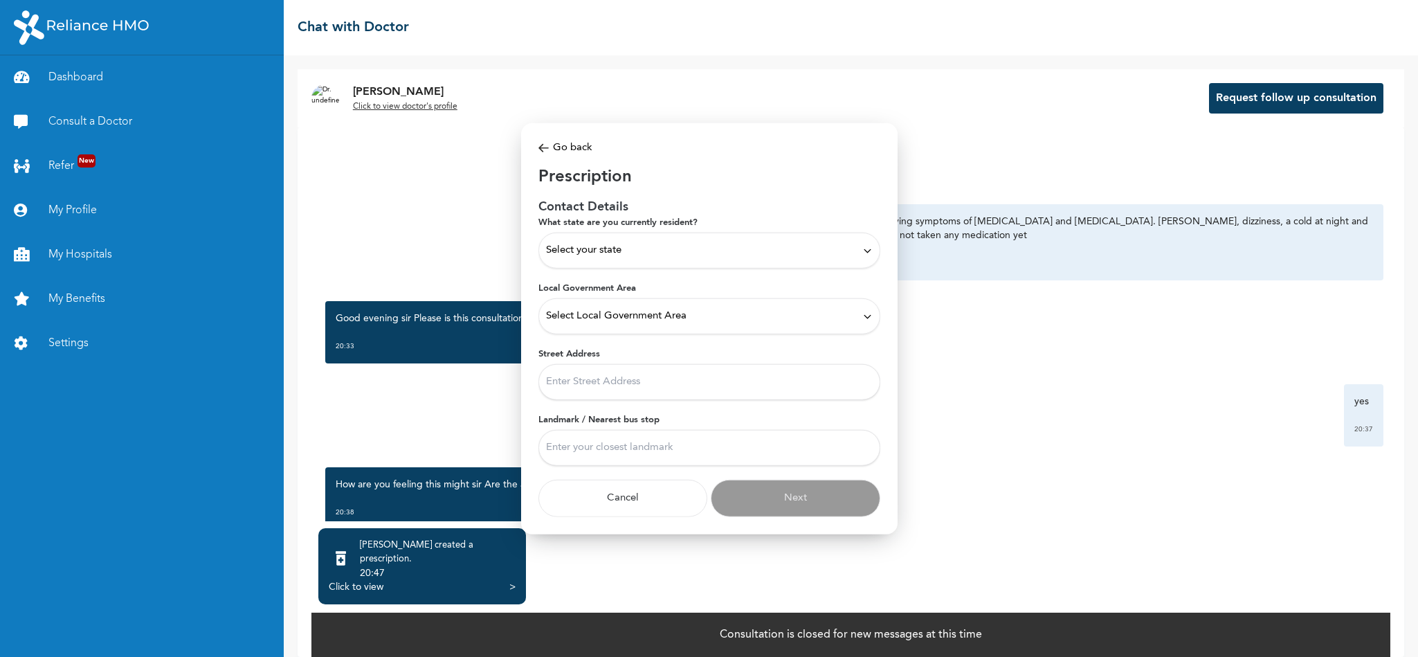
scroll to position [0, 0]
click at [621, 251] on span "Select your state" at bounding box center [583, 250] width 75 height 15
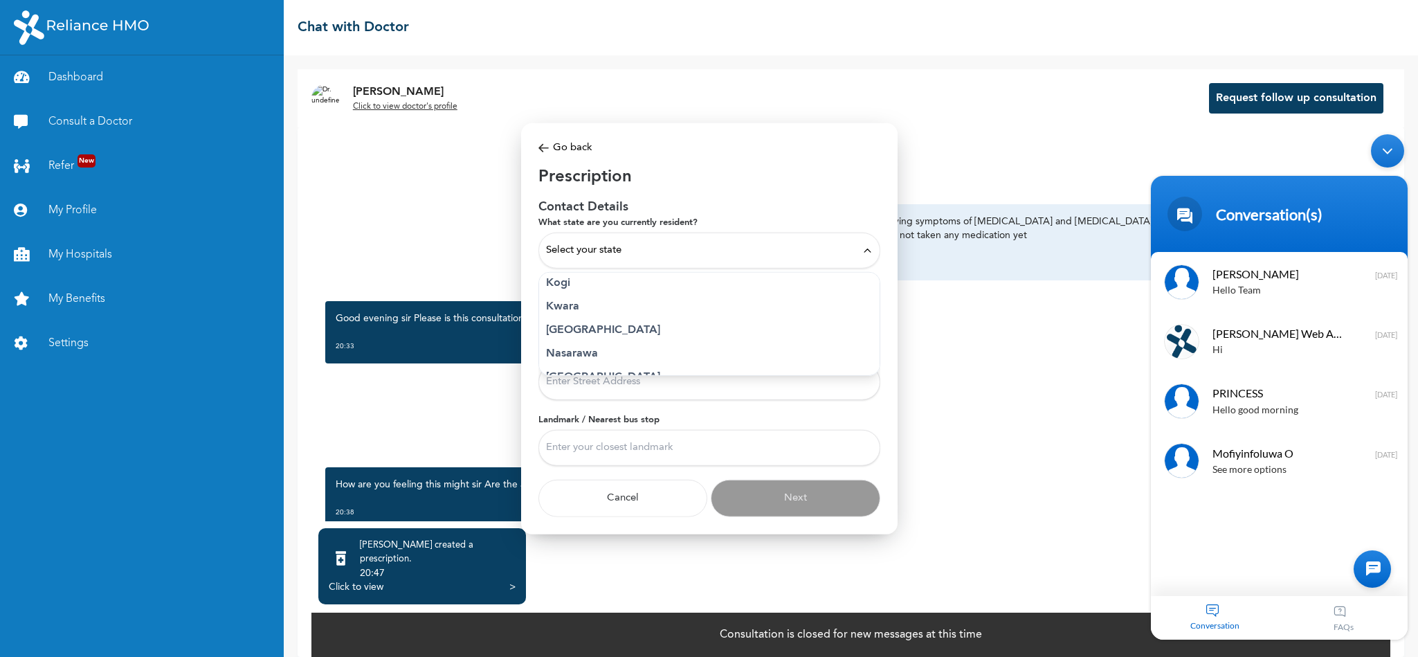
scroll to position [540, 0]
click at [578, 320] on p "[GEOGRAPHIC_DATA]" at bounding box center [709, 316] width 327 height 17
click at [586, 318] on span "Select Local Government Area" at bounding box center [616, 316] width 140 height 15
click at [569, 403] on p "Ikeja" at bounding box center [709, 398] width 327 height 17
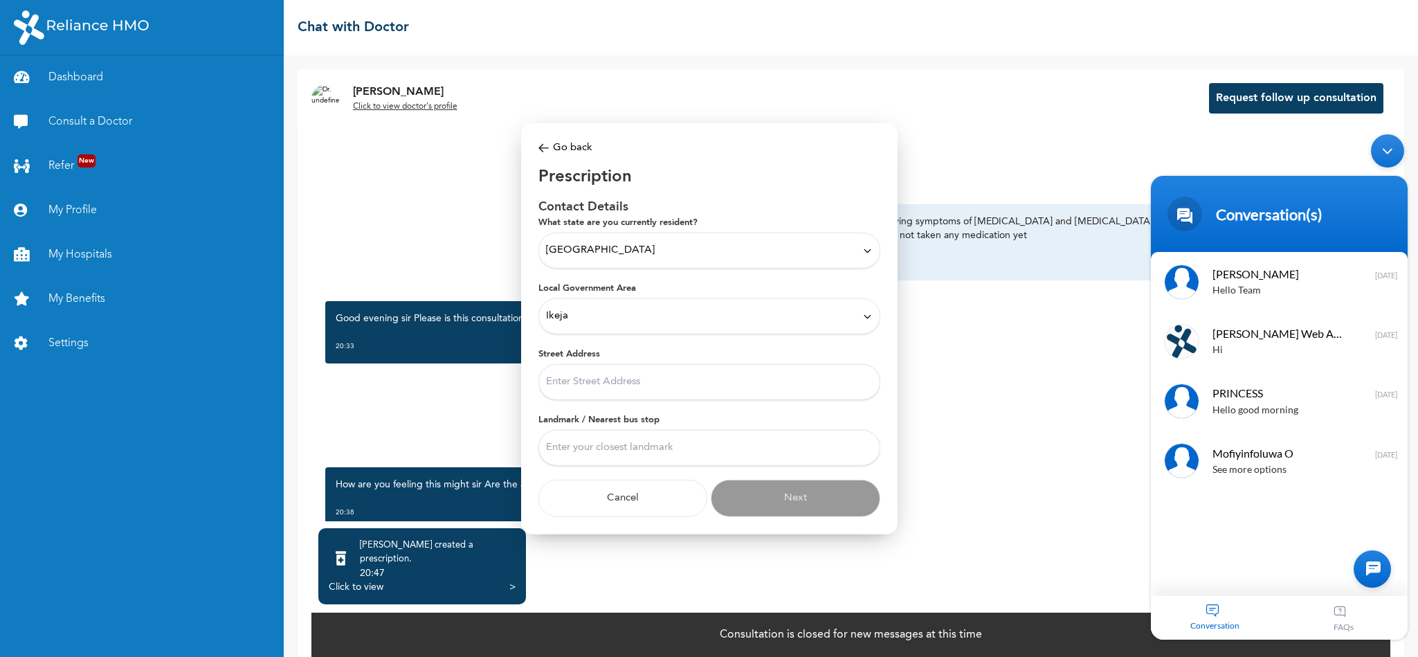
click at [581, 374] on input "Street Address" at bounding box center [709, 382] width 342 height 36
type input "[STREET_ADDRESS]. Opebi close to [GEOGRAPHIC_DATA]"
click at [679, 457] on input "Landmark / Nearest bus stop" at bounding box center [709, 448] width 342 height 36
type input "Opebi"
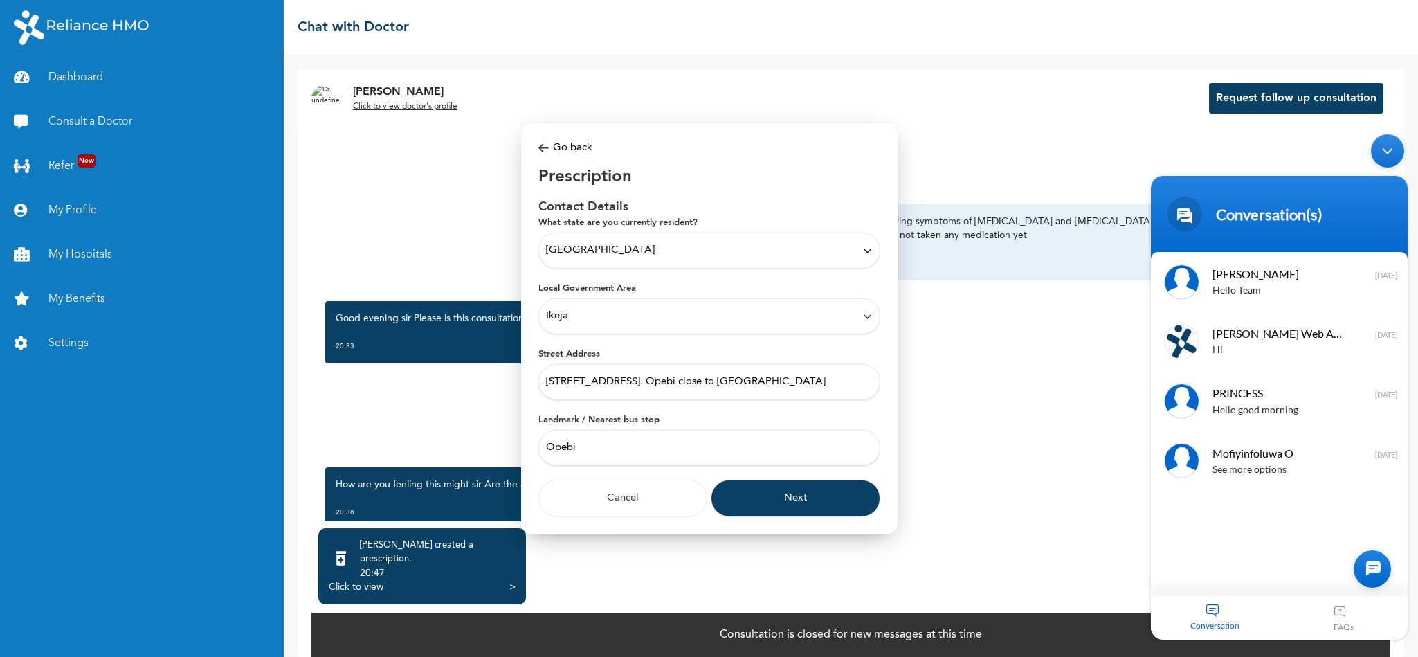
click at [766, 507] on button "Next" at bounding box center [796, 498] width 170 height 37
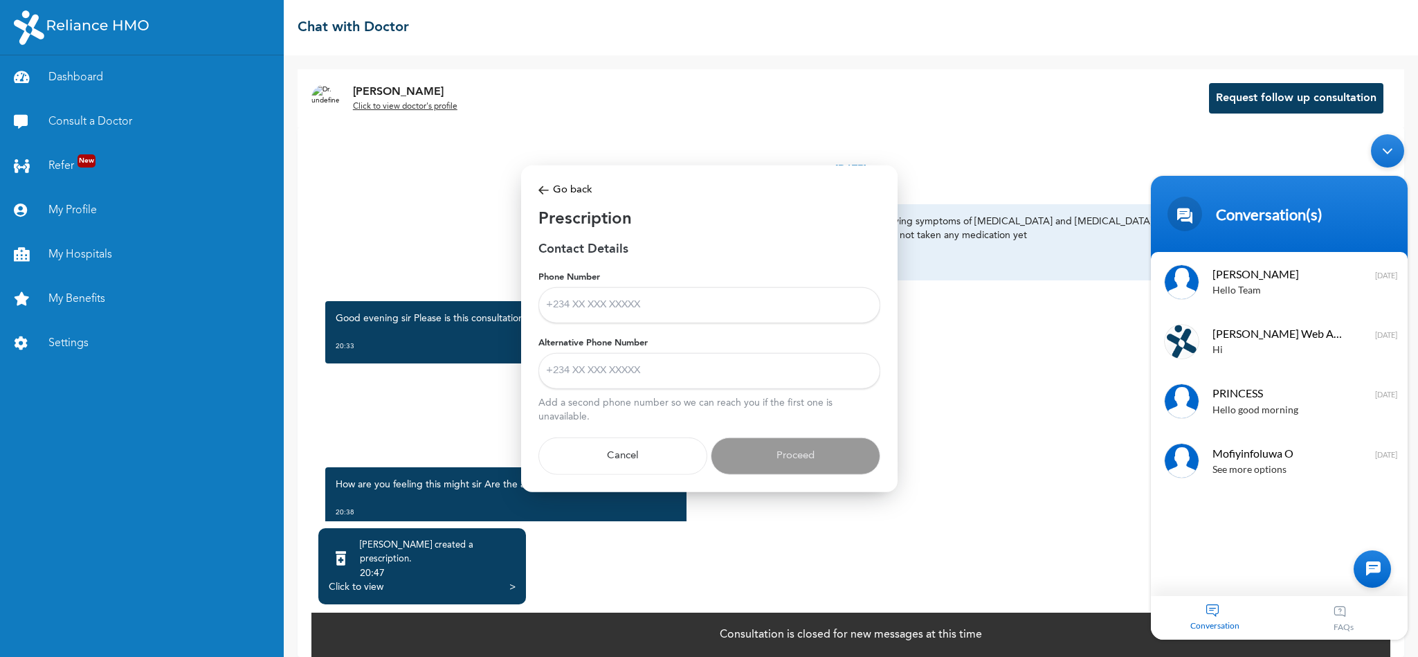
click at [655, 309] on input "Phone Number" at bounding box center [709, 305] width 342 height 36
type input "08028616716"
click at [682, 361] on input "Alternative Phone Number" at bounding box center [709, 371] width 342 height 36
type input "08028616716"
click at [785, 457] on button "Proceed" at bounding box center [796, 455] width 170 height 37
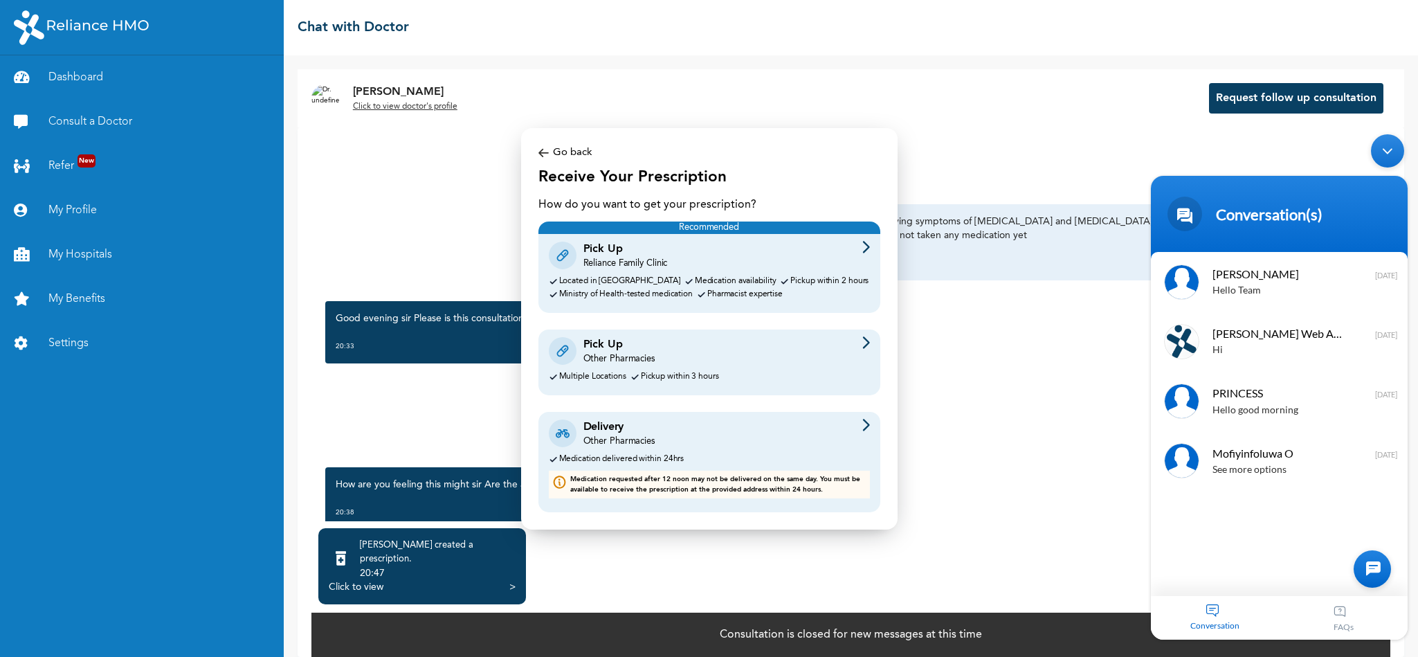
click at [812, 450] on div "Delivery Other Pharmacies Medication delivered within 24hrs Medication requeste…" at bounding box center [709, 462] width 342 height 100
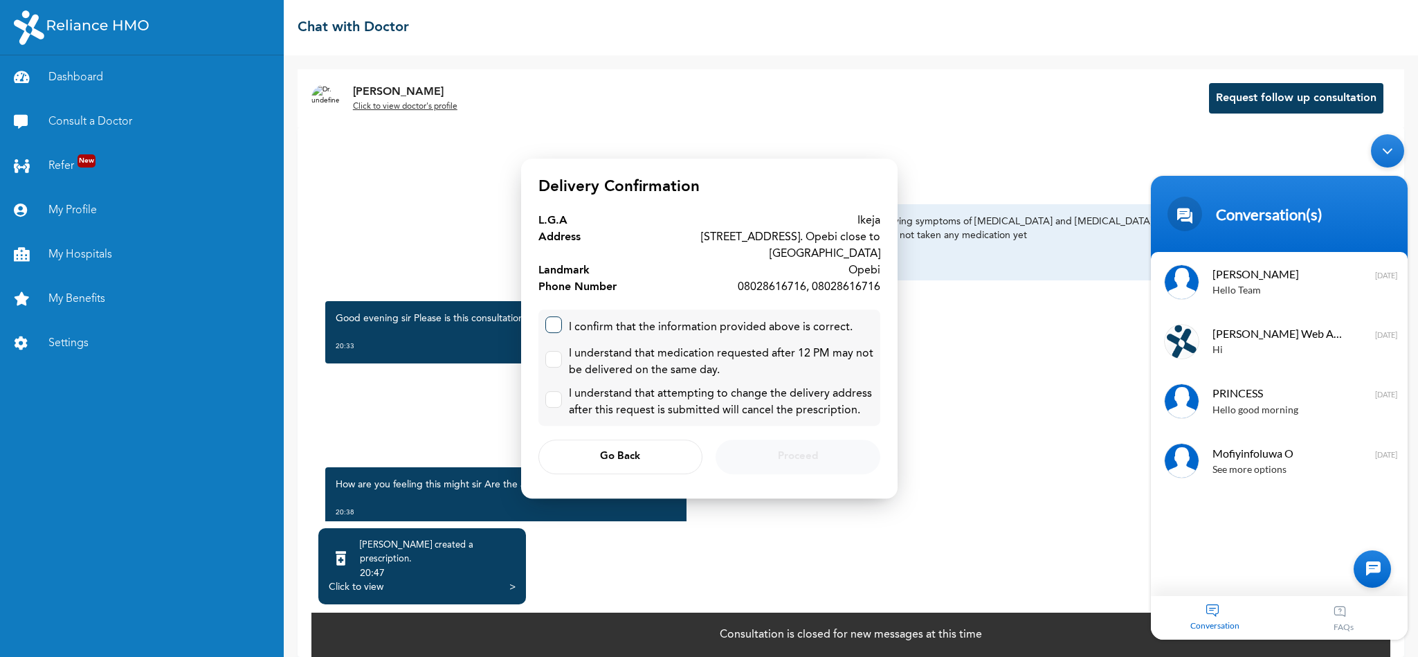
click at [551, 324] on label at bounding box center [553, 324] width 17 height 17
click at [551, 324] on input "checkbox" at bounding box center [550, 321] width 9 height 9
checkbox input "true"
click at [551, 352] on input "checkbox" at bounding box center [550, 356] width 9 height 9
checkbox input "true"
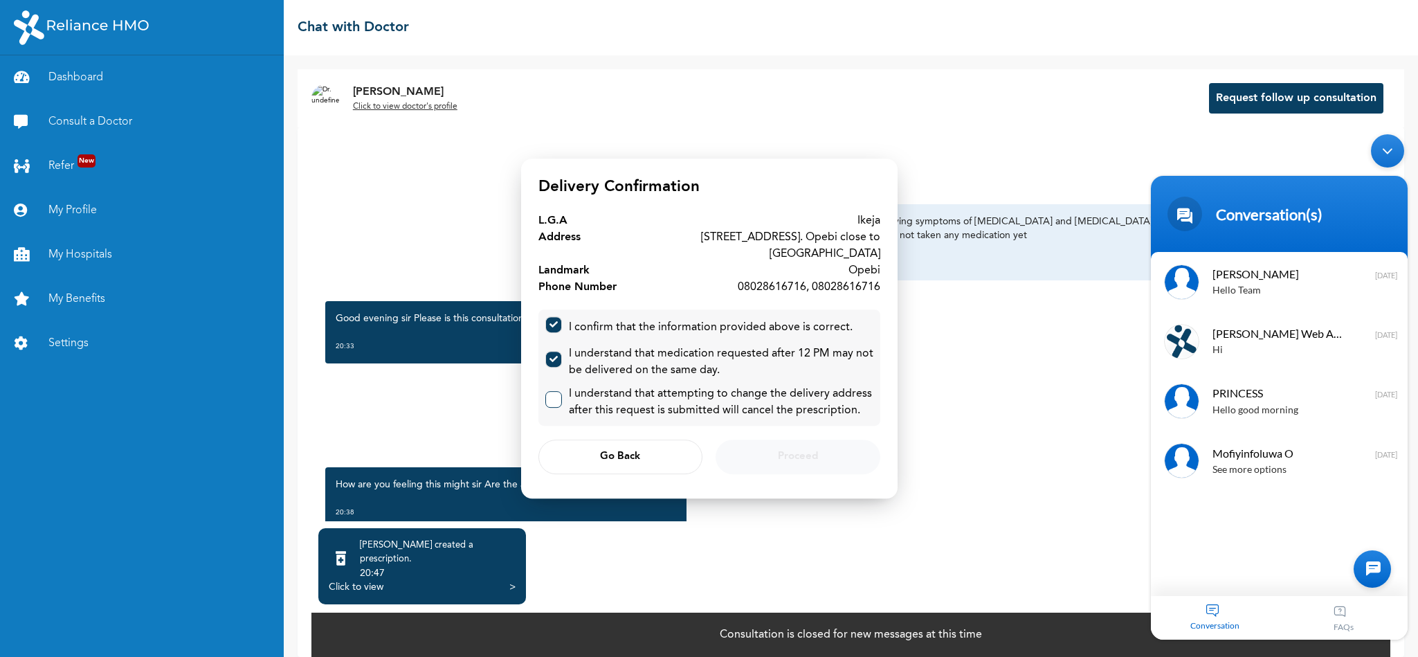
click at [550, 392] on input "checkbox" at bounding box center [550, 396] width 9 height 9
checkbox input "true"
click at [805, 461] on button "Proceed" at bounding box center [797, 456] width 164 height 35
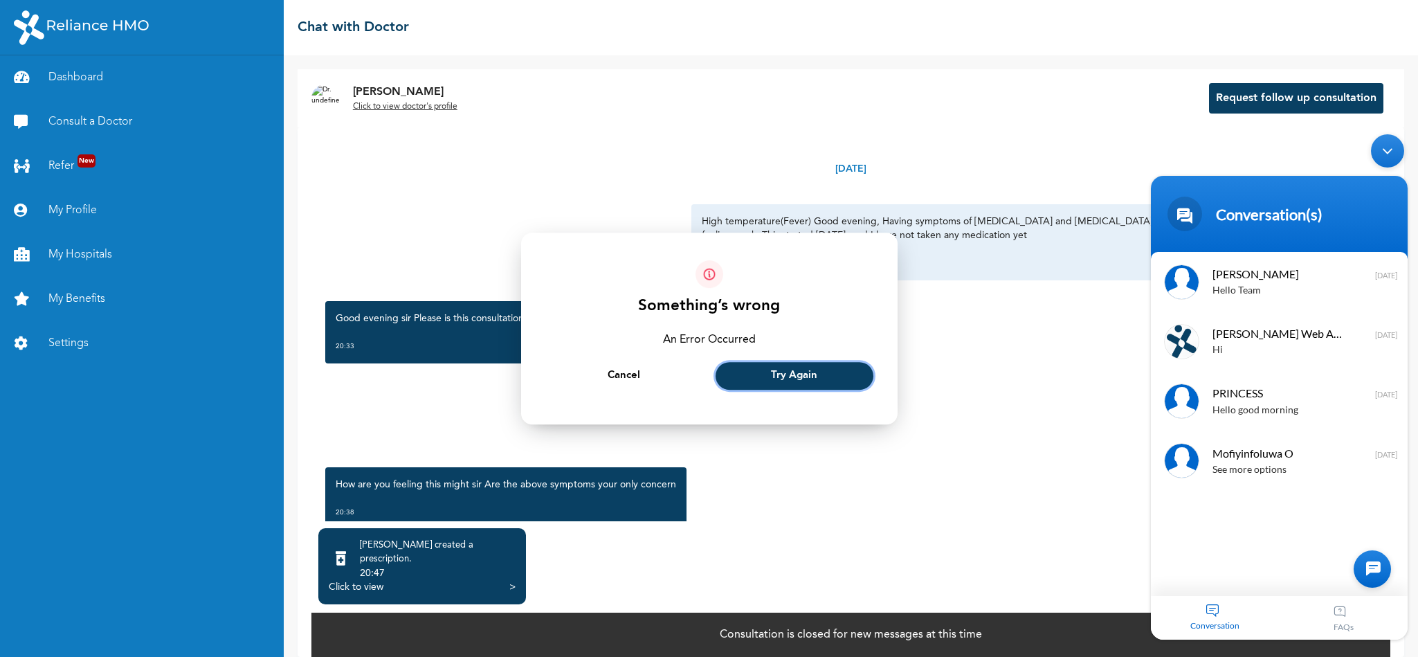
click at [800, 364] on button "Try Again" at bounding box center [794, 376] width 158 height 28
click at [803, 374] on span "Try Again" at bounding box center [794, 376] width 46 height 9
click at [812, 378] on span "Try Again" at bounding box center [794, 376] width 46 height 9
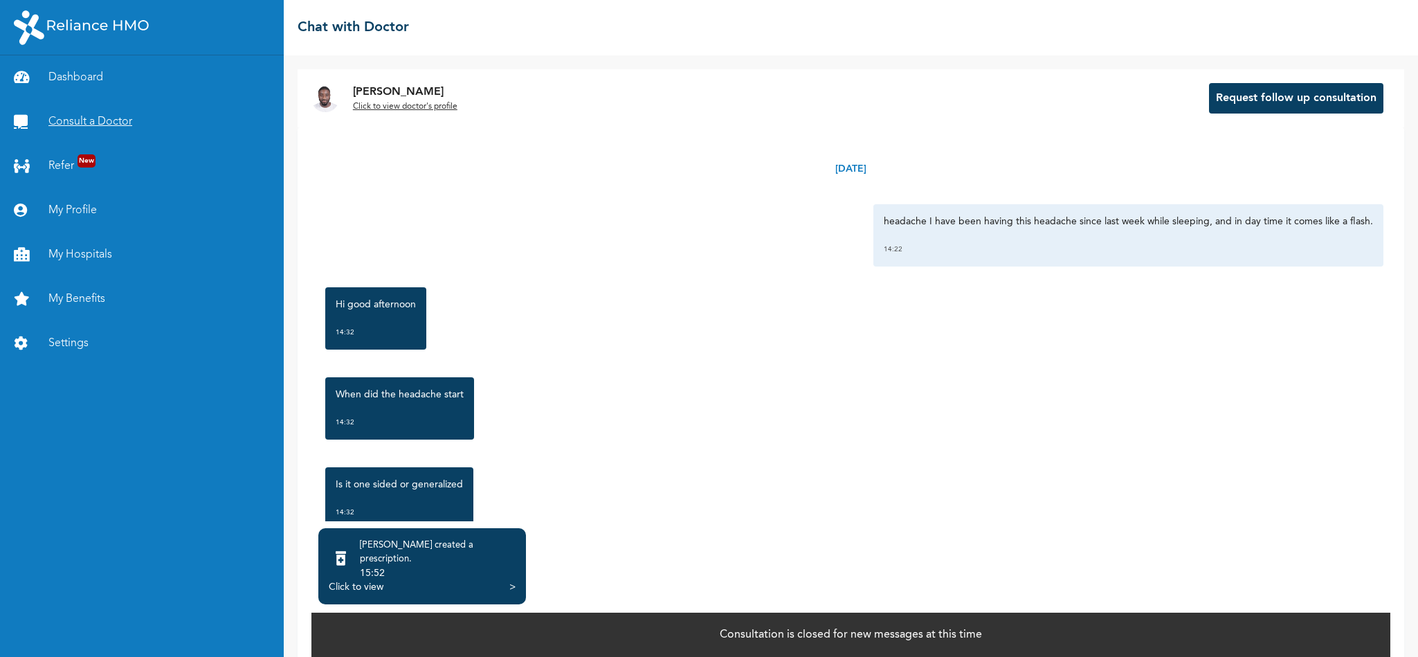
click at [102, 112] on link "Consult a Doctor" at bounding box center [142, 122] width 284 height 44
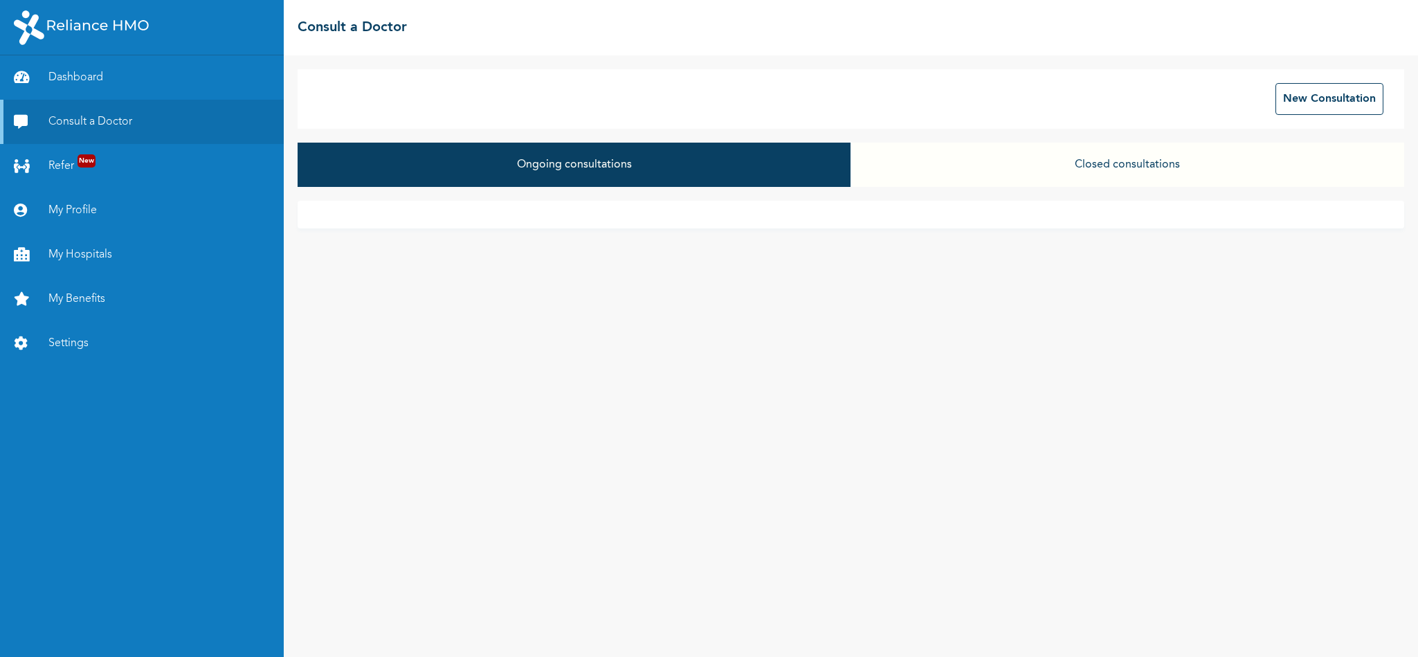
click at [1138, 172] on button "Closed consultations" at bounding box center [1127, 165] width 554 height 44
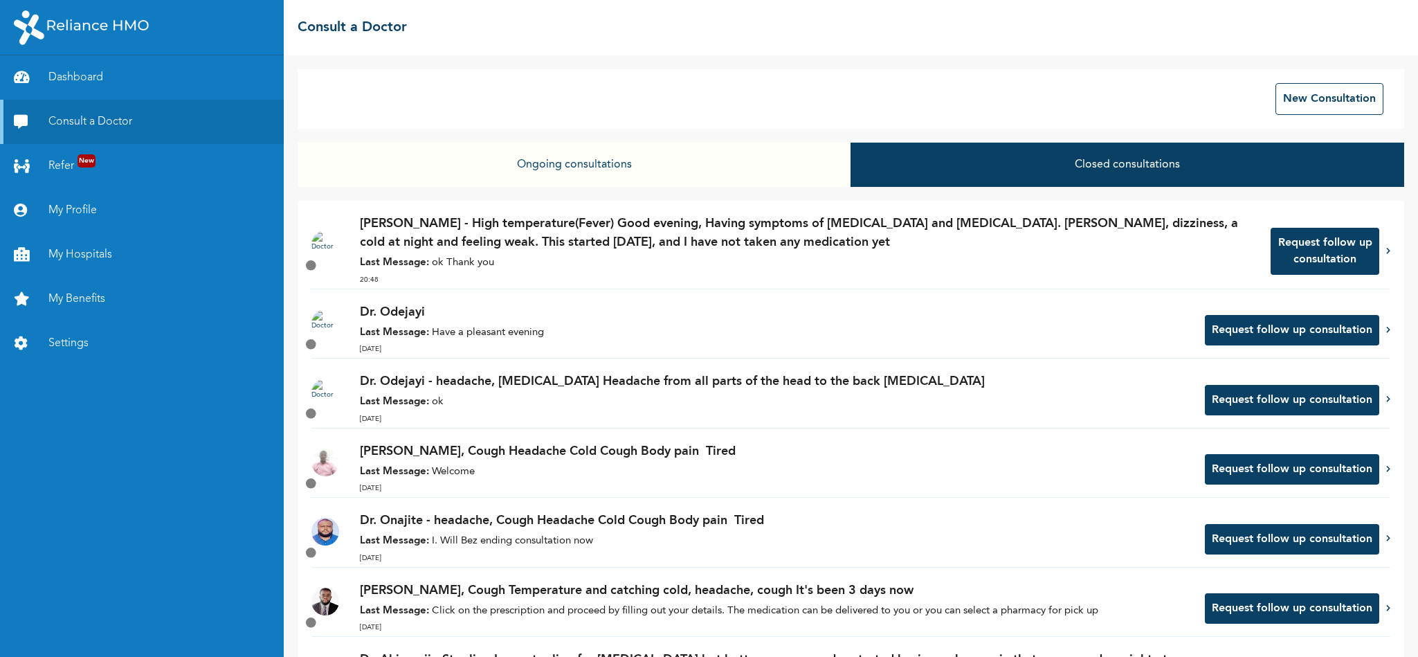
click at [1287, 252] on button "Request follow up consultation" at bounding box center [1324, 251] width 109 height 47
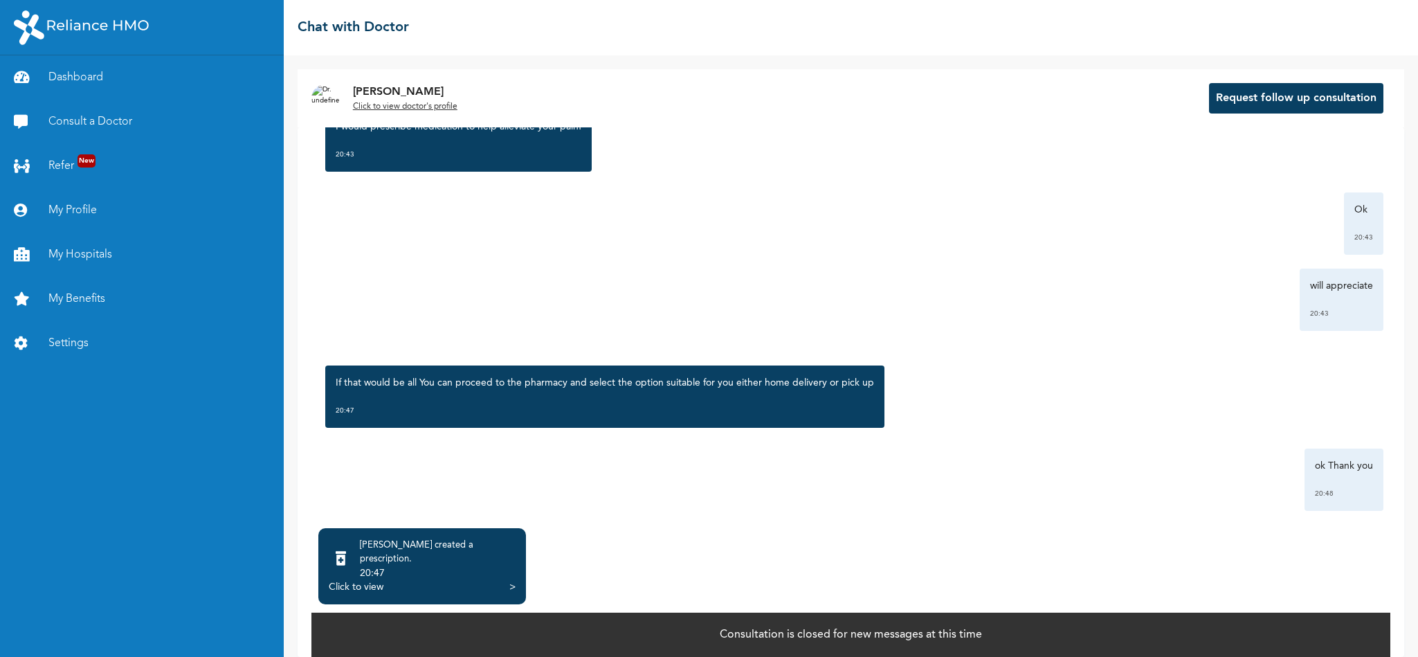
scroll to position [709, 0]
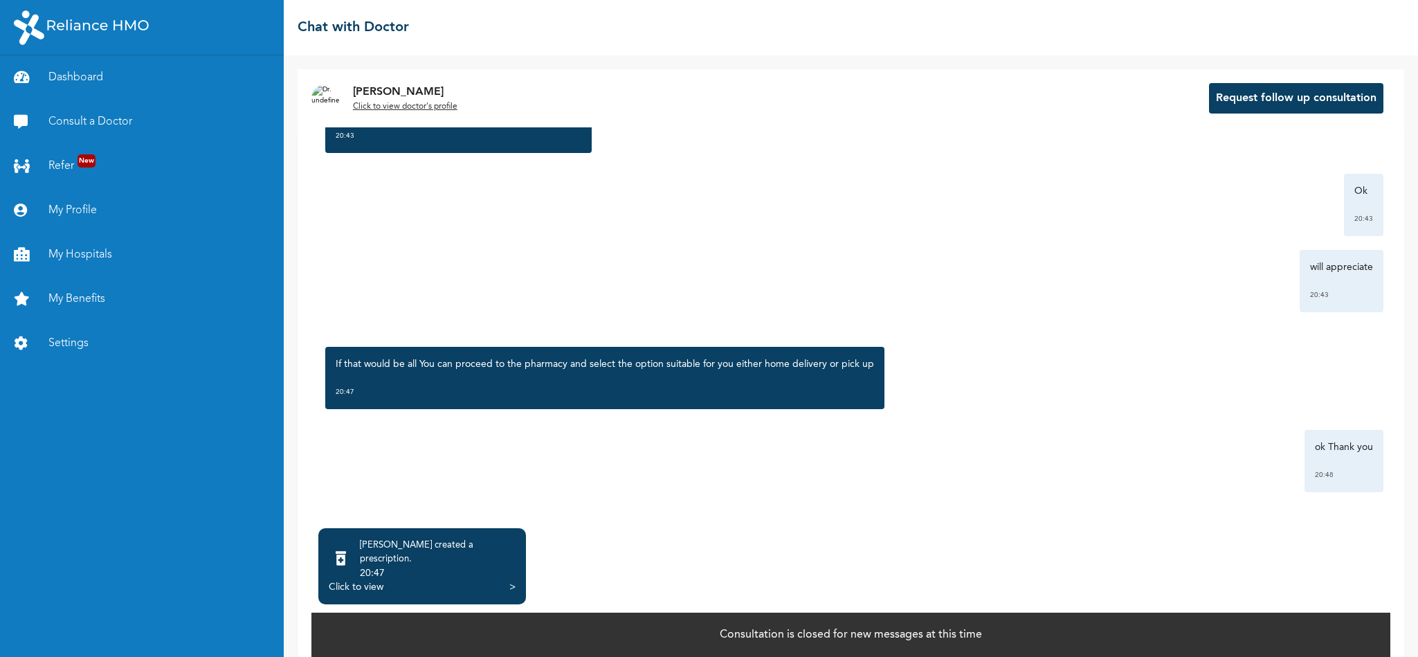
click at [509, 580] on div ">" at bounding box center [512, 587] width 6 height 14
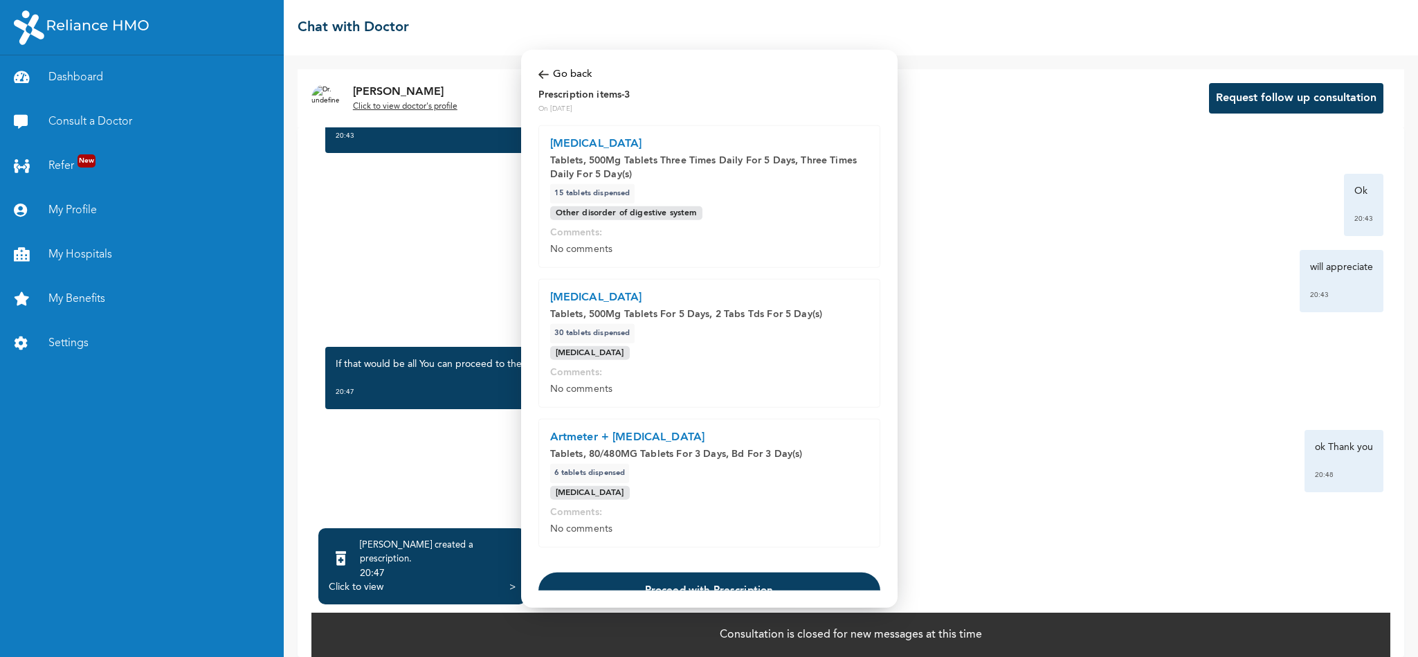
click at [607, 581] on button "Proceed with Prescription" at bounding box center [709, 590] width 342 height 37
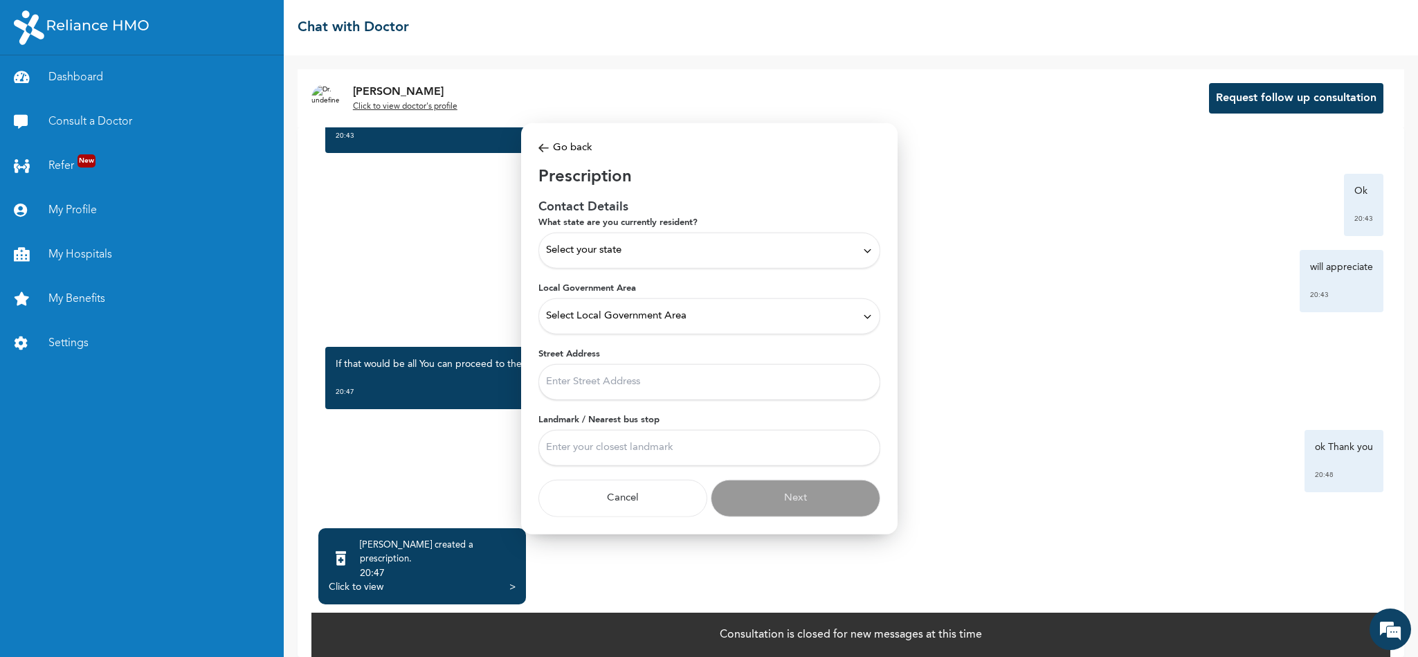
click at [563, 239] on div "Select your state" at bounding box center [709, 250] width 342 height 36
click at [592, 359] on p "[GEOGRAPHIC_DATA]" at bounding box center [709, 357] width 327 height 17
click at [594, 316] on span "Select Local Government Area" at bounding box center [616, 316] width 140 height 15
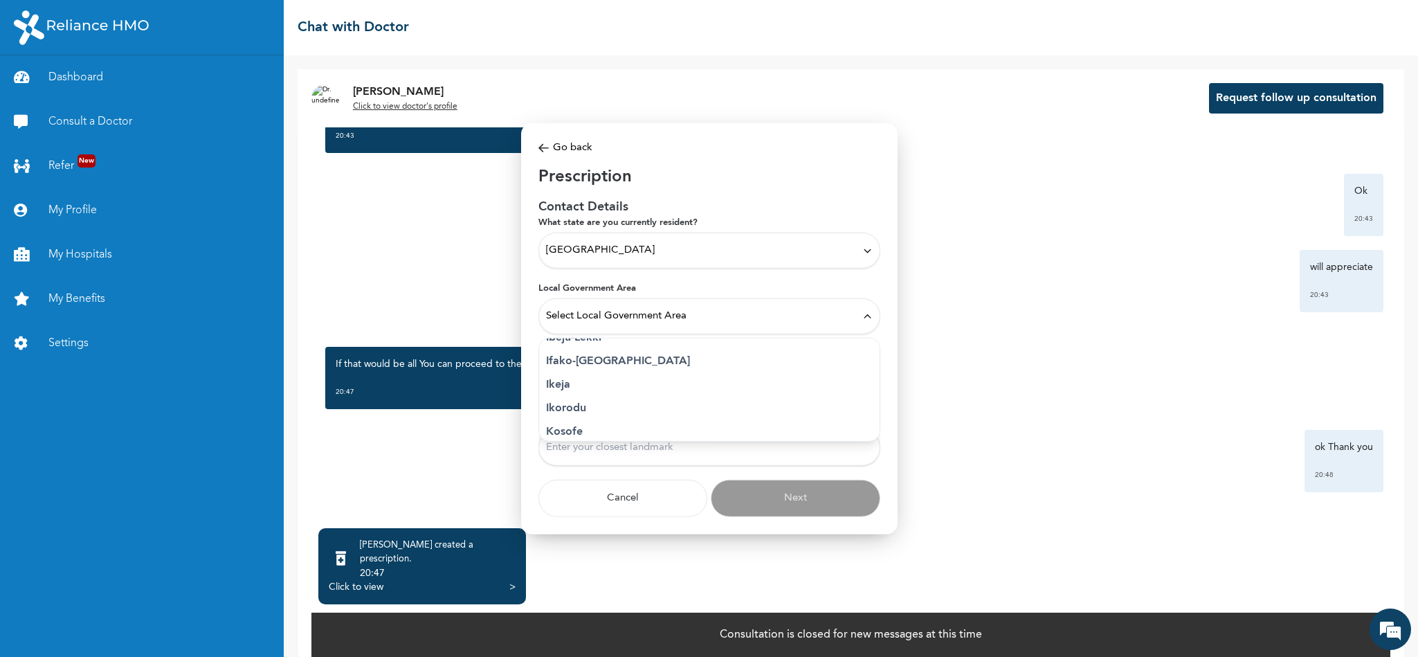
click at [569, 391] on p "Ikeja" at bounding box center [709, 384] width 327 height 17
click at [569, 391] on input "Street Address" at bounding box center [709, 382] width 342 height 36
type input "[STREET_ADDRESS]. Opebi close to [GEOGRAPHIC_DATA]"
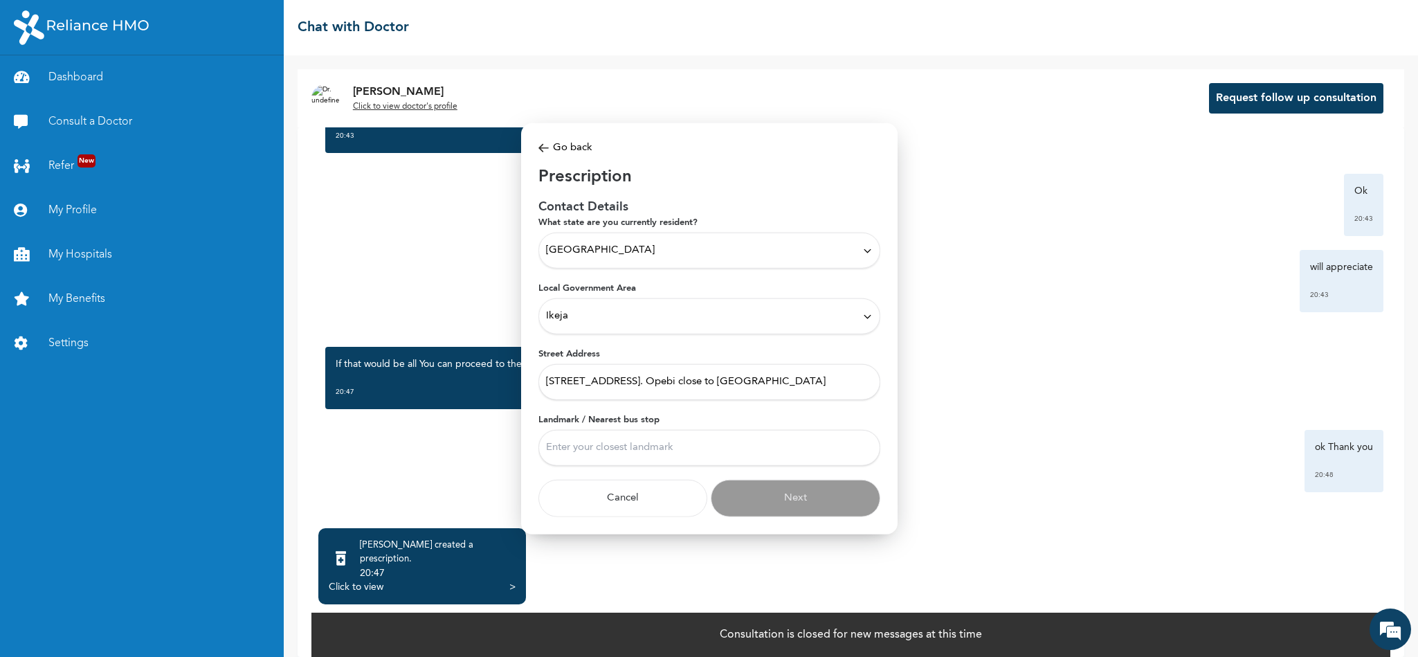
click at [669, 448] on input "Landmark / Nearest bus stop" at bounding box center [709, 448] width 342 height 36
type input "Opebi"
click at [762, 492] on button "Next" at bounding box center [796, 498] width 170 height 37
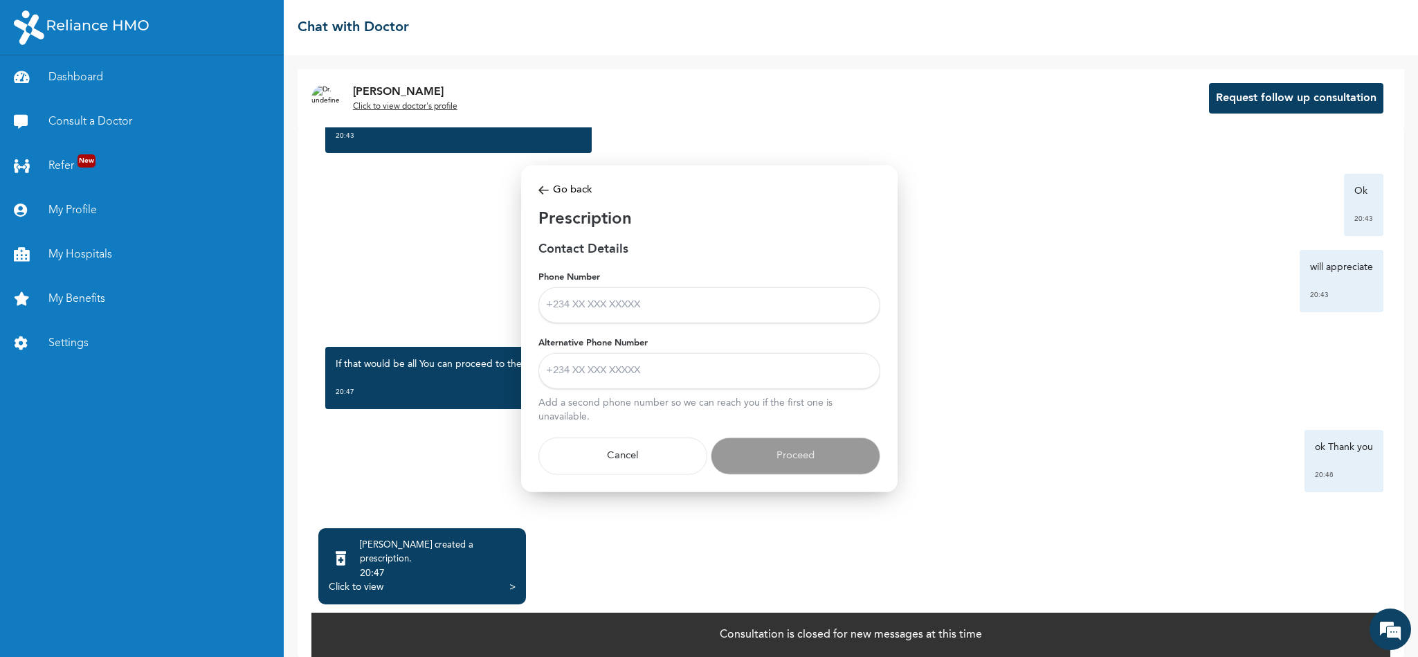
click at [560, 304] on input "Phone Number" at bounding box center [709, 305] width 342 height 36
type input "08028616716"
click at [670, 381] on input "Alternative Phone Number" at bounding box center [709, 371] width 342 height 36
type input "08028616716"
click at [758, 461] on button "Proceed" at bounding box center [796, 455] width 170 height 37
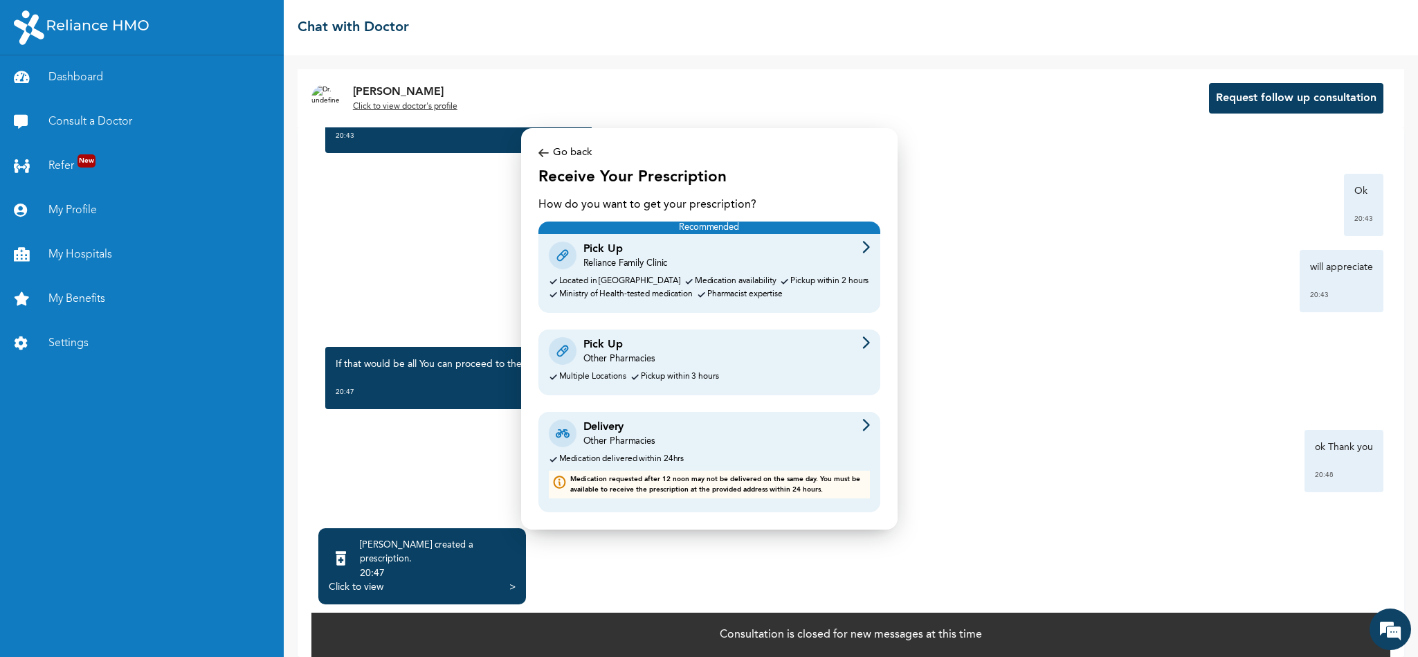
click at [758, 461] on div "Medication delivered within 24hrs" at bounding box center [709, 459] width 321 height 9
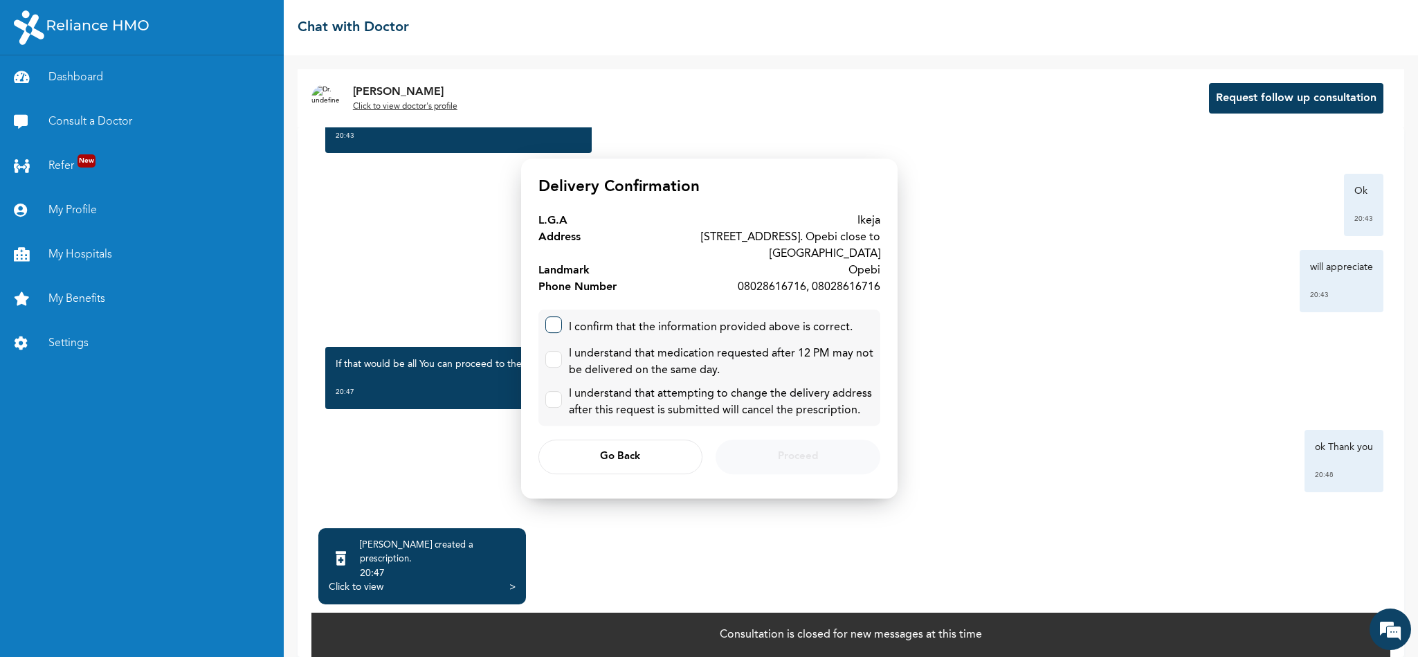
click at [553, 318] on label at bounding box center [553, 324] width 17 height 17
click at [553, 318] on input "checkbox" at bounding box center [550, 321] width 9 height 9
checkbox input "true"
click at [547, 352] on input "checkbox" at bounding box center [550, 356] width 9 height 9
checkbox input "true"
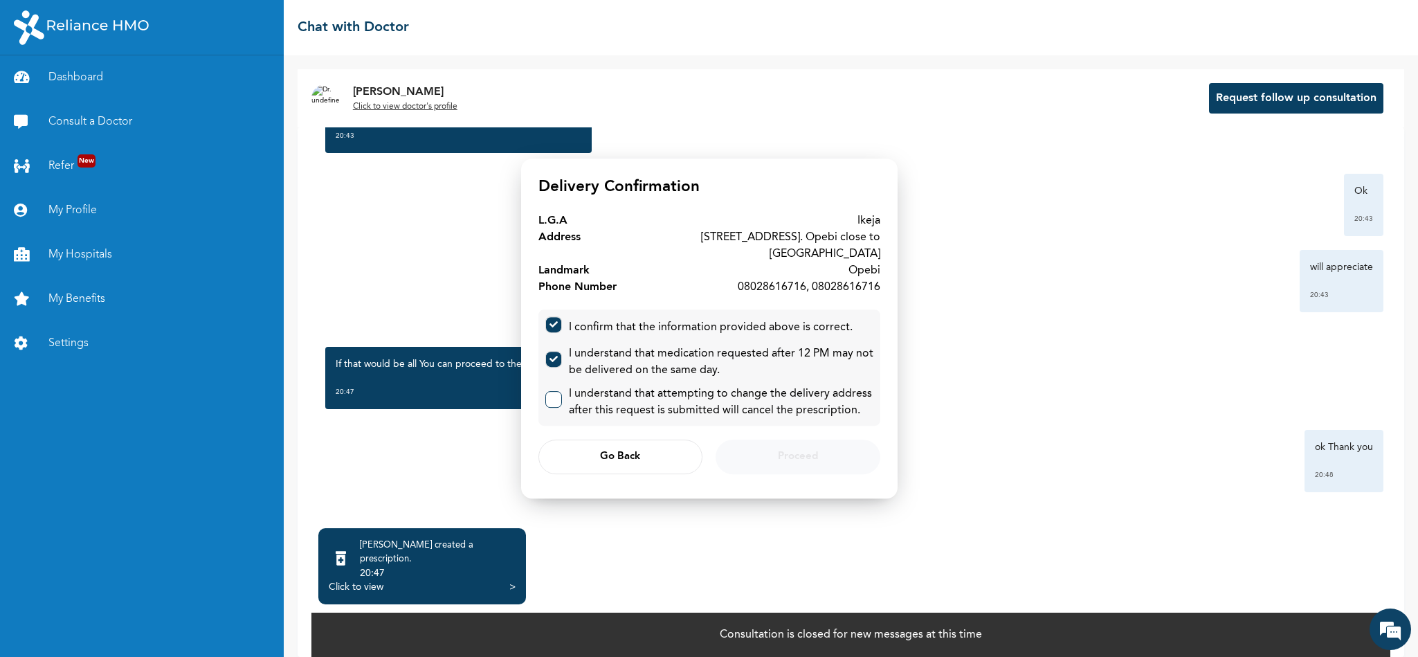
click at [549, 392] on input "checkbox" at bounding box center [550, 396] width 9 height 9
checkbox input "true"
click at [797, 453] on span "Proceed" at bounding box center [798, 457] width 40 height 9
